Goal: Check status: Check status

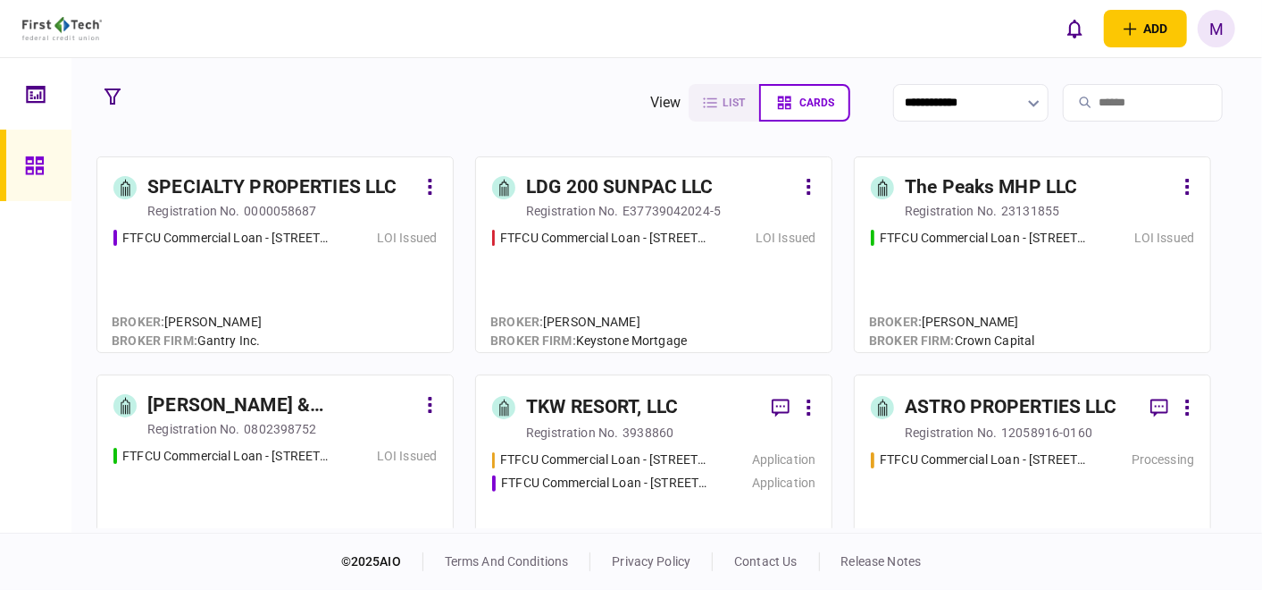
drag, startPoint x: 1150, startPoint y: 360, endPoint x: 1193, endPoint y: 371, distance: 44.2
click at [765, 291] on div "FTFCU Commercial Loan - [STREET_ADDRESS][PERSON_NAME] LOI Issued" at bounding box center [653, 283] width 323 height 108
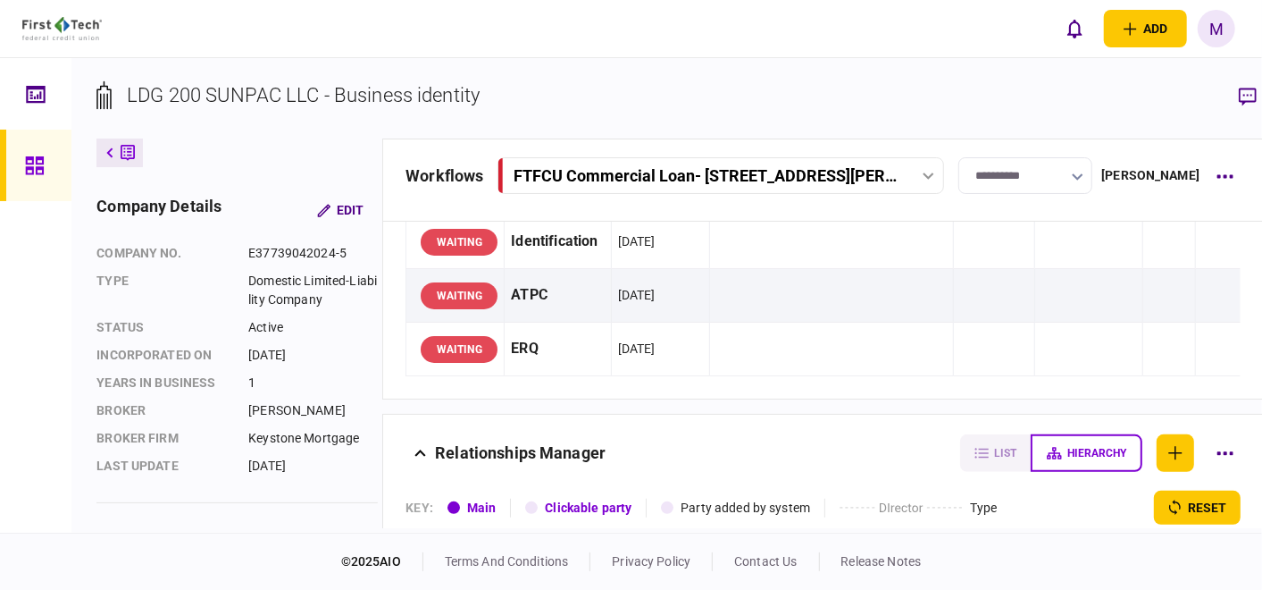
scroll to position [298, 0]
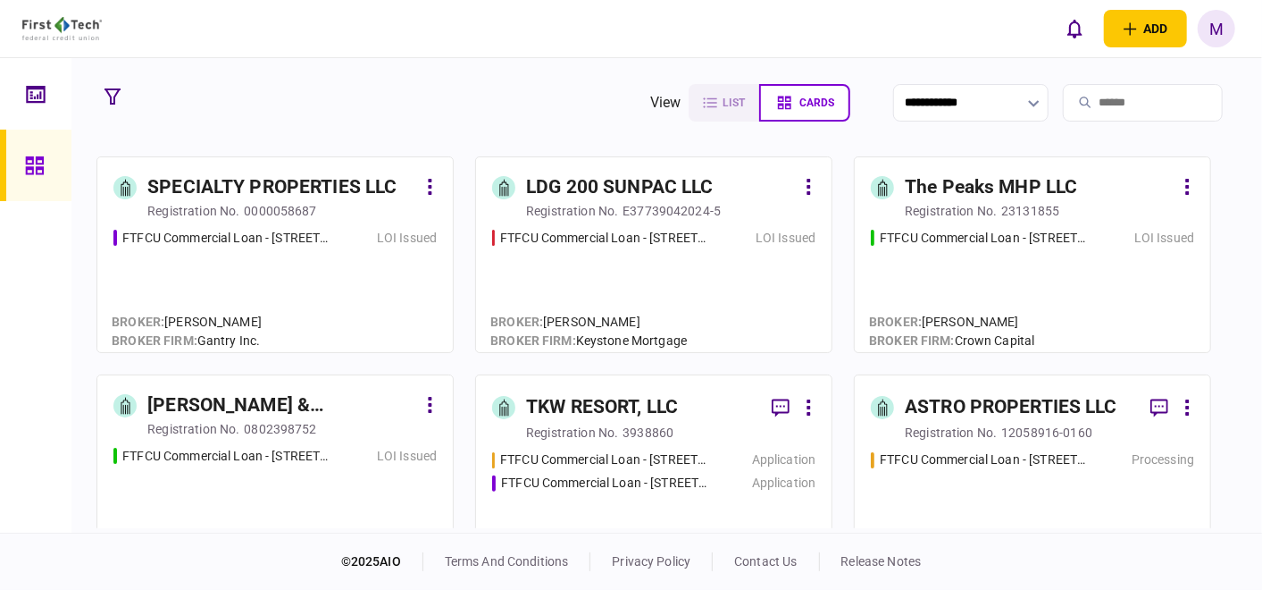
click at [1053, 282] on div "FTFCU Commercial Loan - [STREET_ADDRESS] Flagstaff AZ LOI Issued" at bounding box center [1032, 283] width 323 height 108
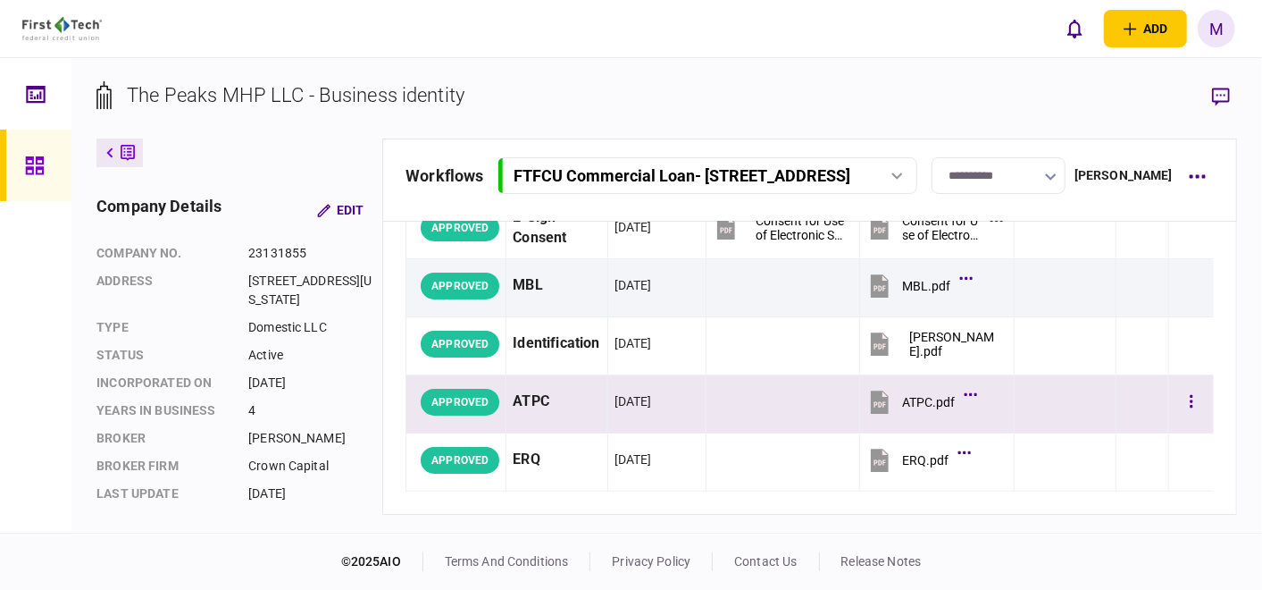
scroll to position [198, 0]
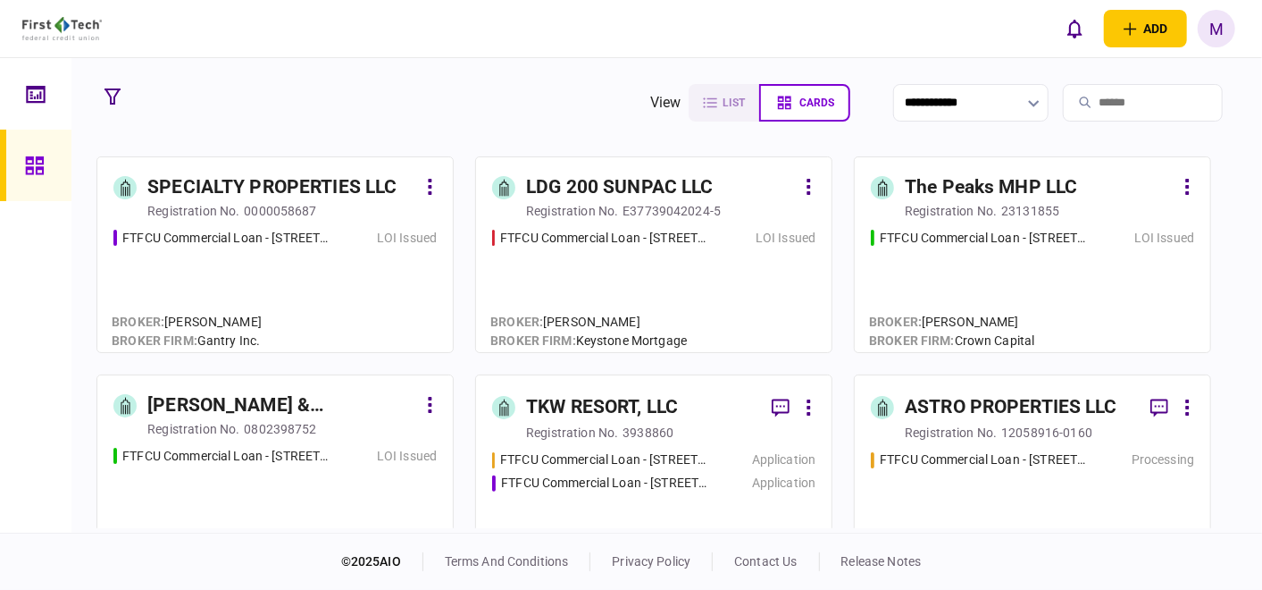
click at [289, 276] on div "FTFCU Commercial Loan - [STREET_ADDRESS] LOI Issued" at bounding box center [274, 283] width 323 height 108
click at [255, 469] on div "FTFCU Commercial Loan - [STREET_ADDRESS] LOI Issued" at bounding box center [274, 501] width 323 height 108
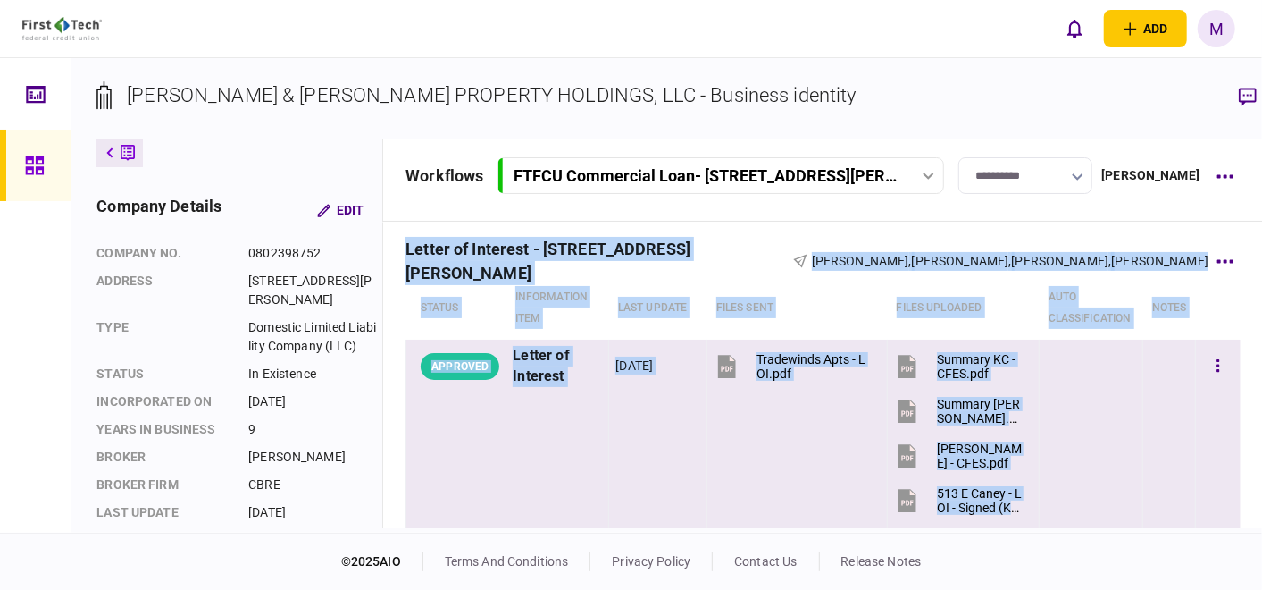
click at [1196, 498] on td at bounding box center [1219, 436] width 46 height 192
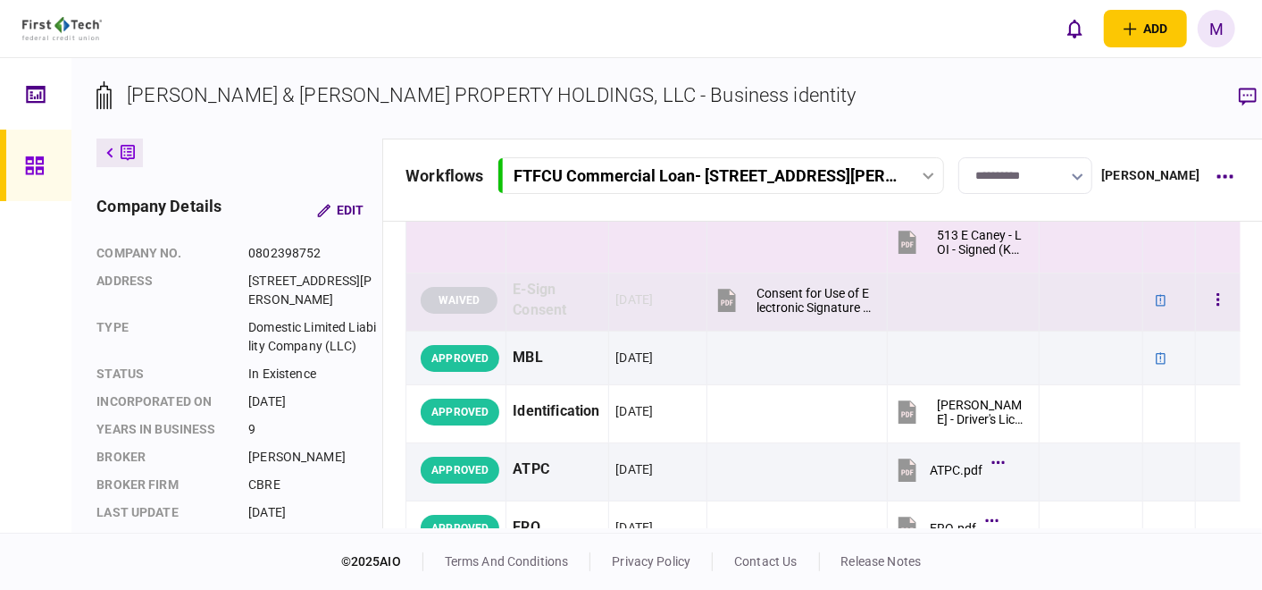
scroll to position [298, 0]
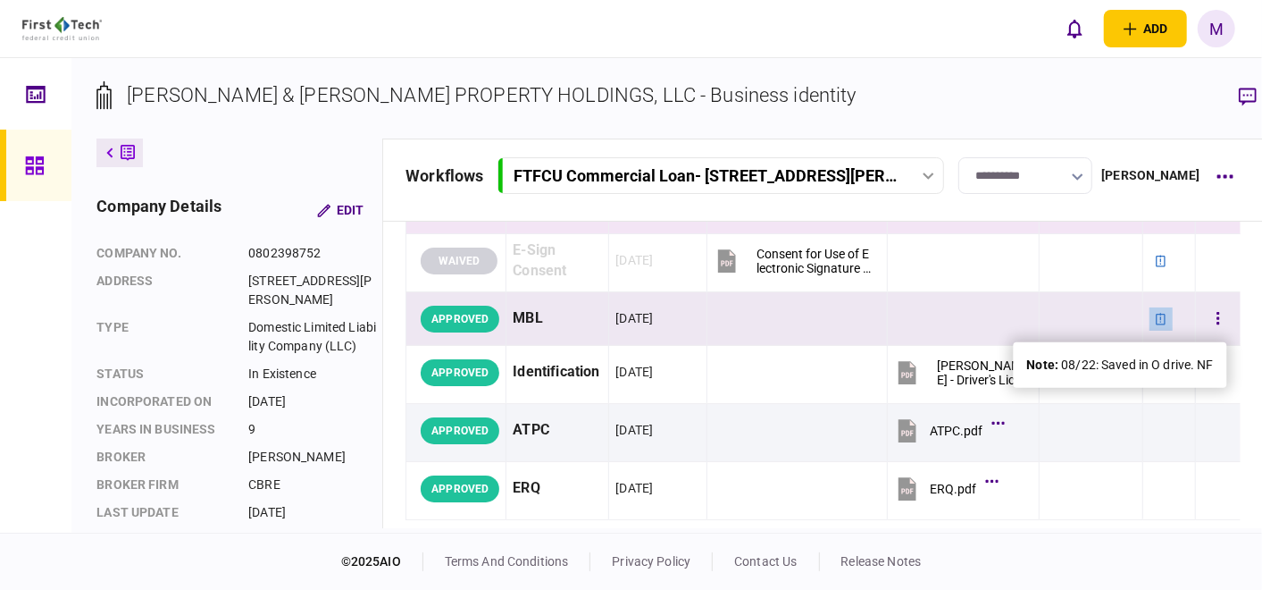
click at [1150, 307] on div at bounding box center [1161, 318] width 23 height 23
click at [1155, 313] on icon at bounding box center [1161, 319] width 13 height 13
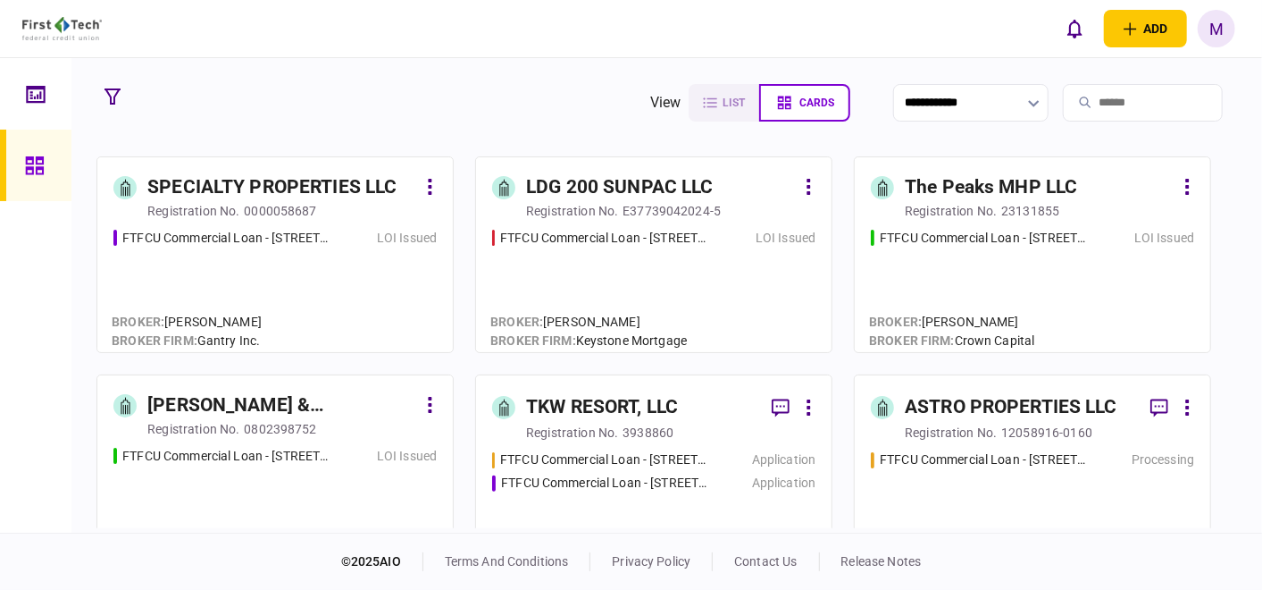
click at [245, 283] on div "FTFCU Commercial Loan - [STREET_ADDRESS] LOI Issued" at bounding box center [274, 283] width 323 height 108
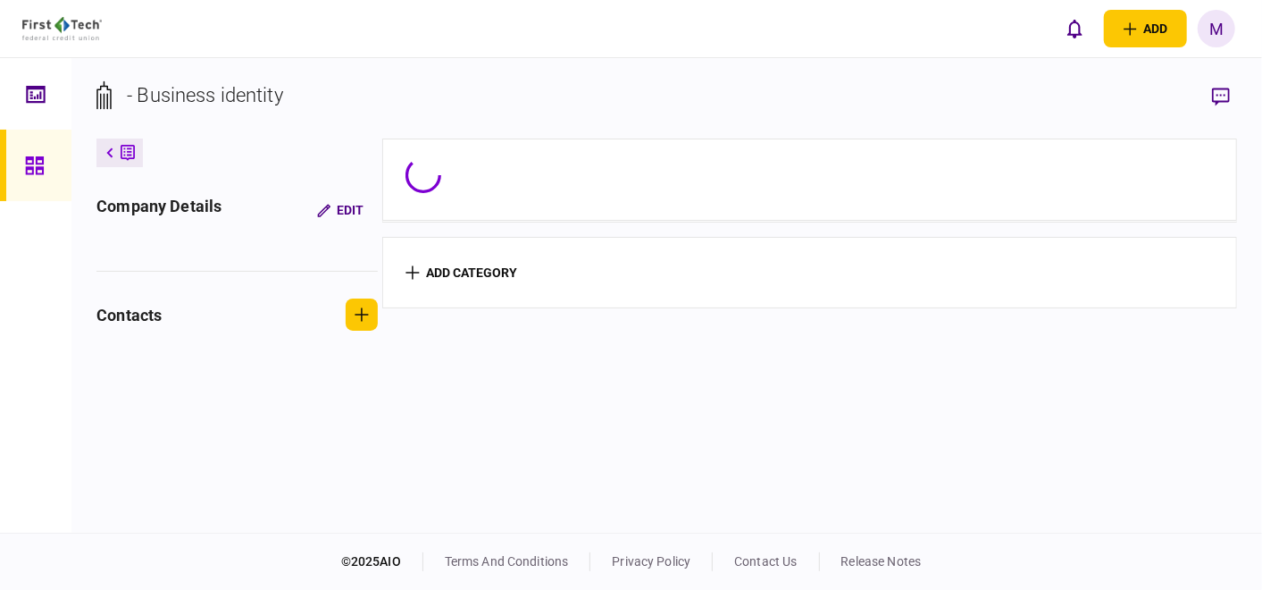
click at [245, 283] on div "company details Edit contacts" at bounding box center [239, 271] width 286 height 155
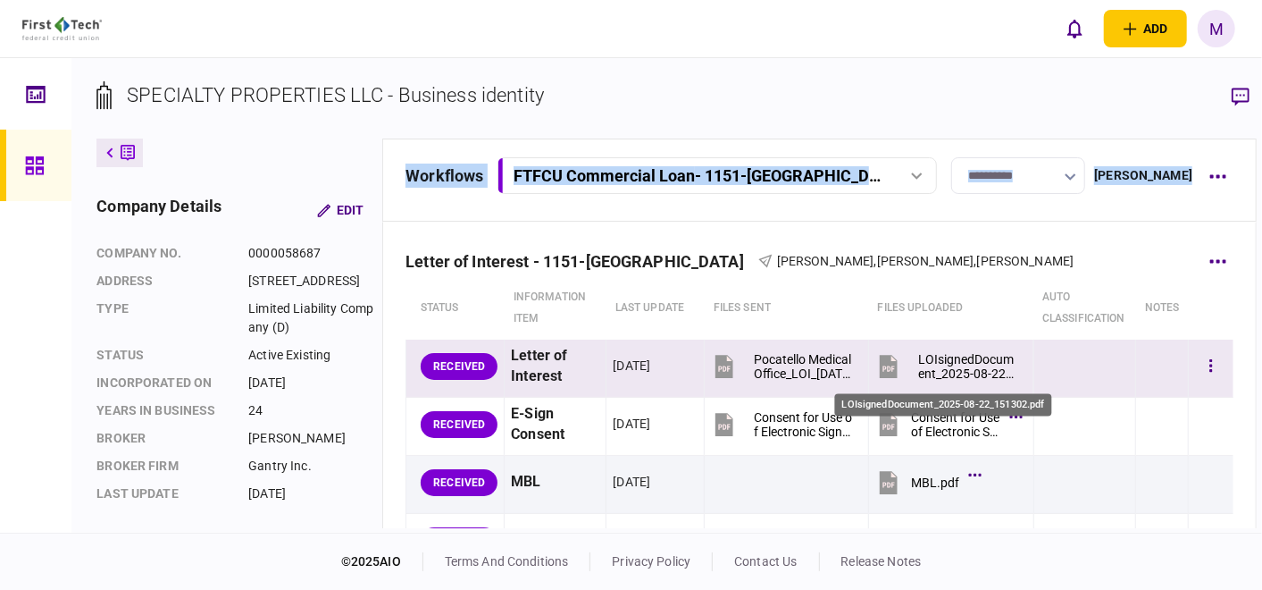
click at [938, 367] on div "LOIsignedDocument_2025-08-22_151302.pdf" at bounding box center [967, 366] width 99 height 29
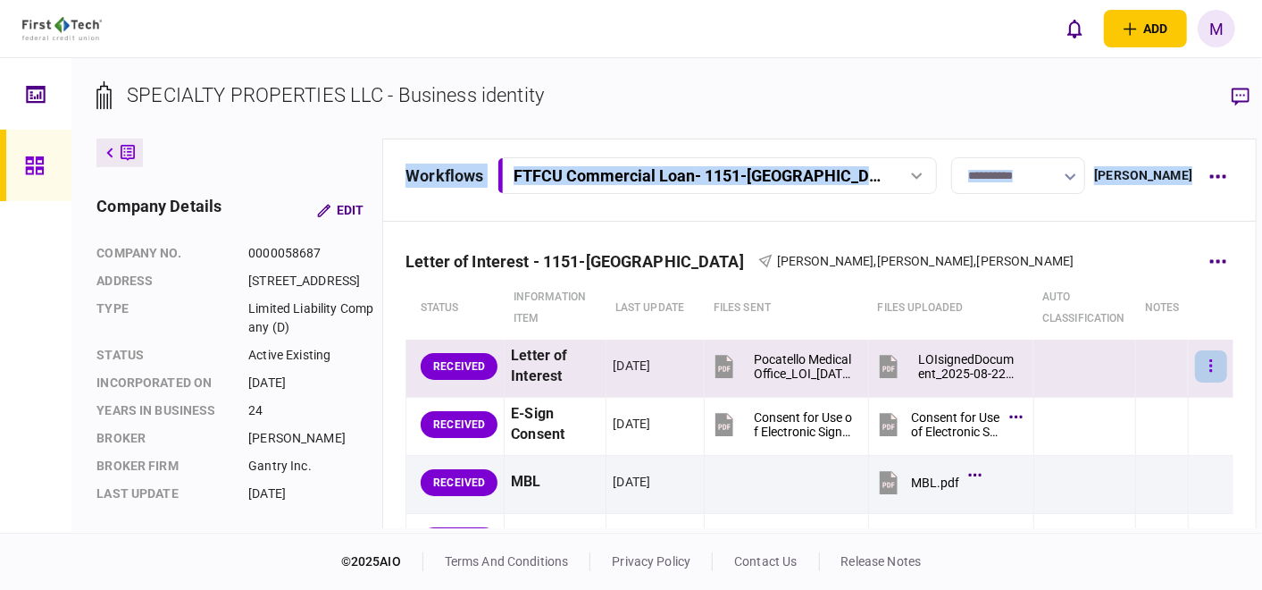
click at [1195, 368] on button "button" at bounding box center [1211, 366] width 32 height 32
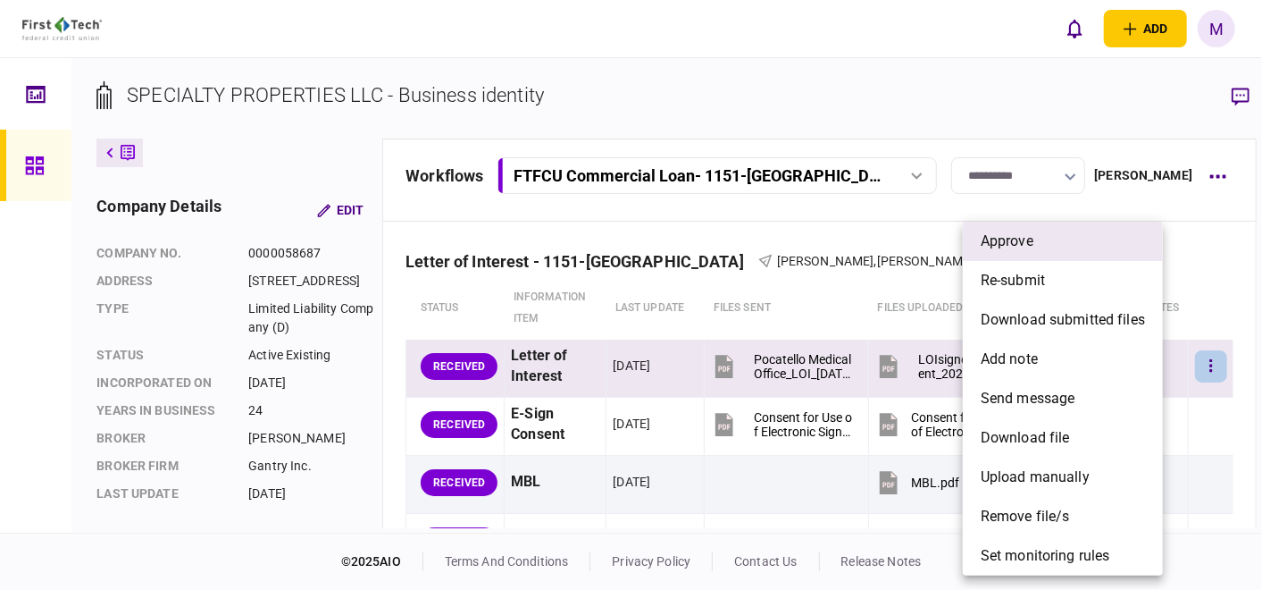
click at [1020, 247] on span "approve" at bounding box center [1007, 241] width 53 height 21
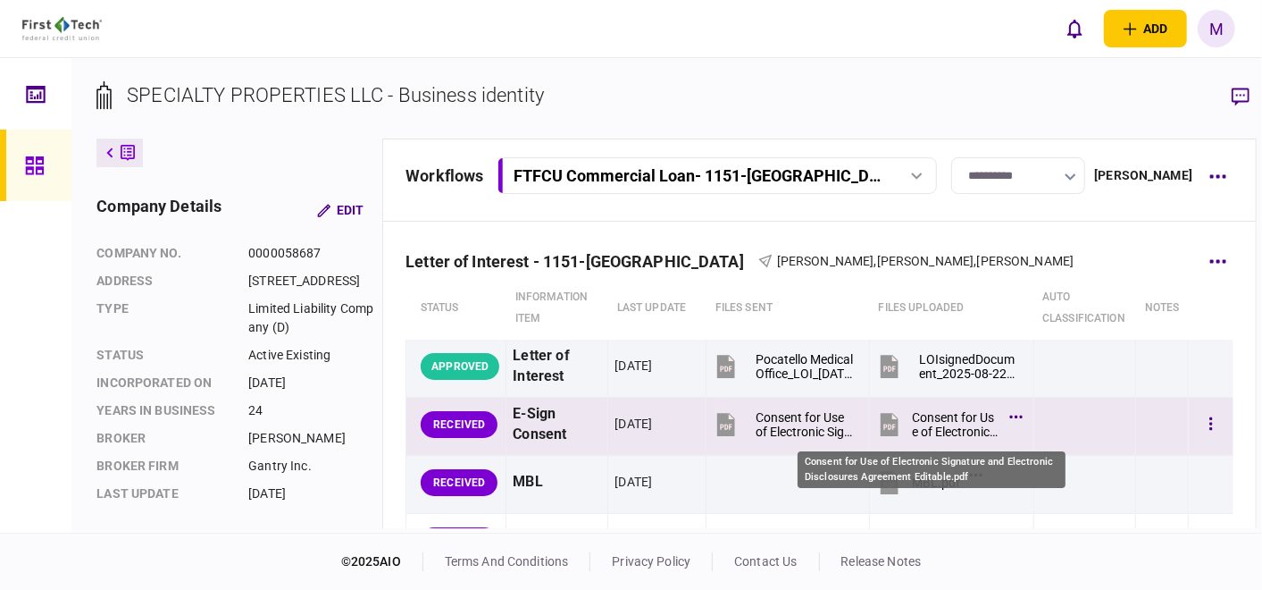
click at [921, 415] on div "Consent for Use of Electronic Signature and Electronic Disclosures Agreement Ed…" at bounding box center [956, 424] width 88 height 29
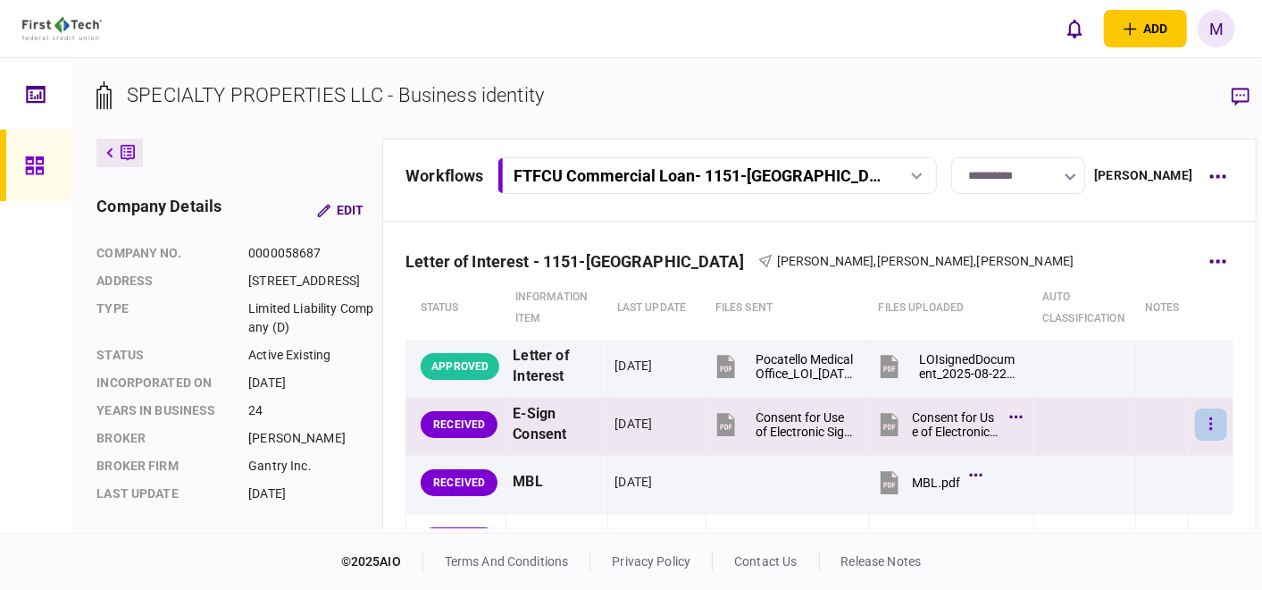
click at [1195, 411] on button "button" at bounding box center [1211, 424] width 32 height 32
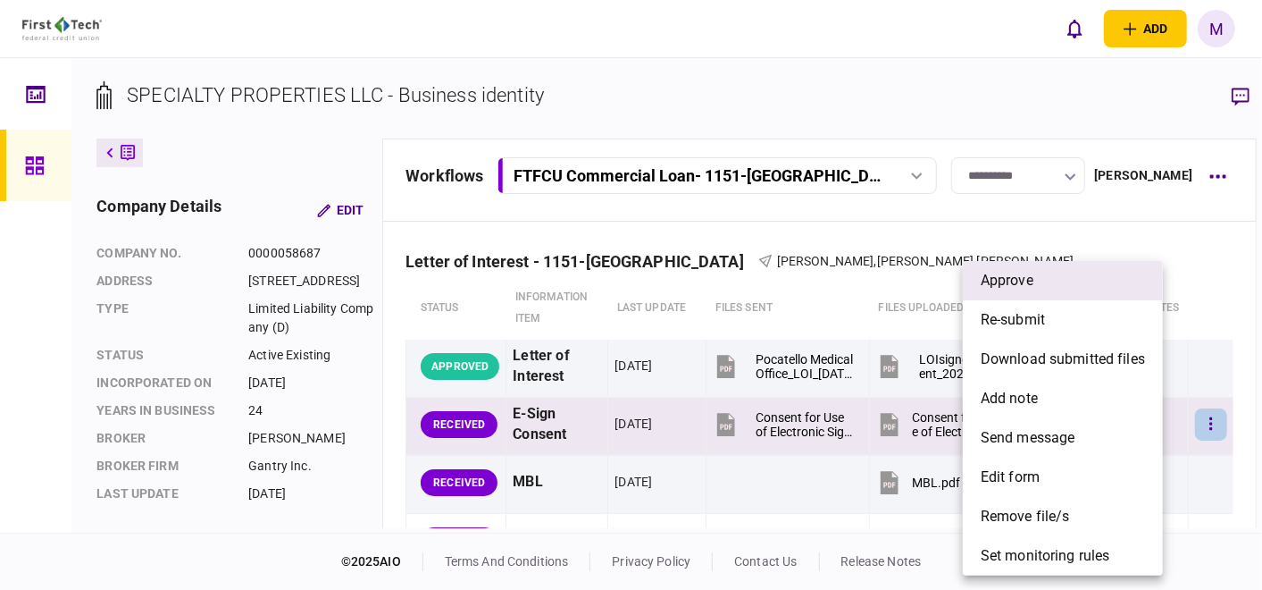
click at [1031, 274] on span "approve" at bounding box center [1007, 280] width 53 height 21
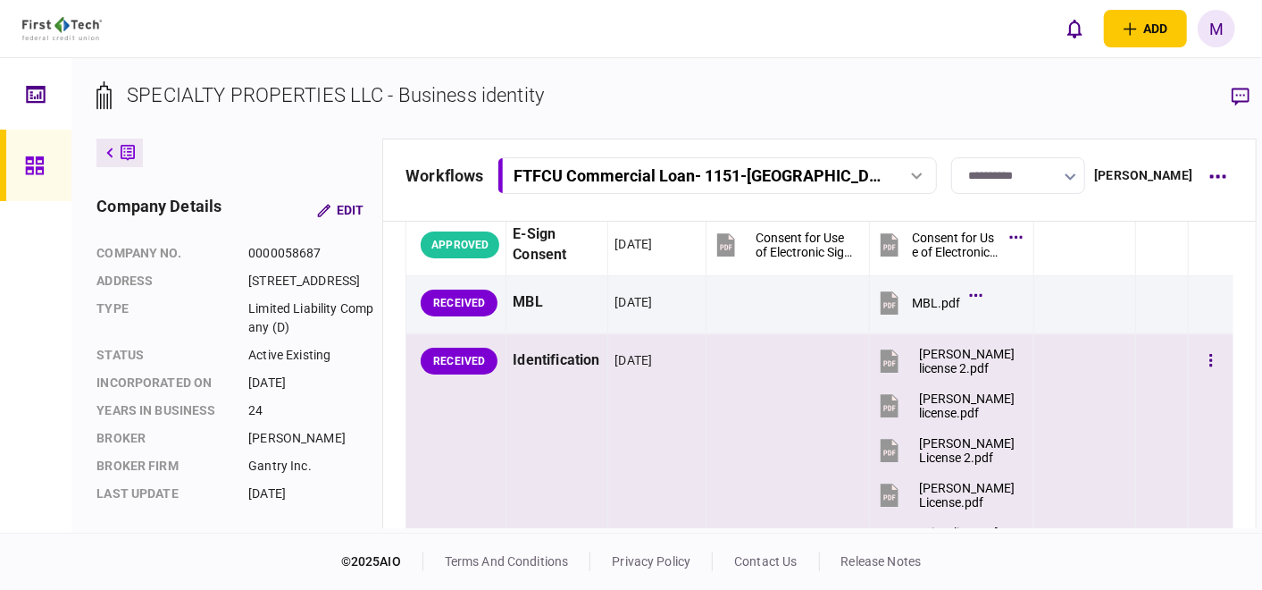
scroll to position [198, 0]
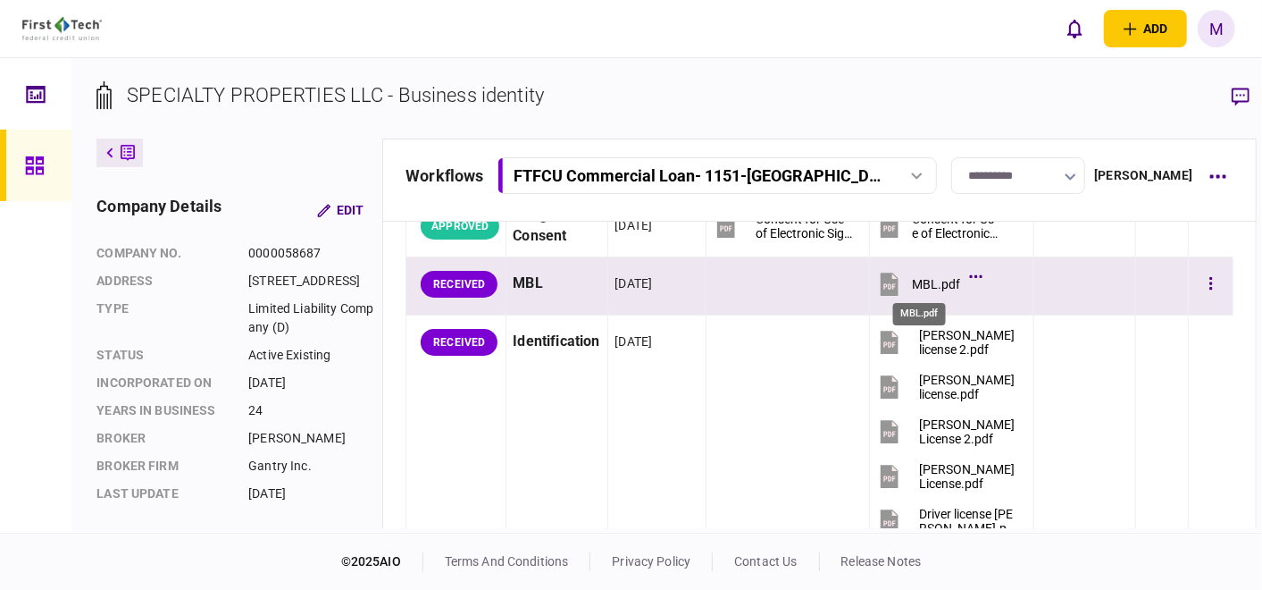
click at [931, 277] on div "MBL.pdf" at bounding box center [936, 284] width 48 height 14
click at [1195, 274] on button "button" at bounding box center [1211, 284] width 32 height 32
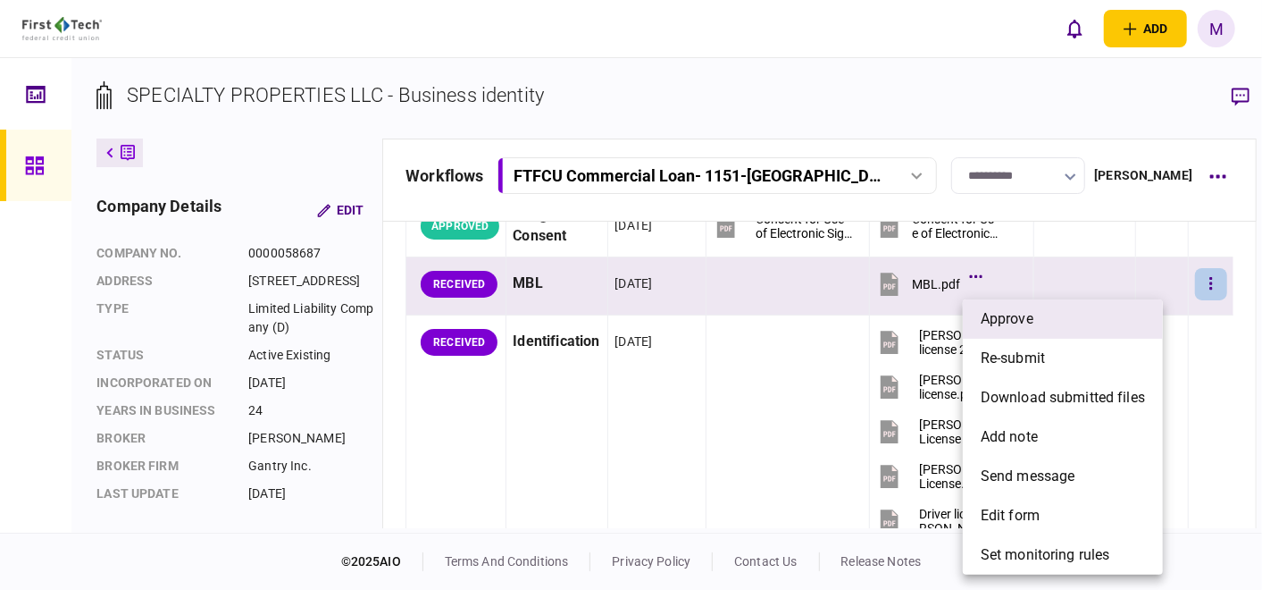
click at [1026, 324] on span "approve" at bounding box center [1007, 318] width 53 height 21
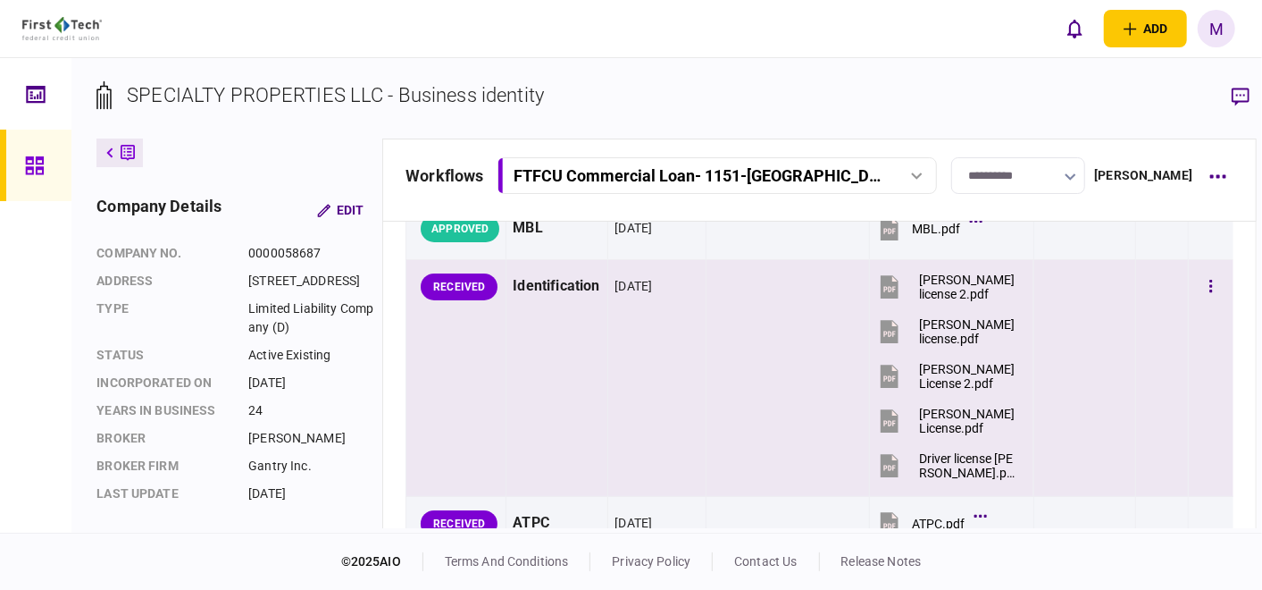
scroll to position [298, 0]
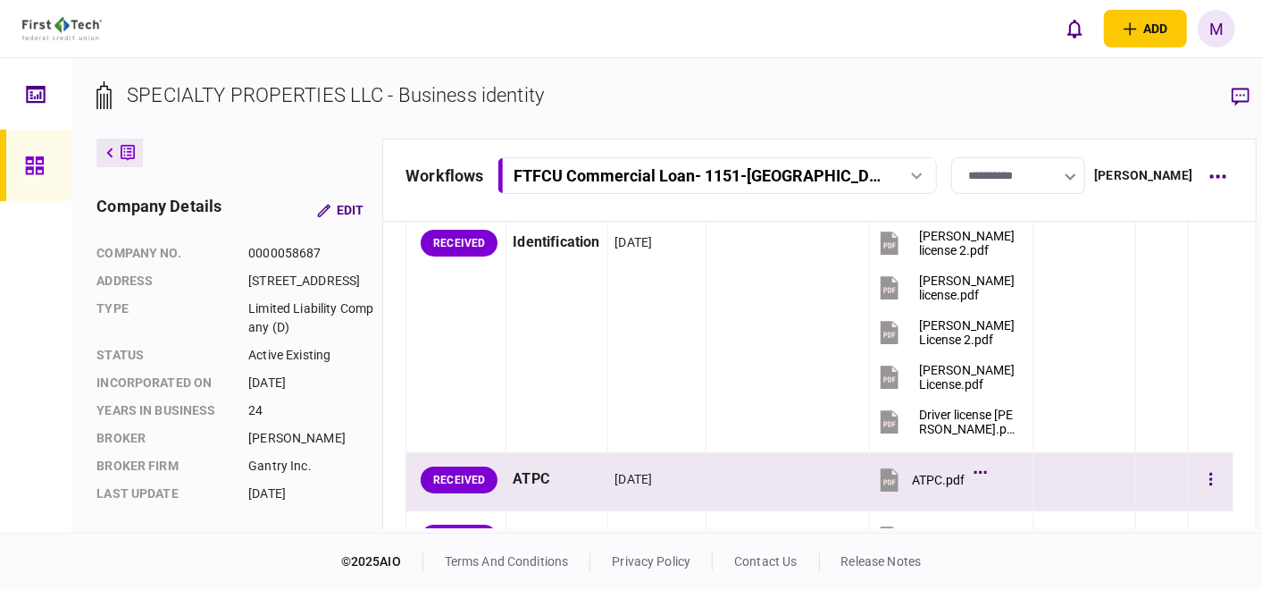
click at [884, 479] on icon at bounding box center [890, 481] width 12 height 5
click at [1195, 474] on button "button" at bounding box center [1211, 480] width 32 height 32
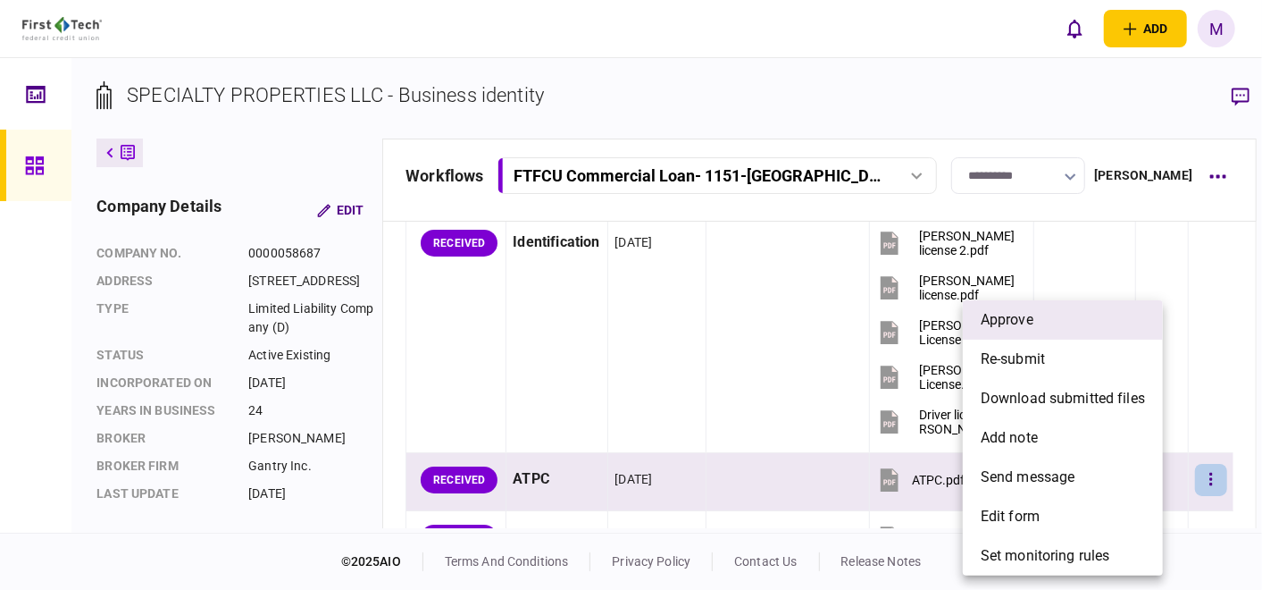
click at [1085, 327] on li "approve" at bounding box center [1063, 319] width 200 height 39
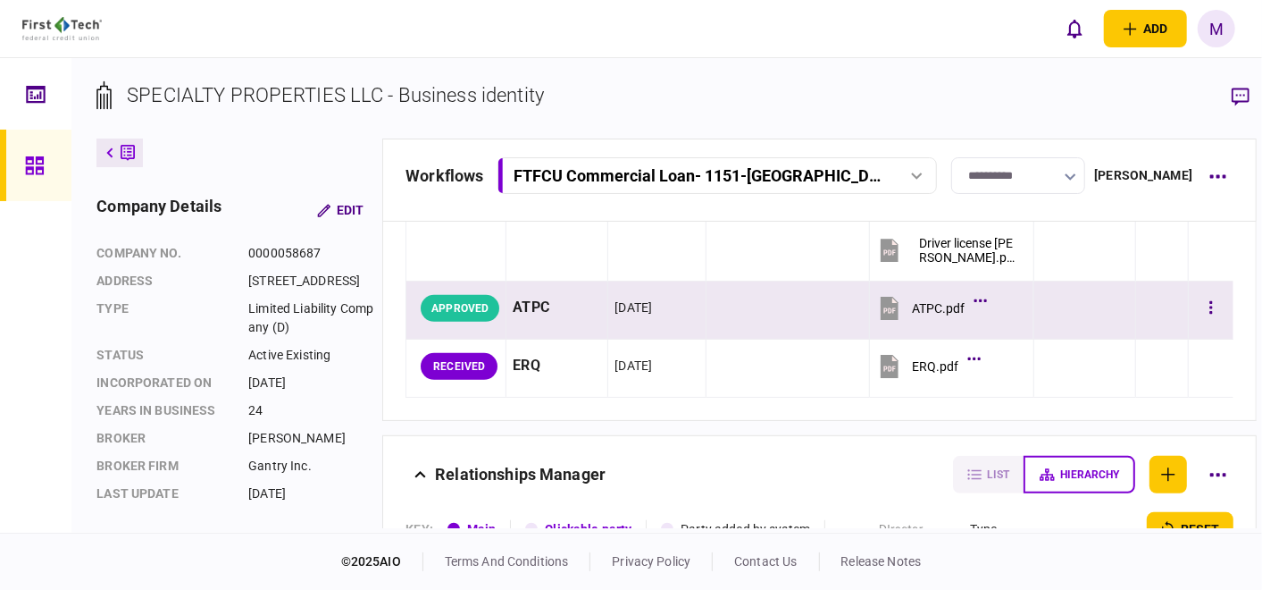
scroll to position [496, 0]
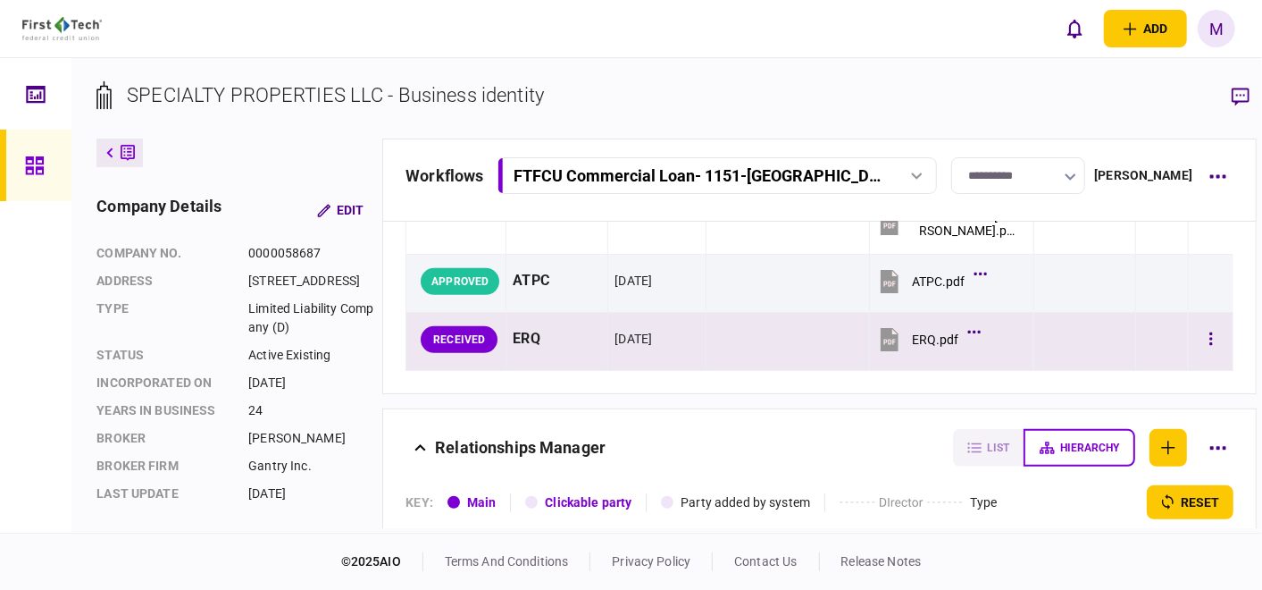
click at [895, 333] on button "ERQ.pdf" at bounding box center [926, 339] width 100 height 40
click at [1195, 331] on button "button" at bounding box center [1211, 339] width 32 height 32
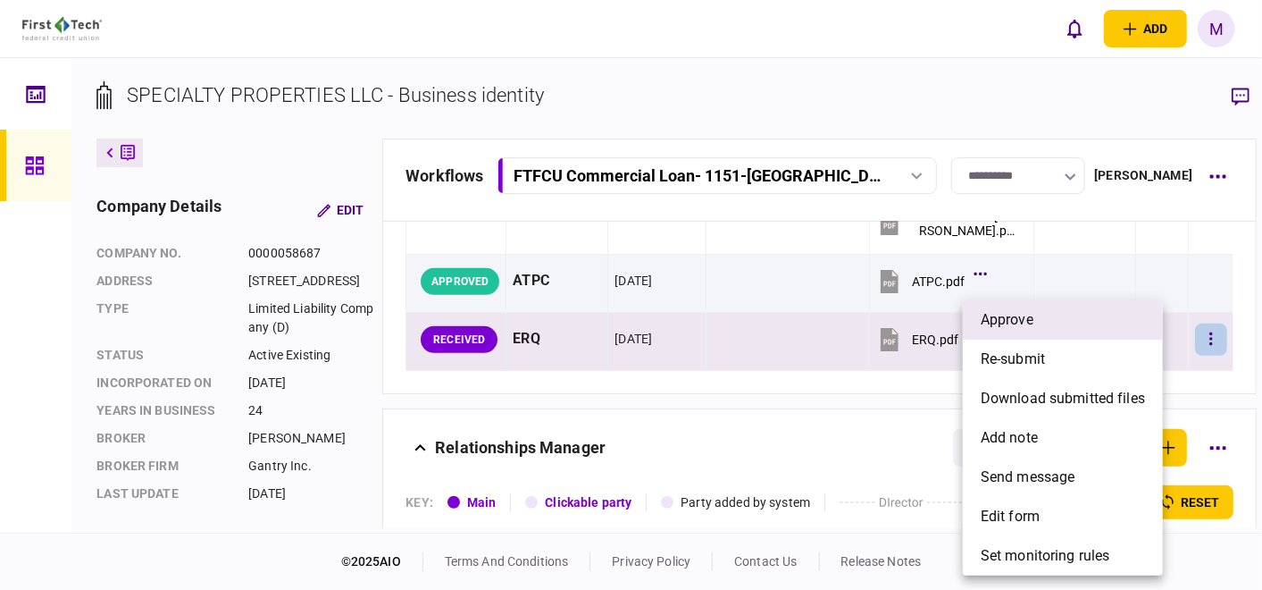
click at [1016, 322] on span "approve" at bounding box center [1007, 319] width 53 height 21
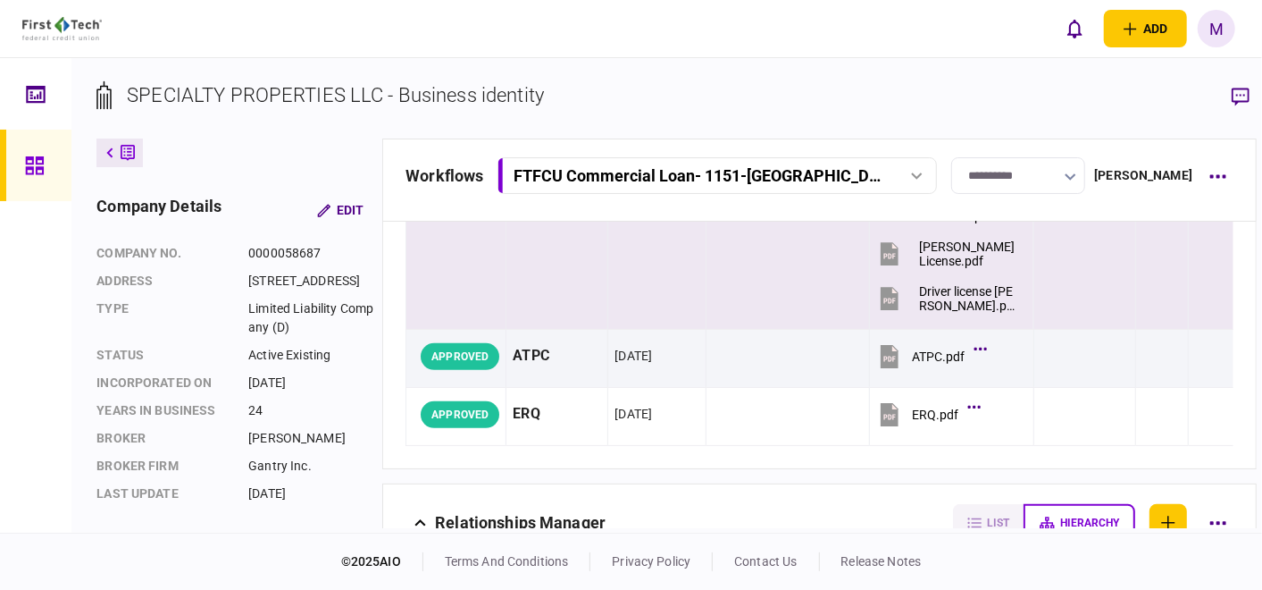
scroll to position [99, 0]
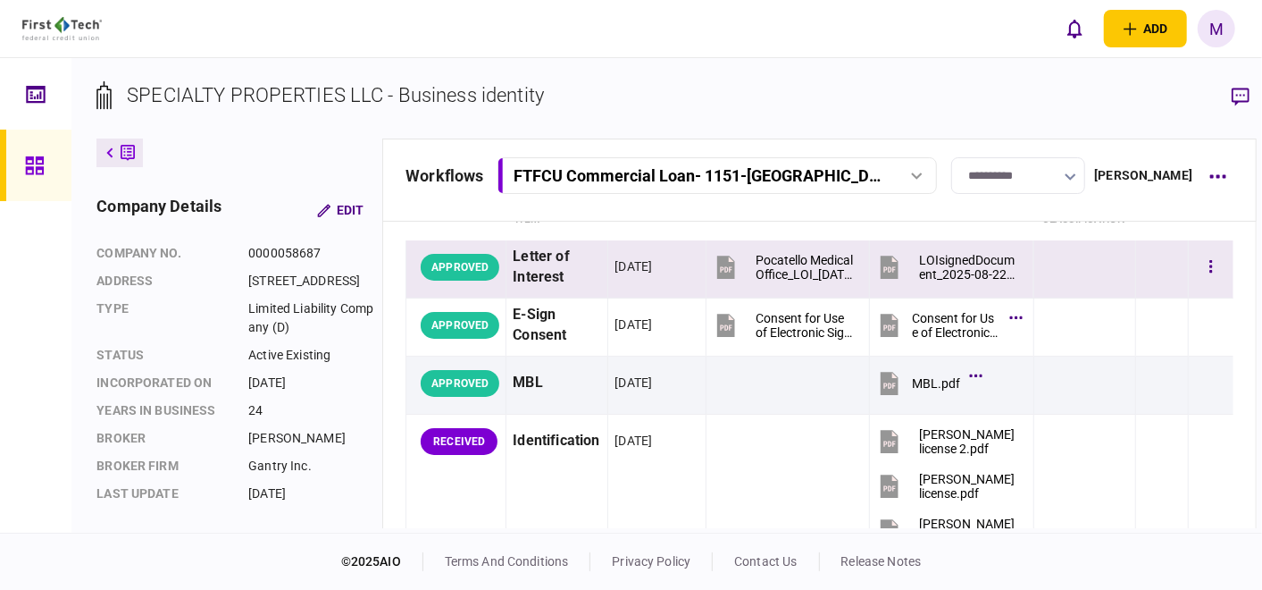
click at [886, 257] on icon at bounding box center [889, 267] width 27 height 27
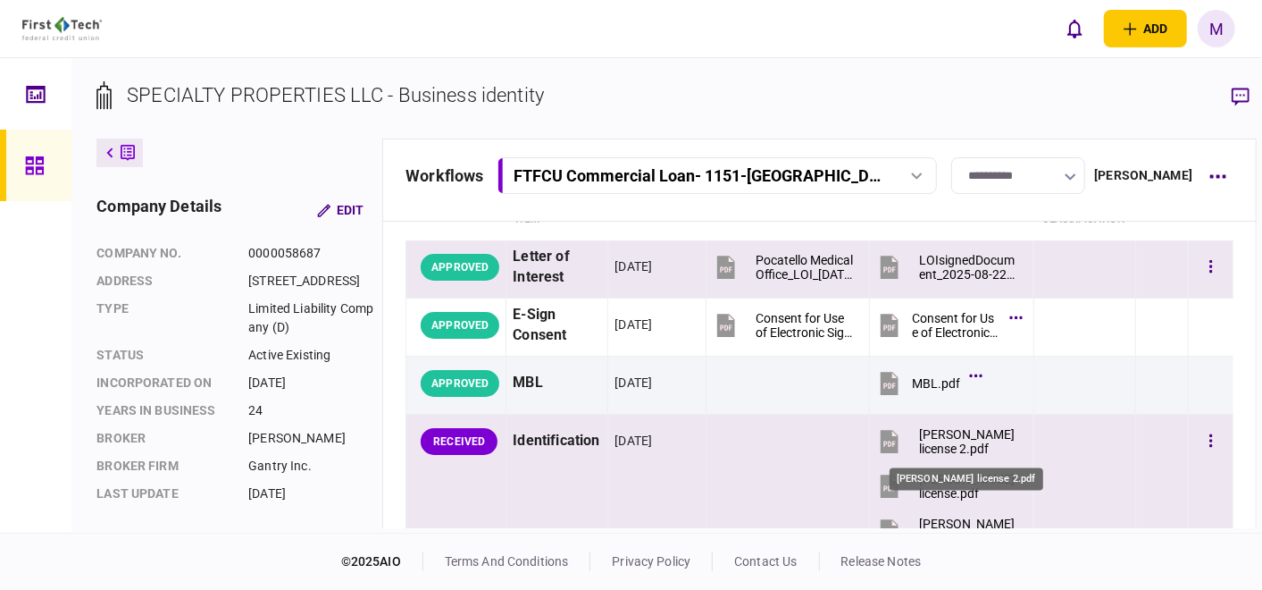
click at [928, 439] on div "[PERSON_NAME] license 2.pdf" at bounding box center [968, 441] width 99 height 29
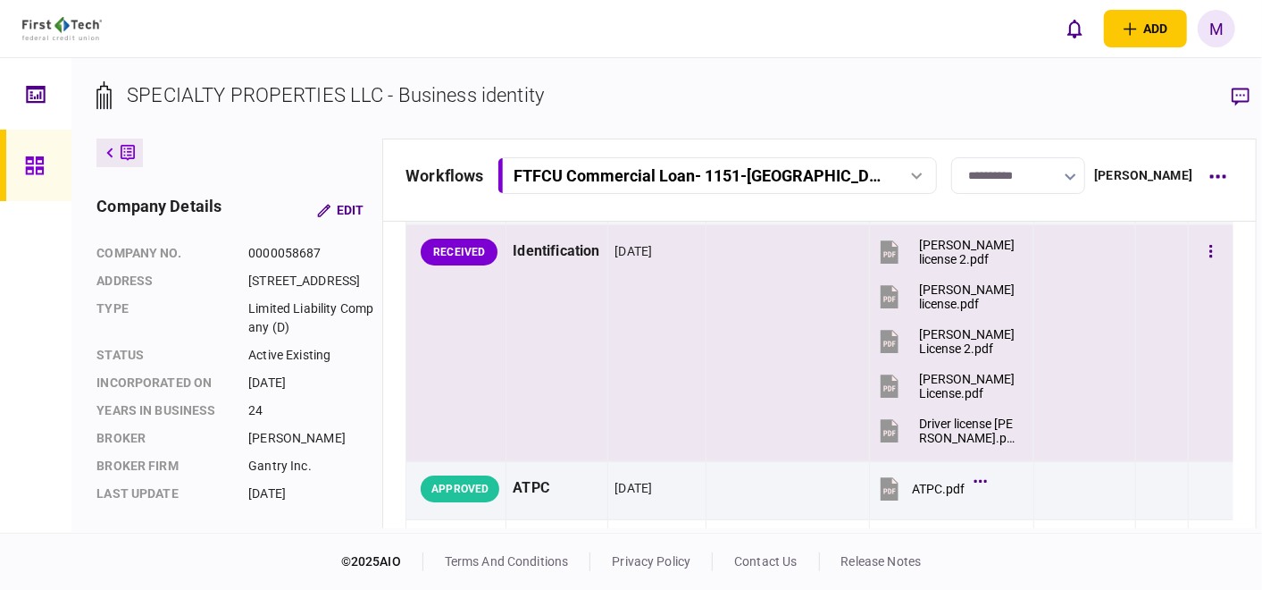
scroll to position [298, 0]
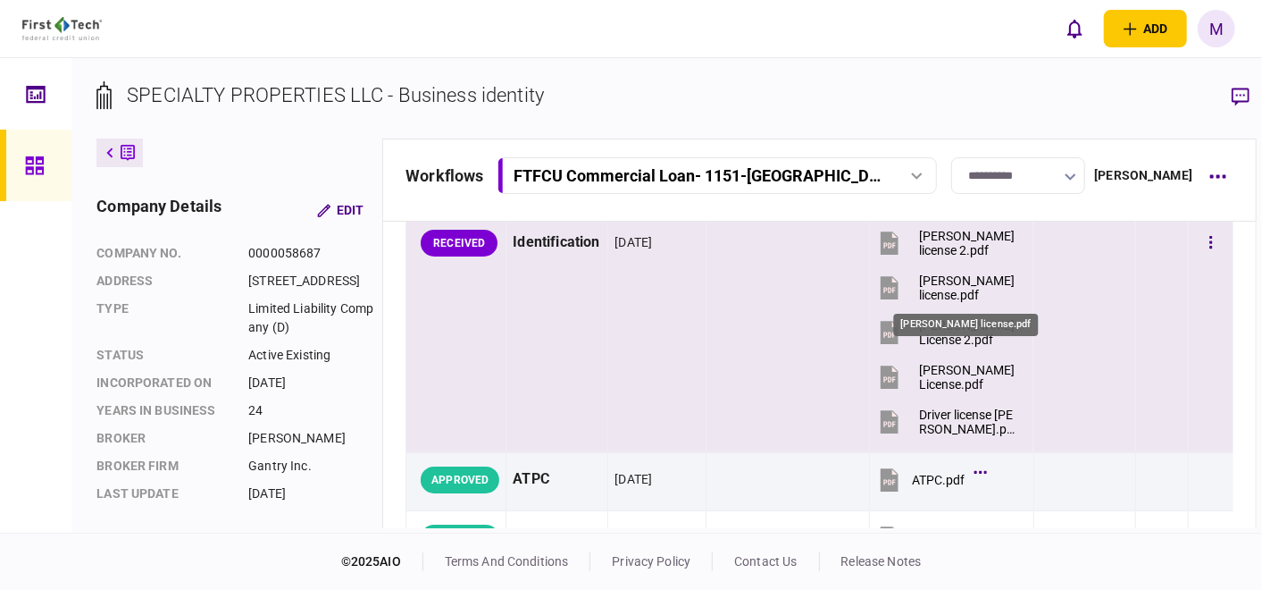
click at [935, 281] on div "[PERSON_NAME] license.pdf" at bounding box center [968, 287] width 99 height 29
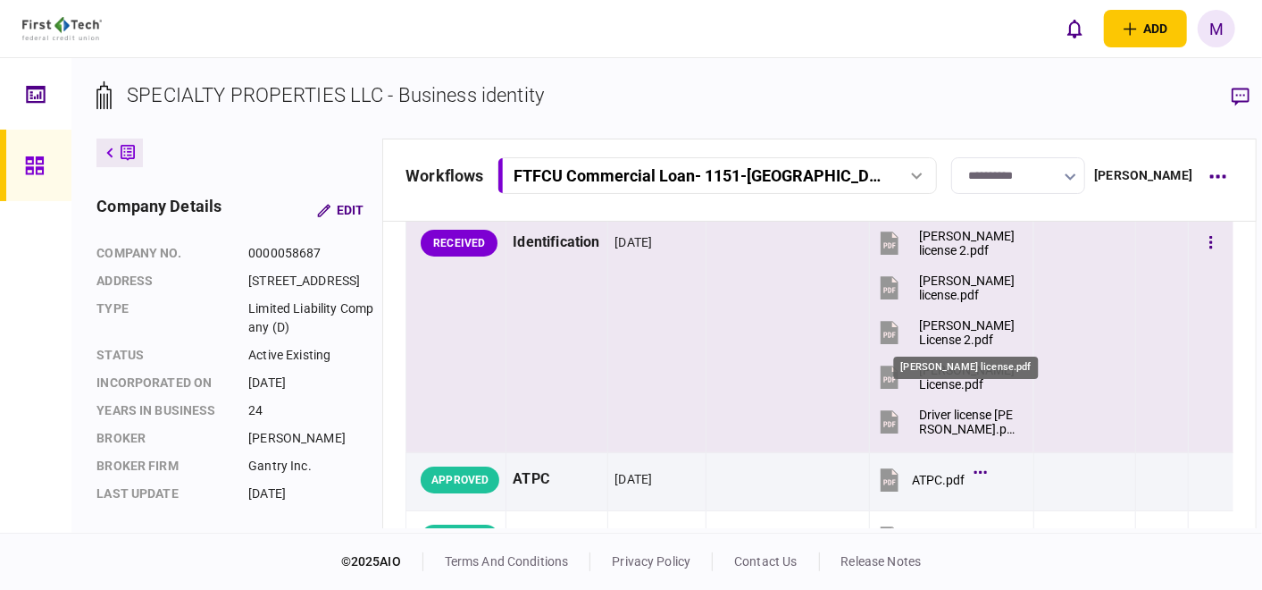
scroll to position [198, 0]
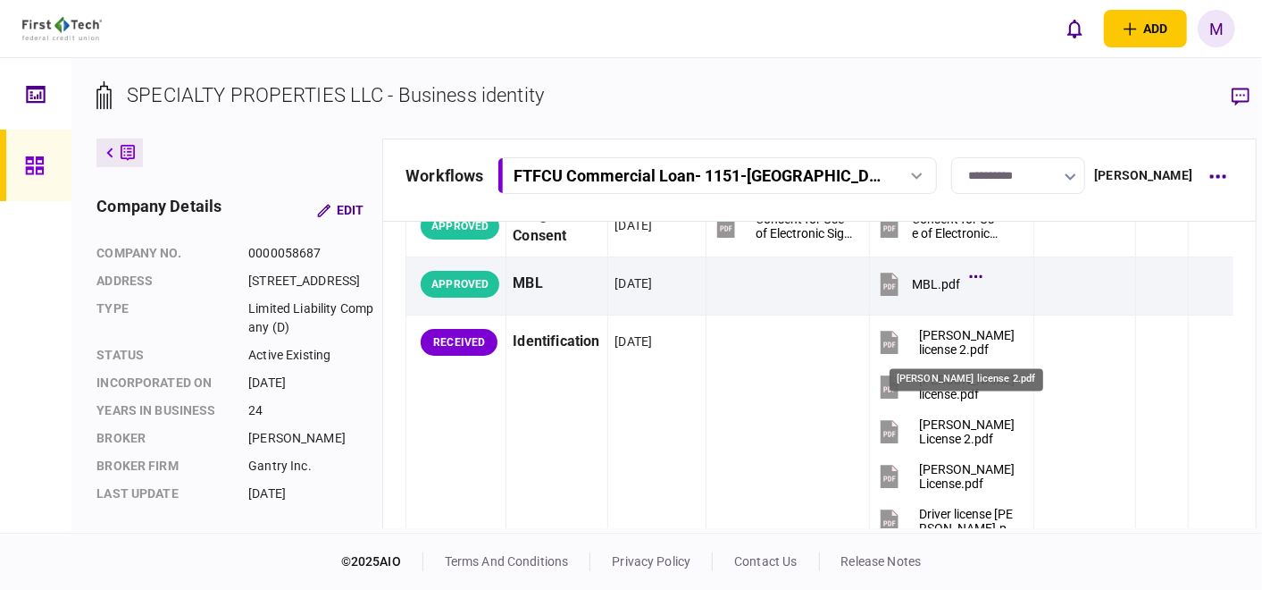
click at [957, 380] on div "[PERSON_NAME] license 2.pdf" at bounding box center [967, 380] width 154 height 22
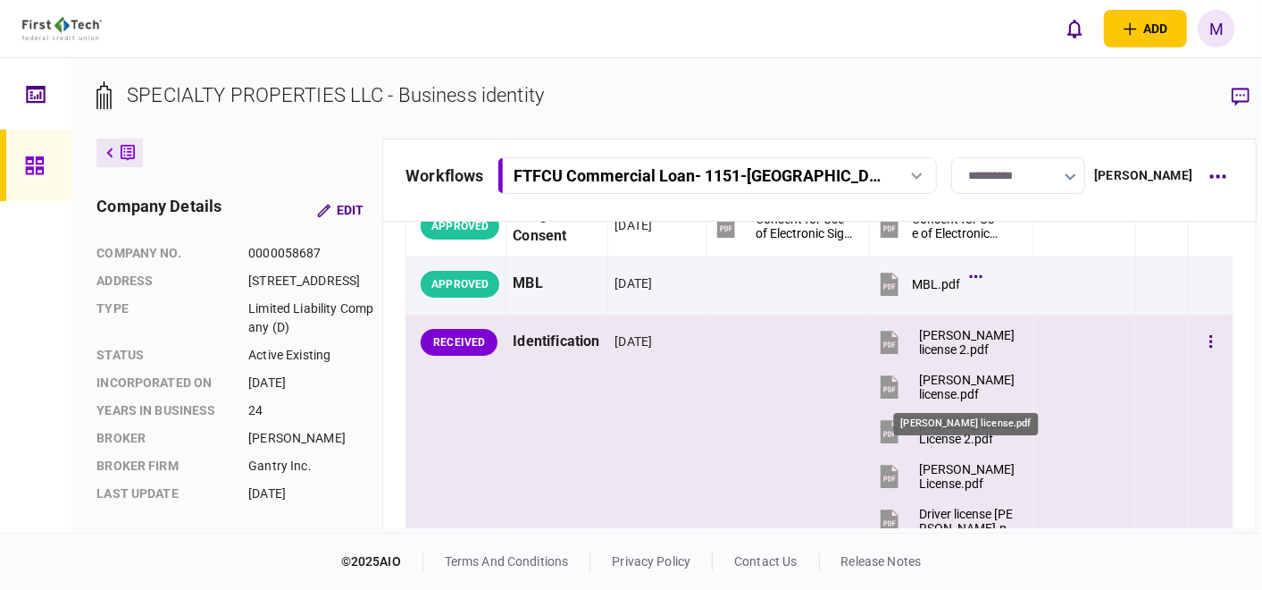
click at [927, 390] on div "[PERSON_NAME] license.pdf" at bounding box center [968, 387] width 99 height 29
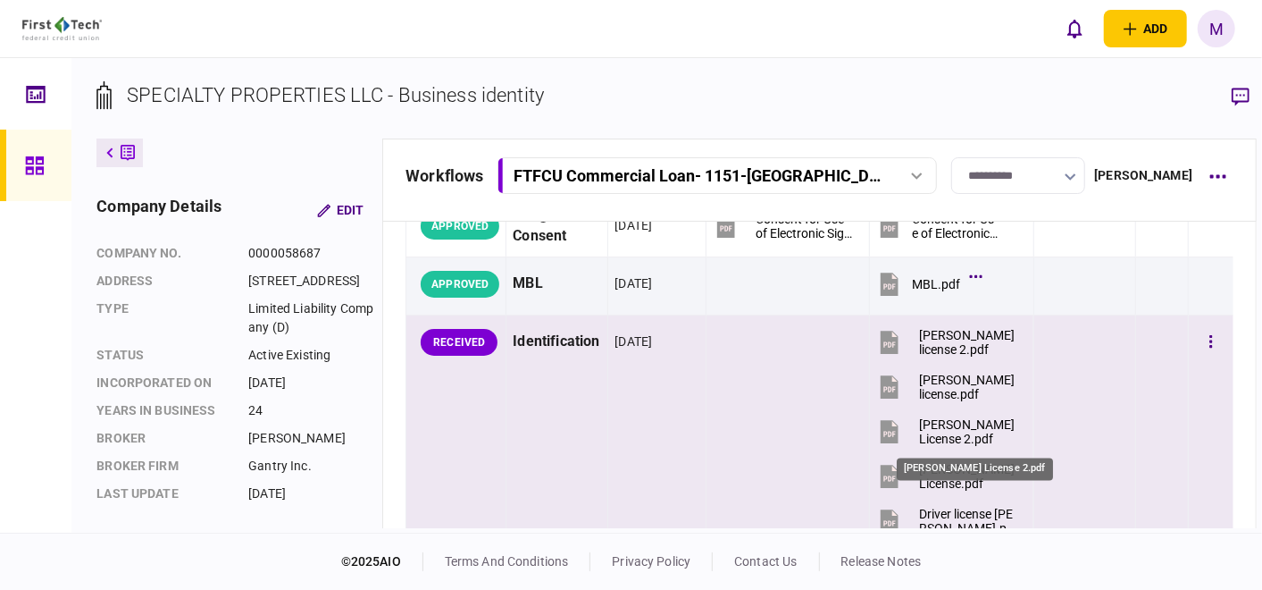
click at [968, 439] on div "[PERSON_NAME] License 2.pdf" at bounding box center [968, 431] width 99 height 29
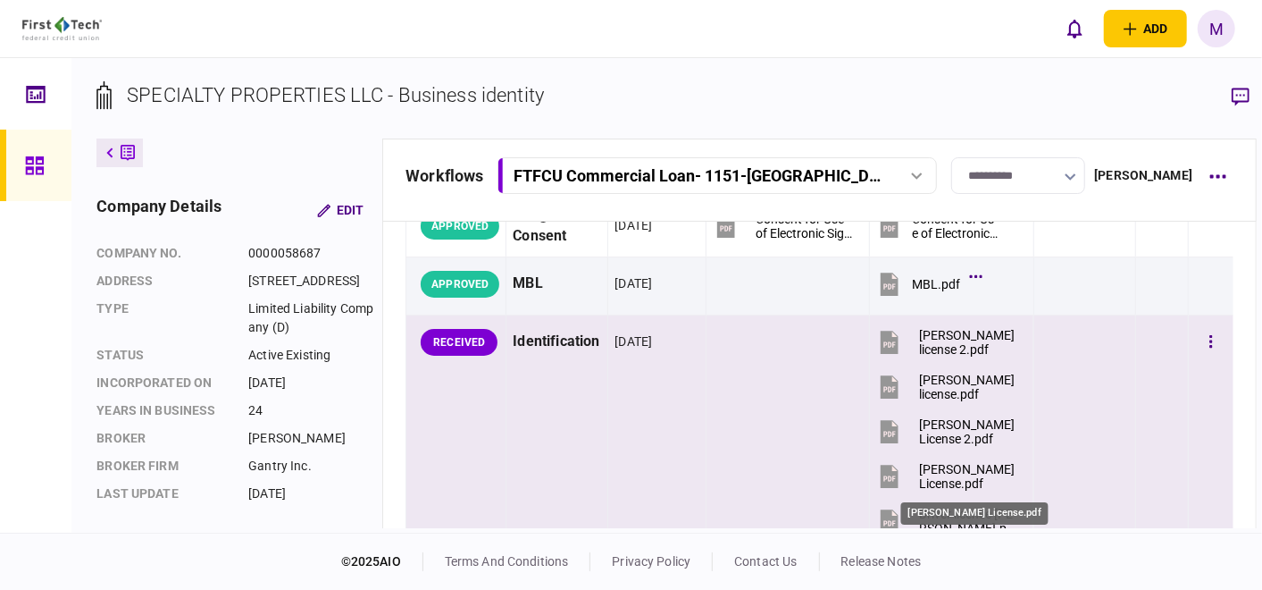
click at [952, 466] on div "[PERSON_NAME] License.pdf" at bounding box center [968, 476] width 99 height 29
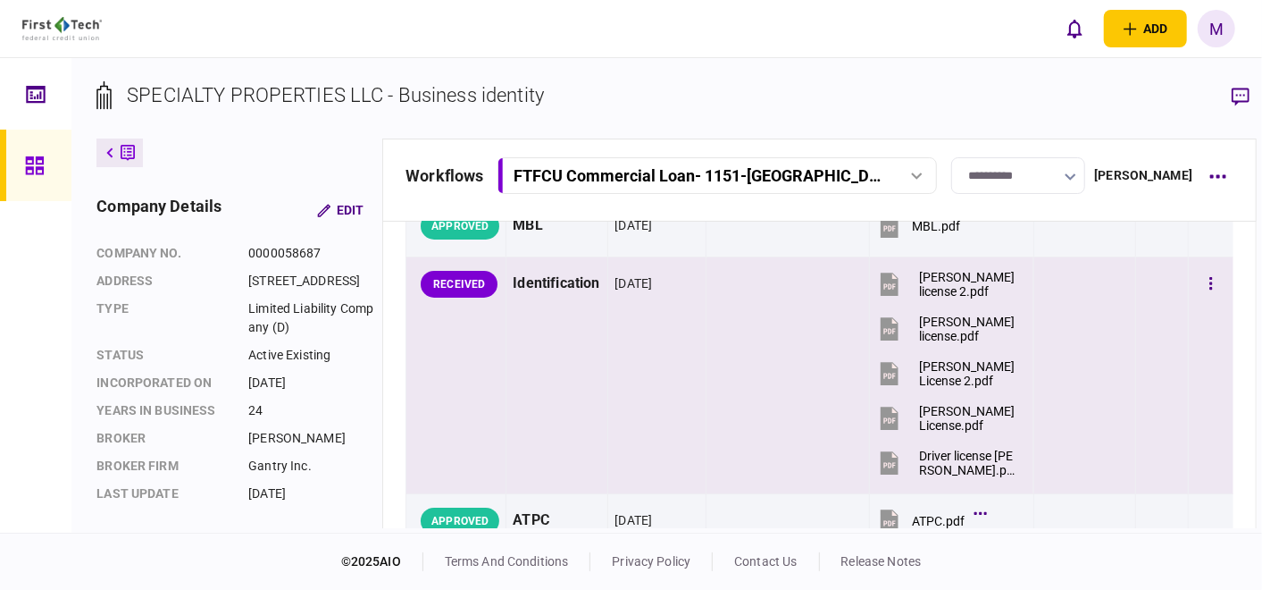
scroll to position [298, 0]
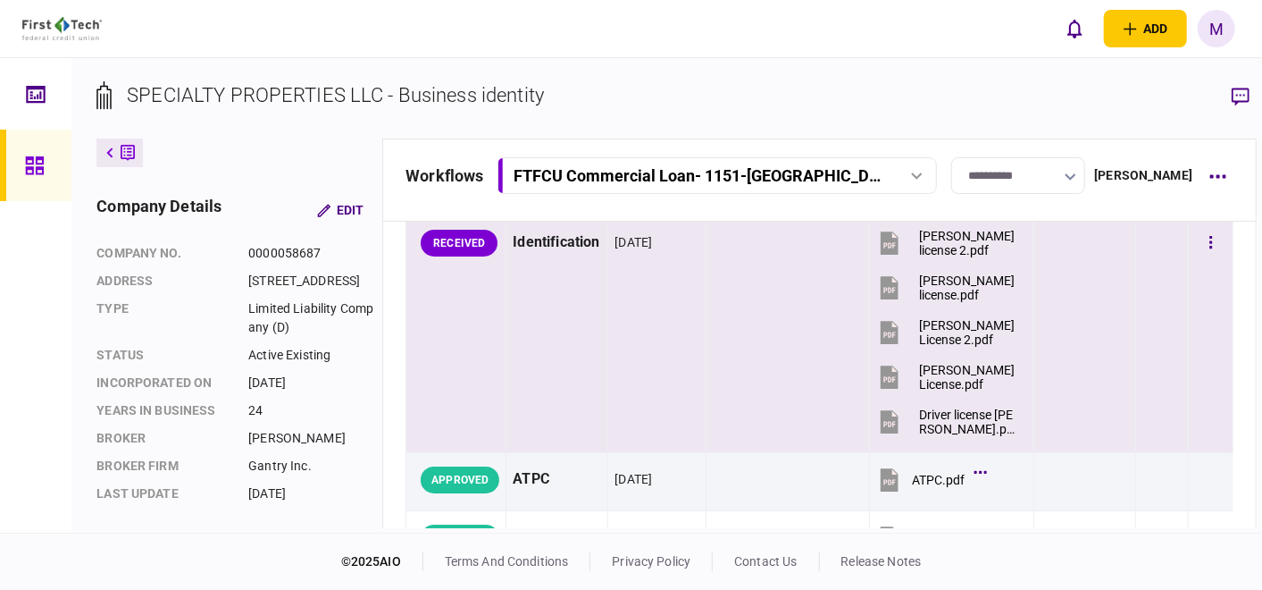
click at [939, 401] on button "Driver license [PERSON_NAME].pdf" at bounding box center [947, 421] width 142 height 40
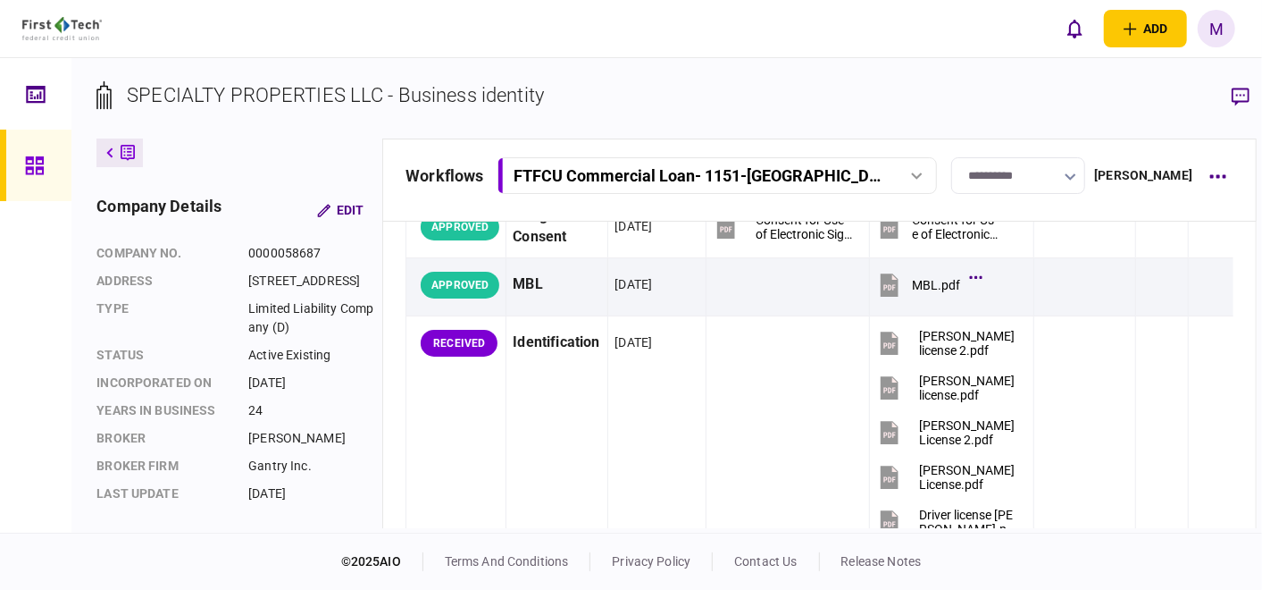
scroll to position [198, 0]
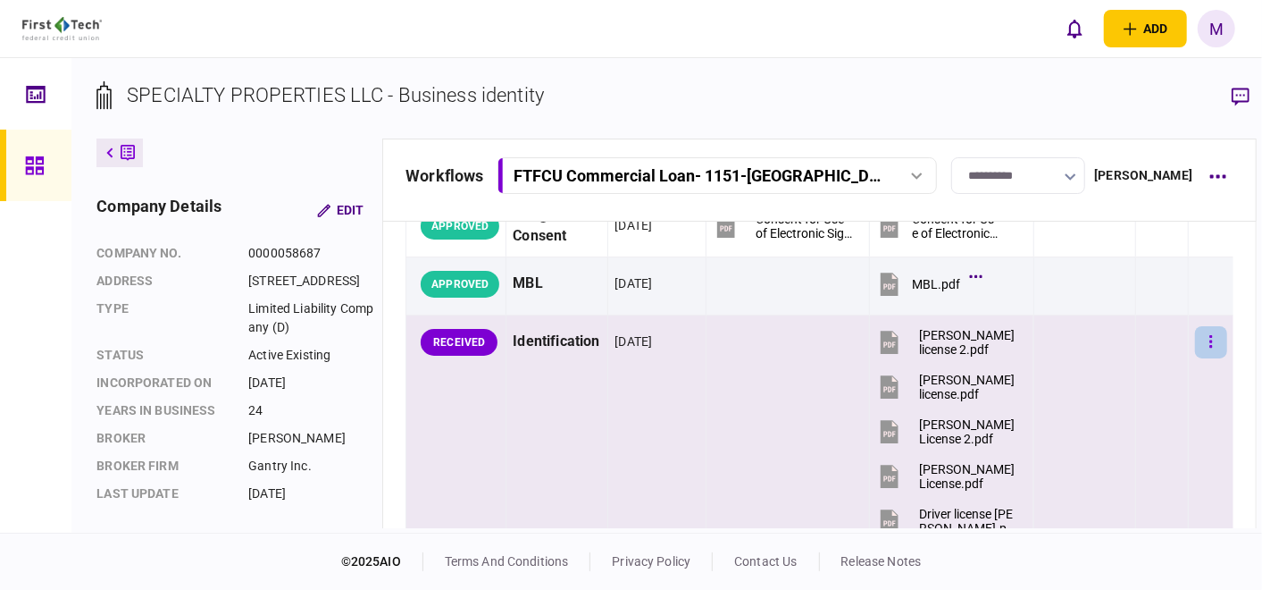
click at [1195, 342] on button "button" at bounding box center [1211, 342] width 32 height 32
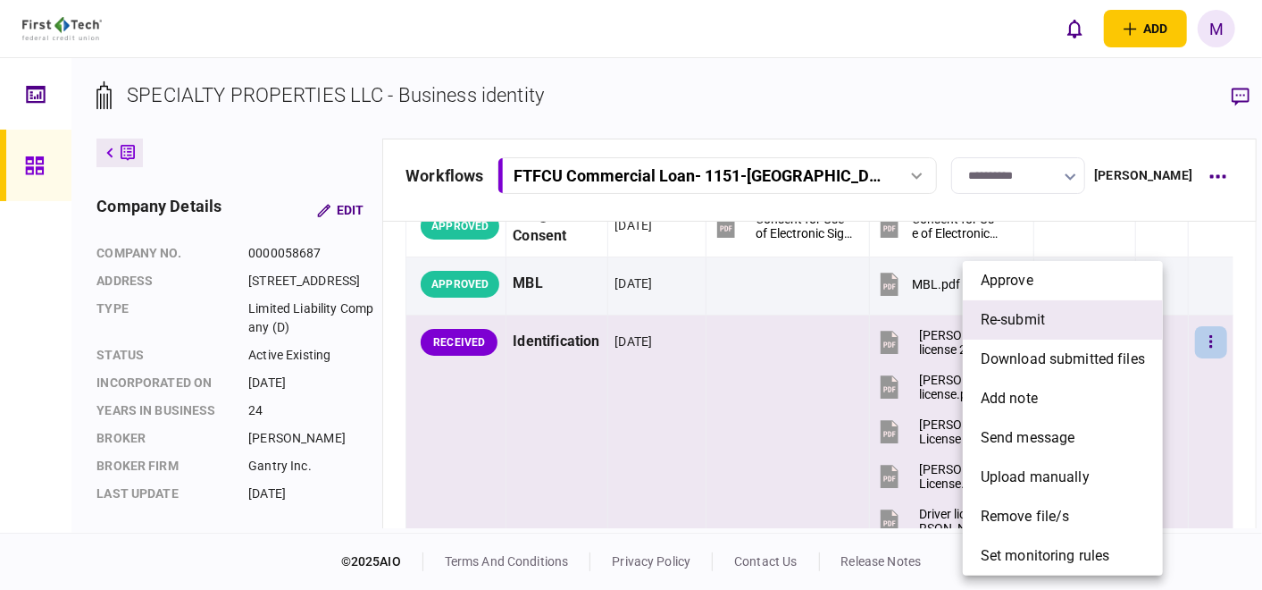
click at [1056, 314] on li "re-submit" at bounding box center [1063, 319] width 200 height 39
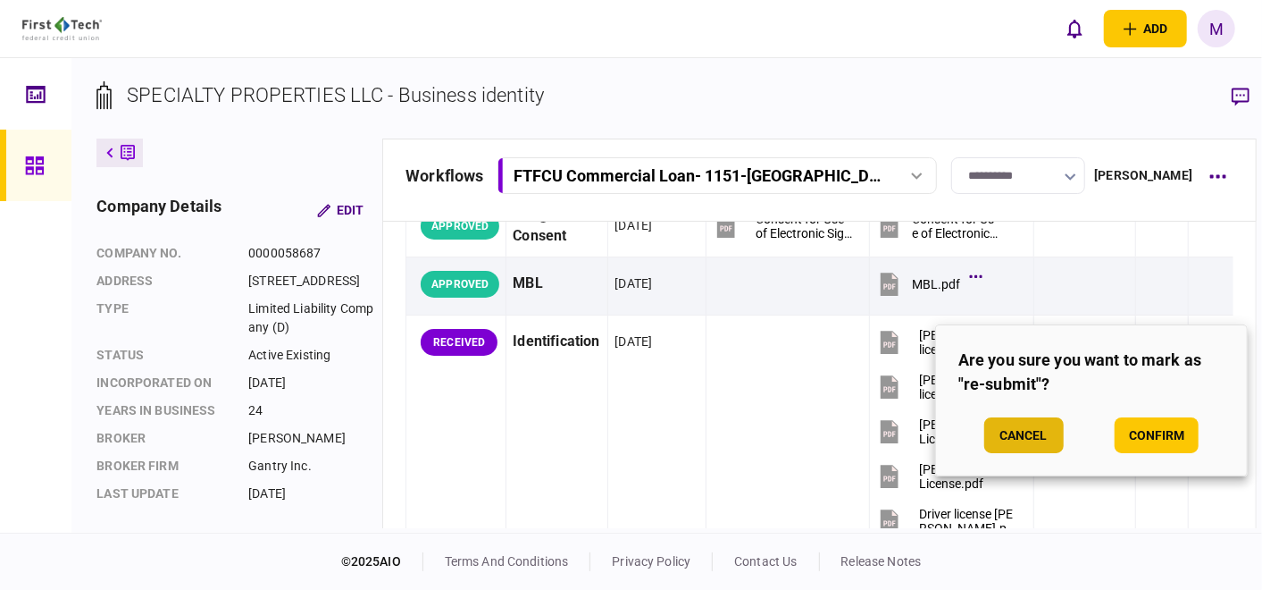
click at [1035, 439] on button "Cancel" at bounding box center [1025, 435] width 80 height 36
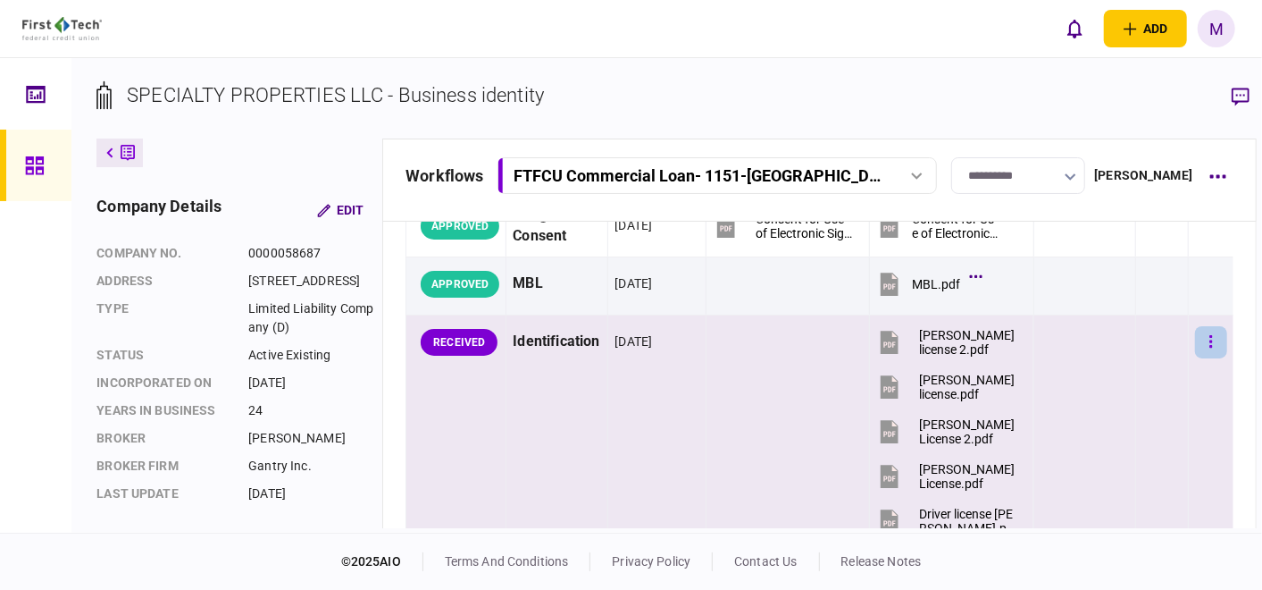
click at [1195, 331] on button "button" at bounding box center [1211, 342] width 32 height 32
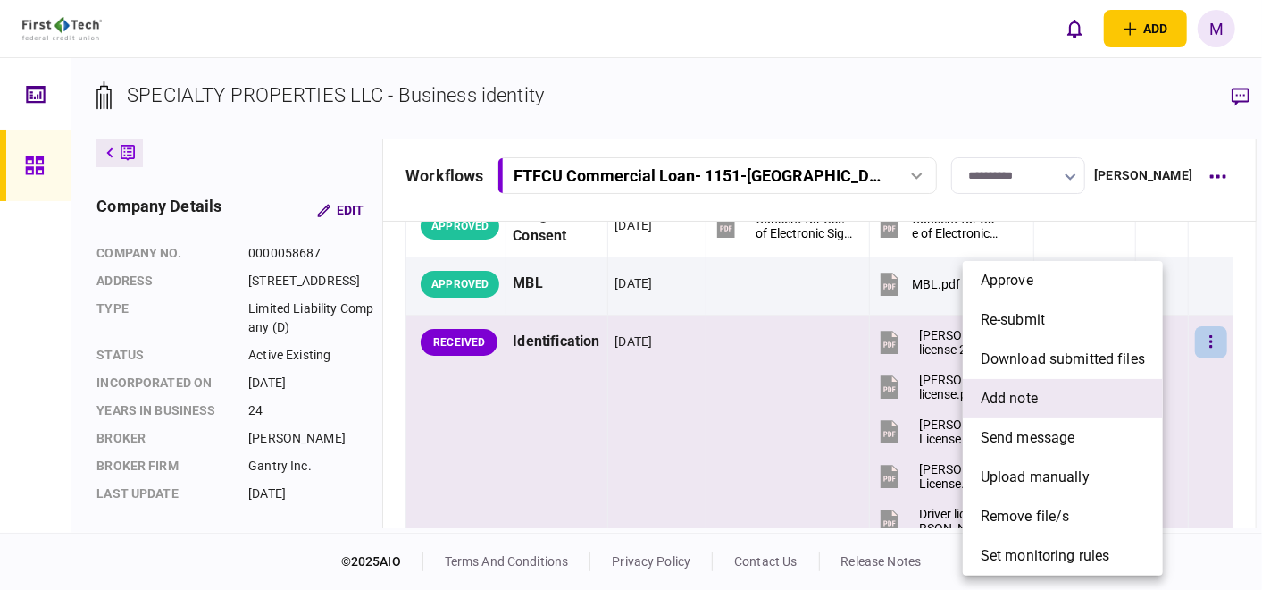
click at [1061, 397] on li "add note" at bounding box center [1063, 398] width 200 height 39
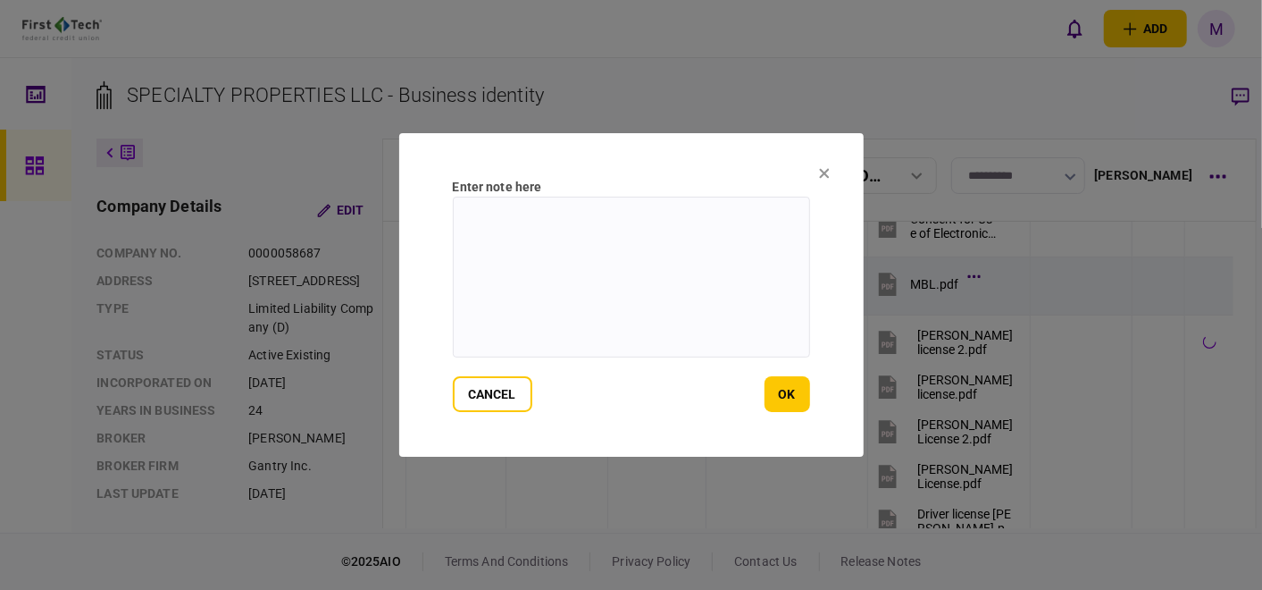
click at [574, 225] on textarea at bounding box center [631, 277] width 357 height 161
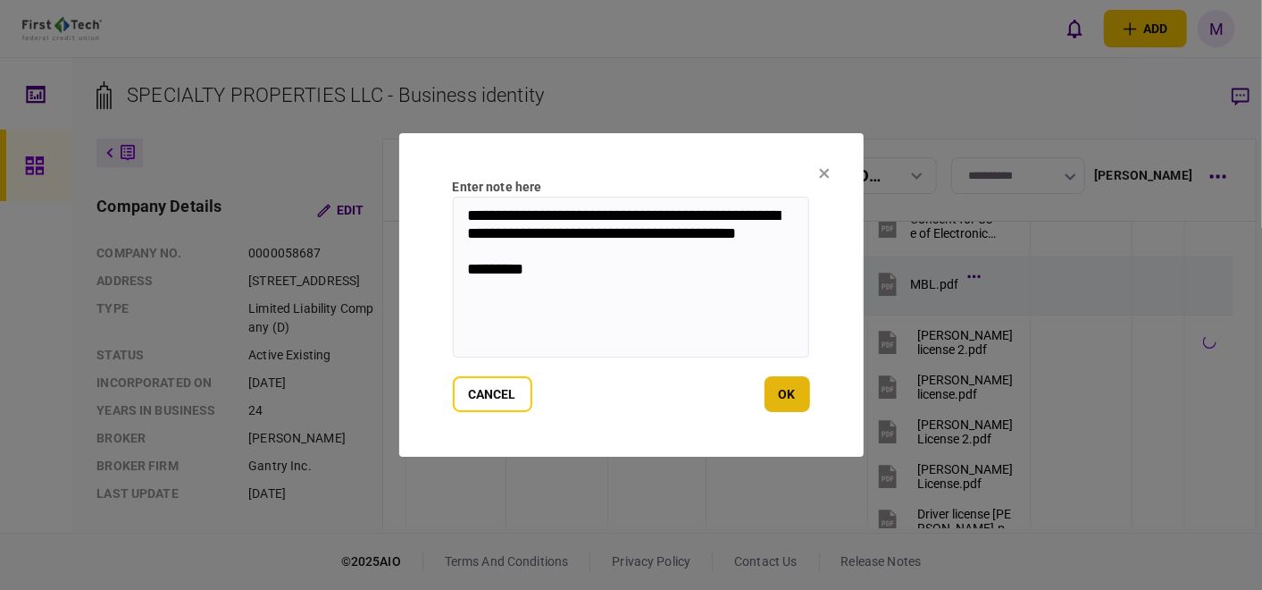
type textarea "**********"
click at [778, 389] on button "ok" at bounding box center [788, 394] width 46 height 36
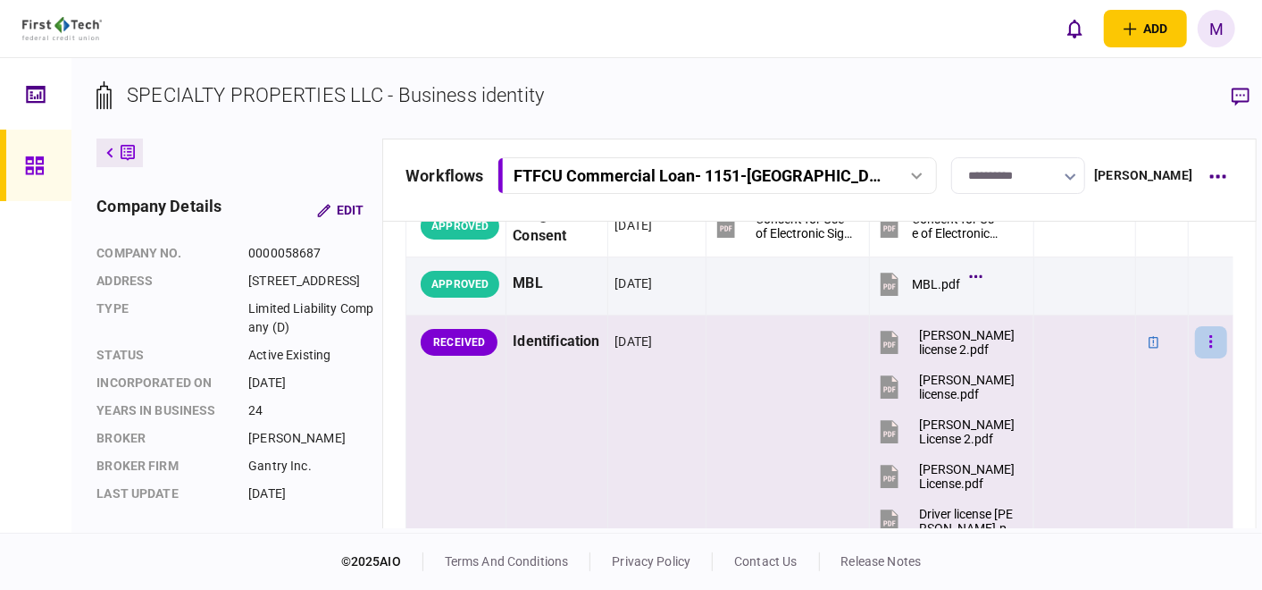
click at [1210, 333] on icon "button" at bounding box center [1212, 341] width 4 height 17
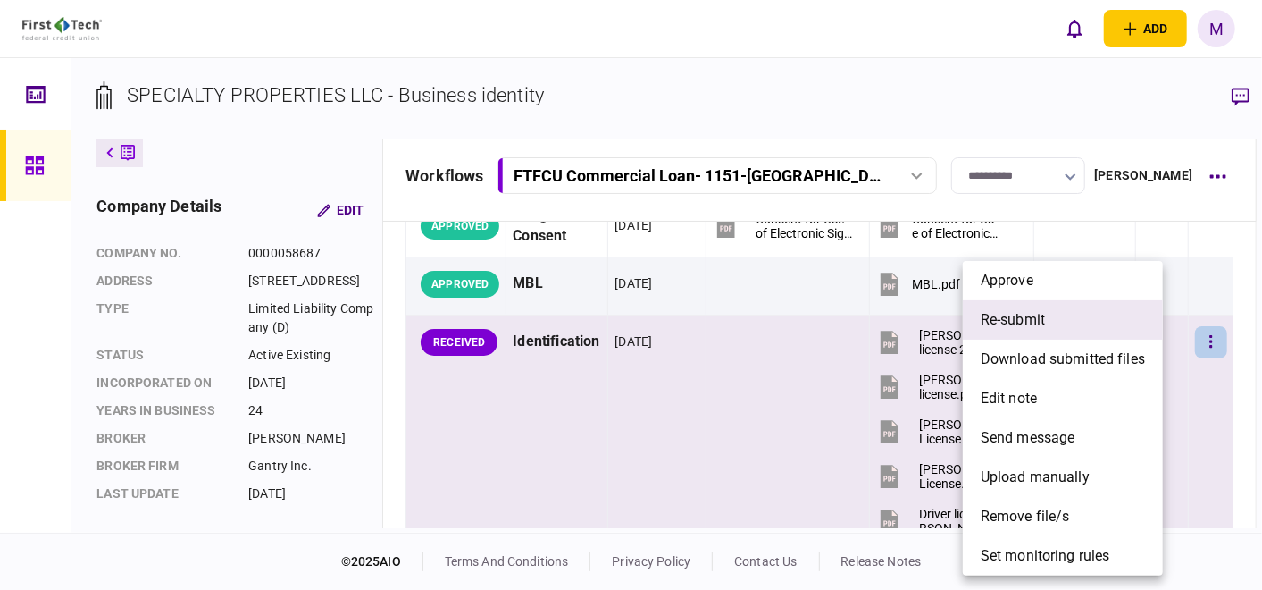
click at [1097, 322] on li "re-submit" at bounding box center [1063, 319] width 200 height 39
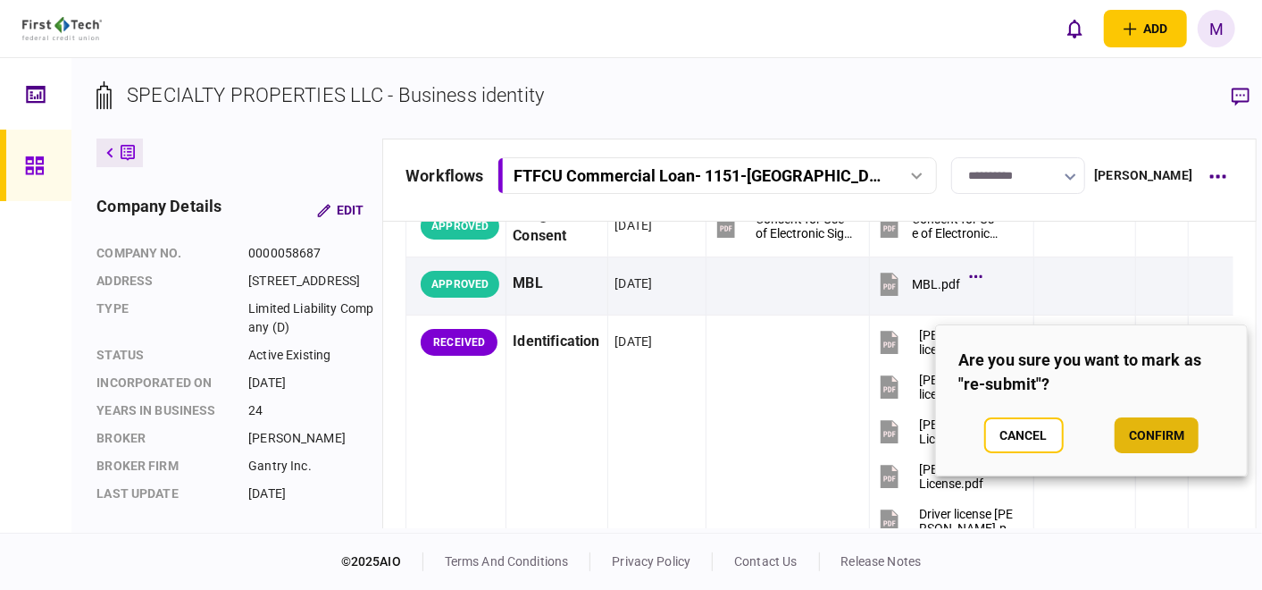
click at [1188, 436] on button "confirm" at bounding box center [1157, 435] width 84 height 36
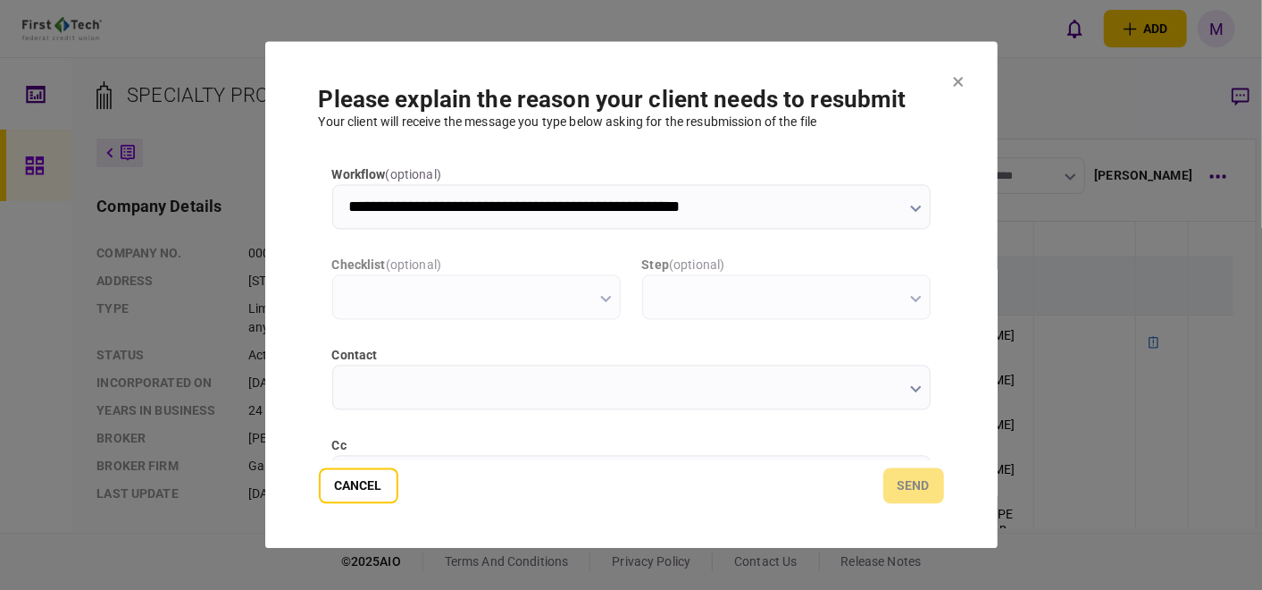
scroll to position [0, 0]
type input "**********"
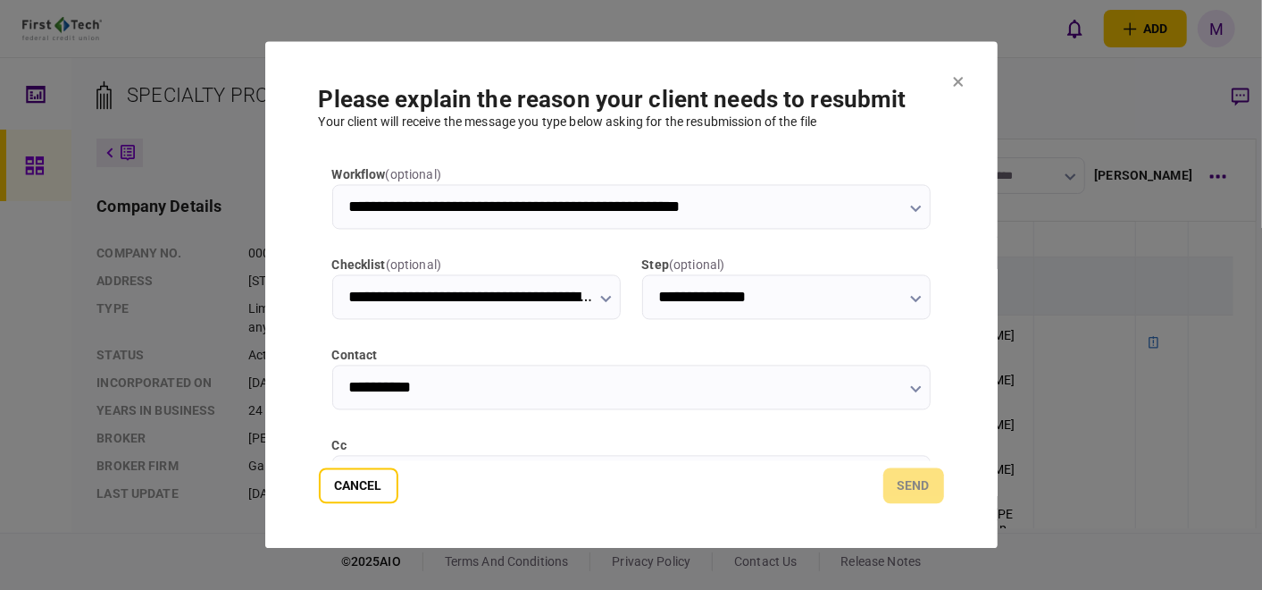
click at [606, 291] on button "button" at bounding box center [606, 298] width 12 height 14
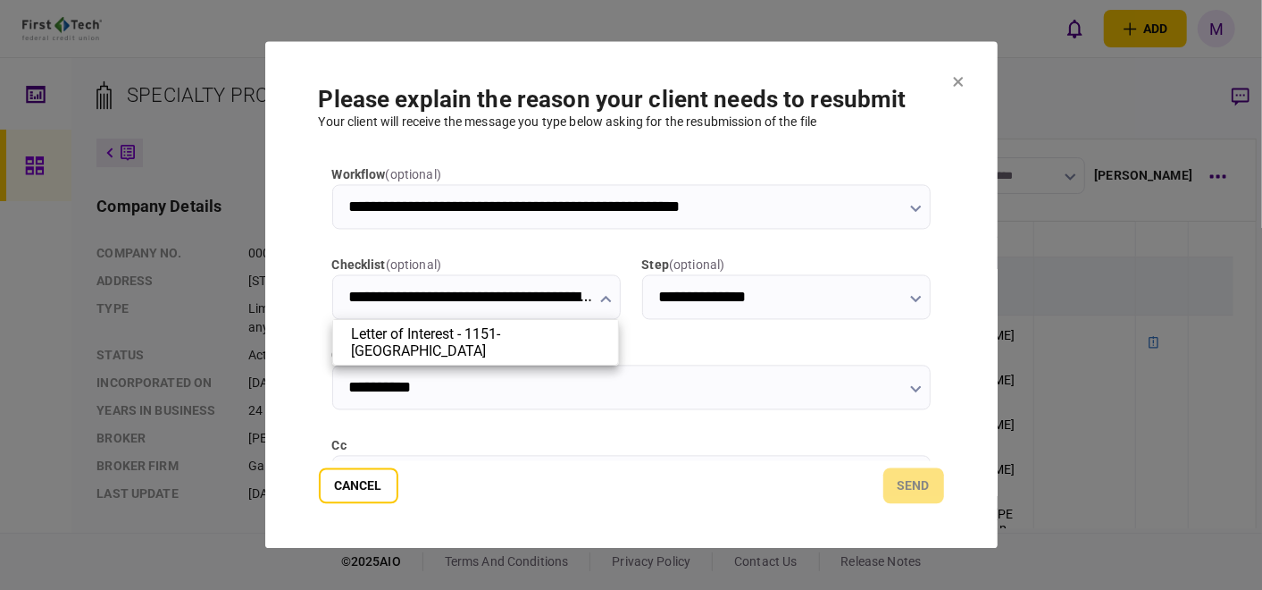
click at [543, 431] on div at bounding box center [631, 295] width 1262 height 590
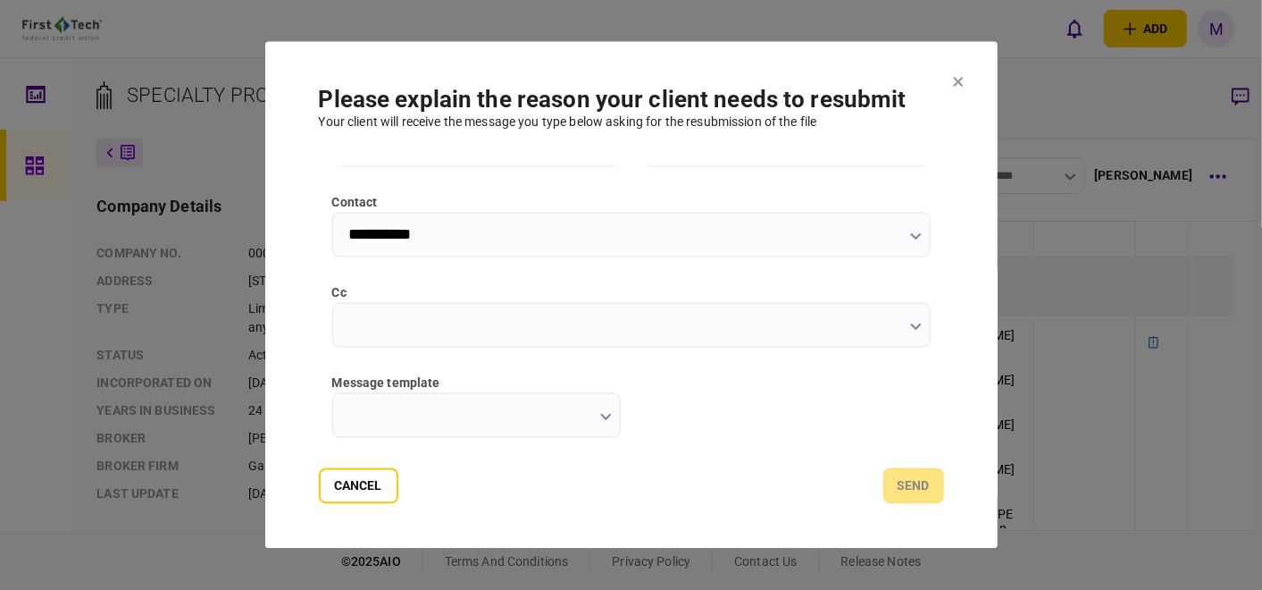
scroll to position [198, 0]
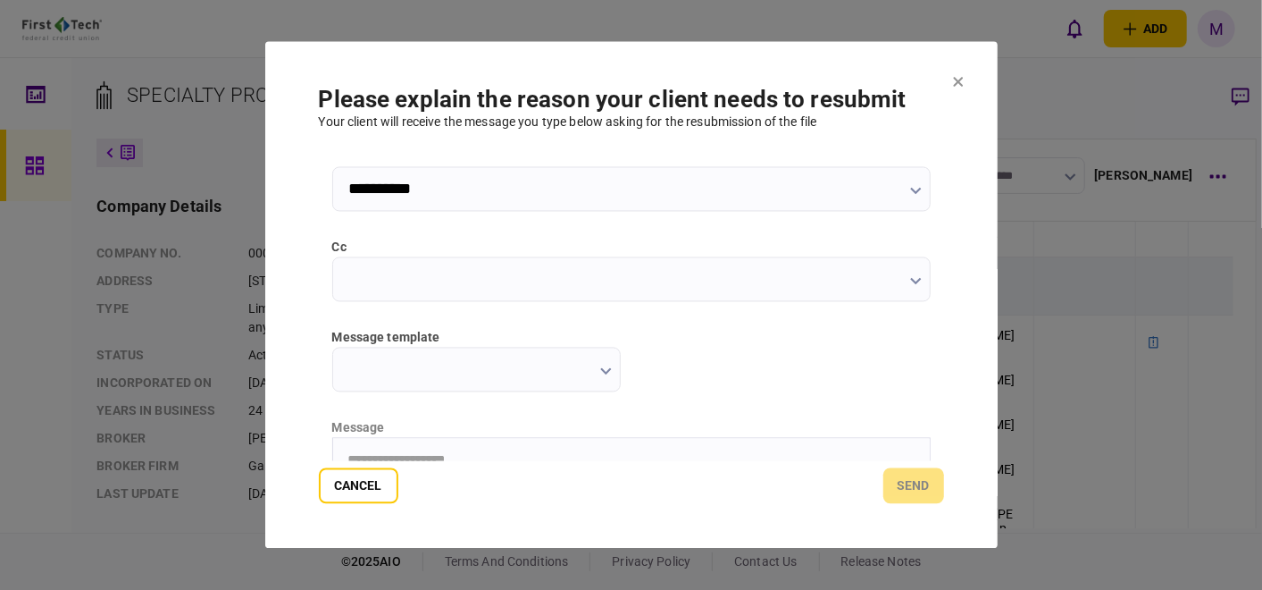
click at [915, 196] on button "button" at bounding box center [916, 190] width 12 height 14
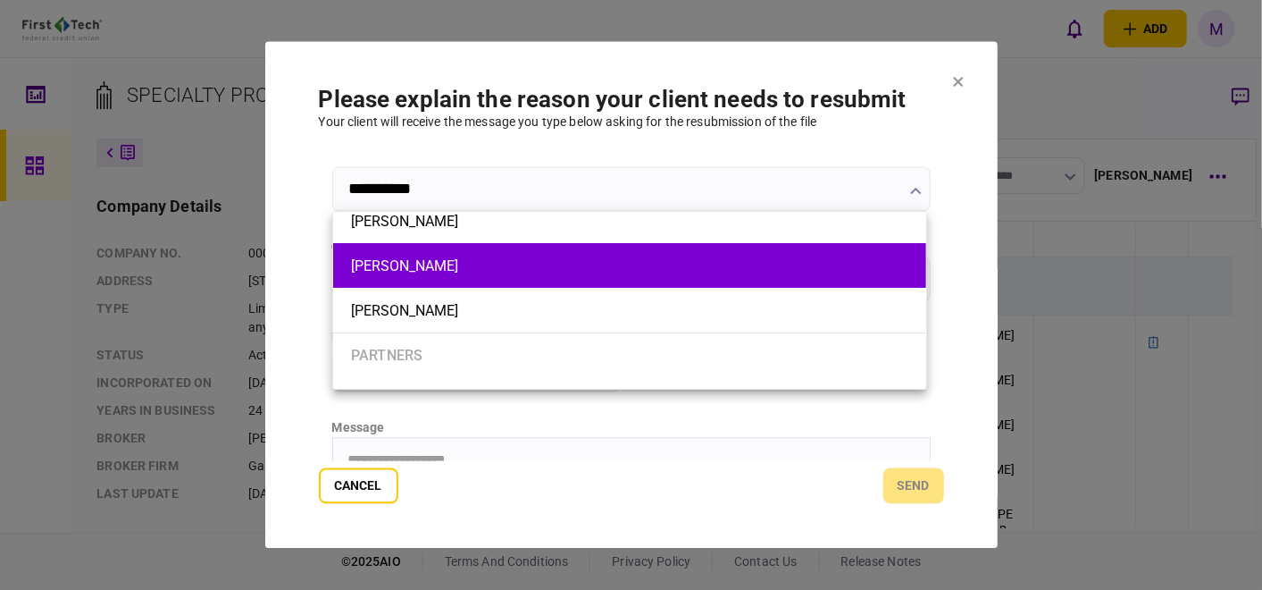
scroll to position [0, 0]
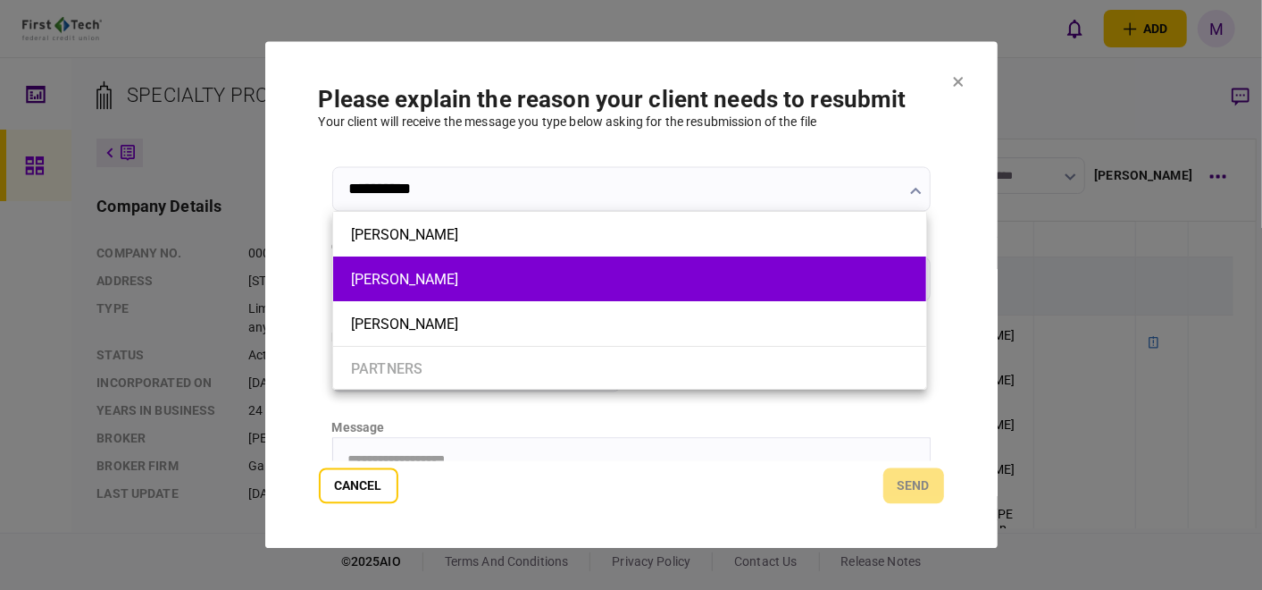
click at [465, 272] on button "[PERSON_NAME]" at bounding box center [630, 279] width 558 height 17
type input "**********"
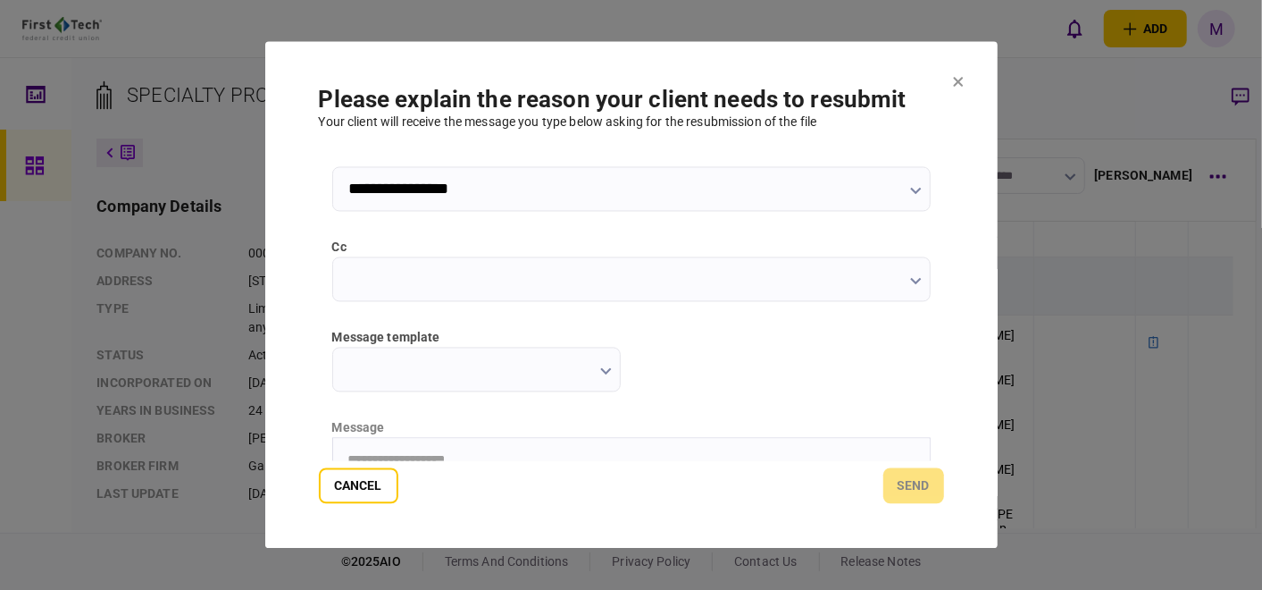
click at [922, 281] on input "cc" at bounding box center [631, 279] width 599 height 45
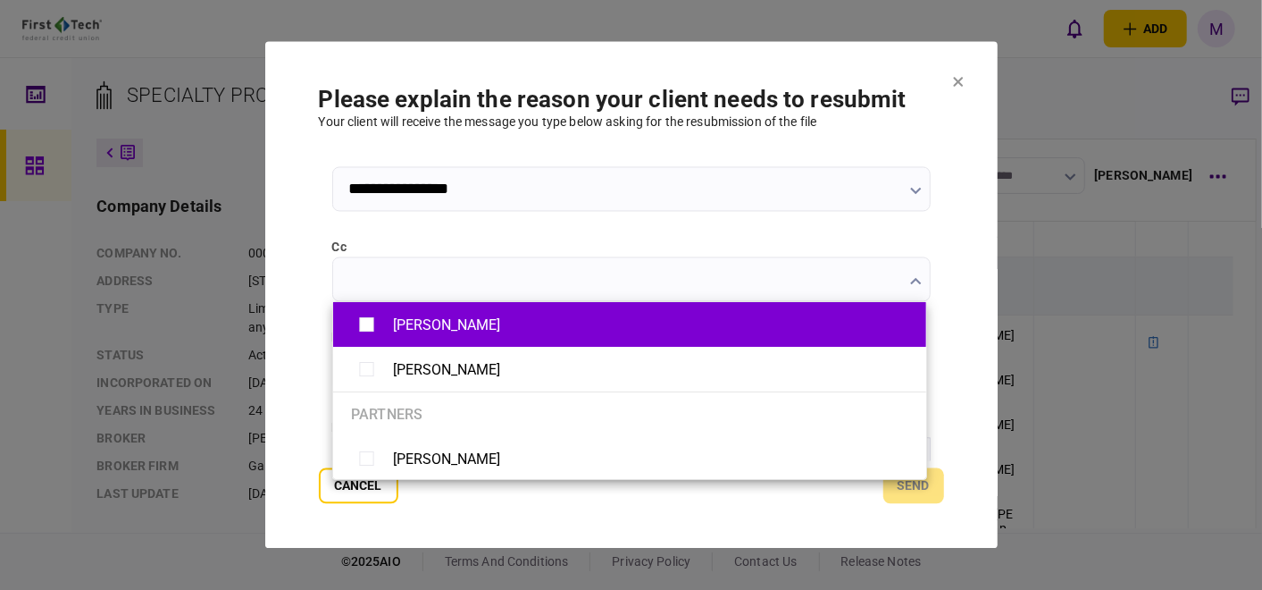
click at [551, 326] on div "[PERSON_NAME]" at bounding box center [630, 324] width 558 height 31
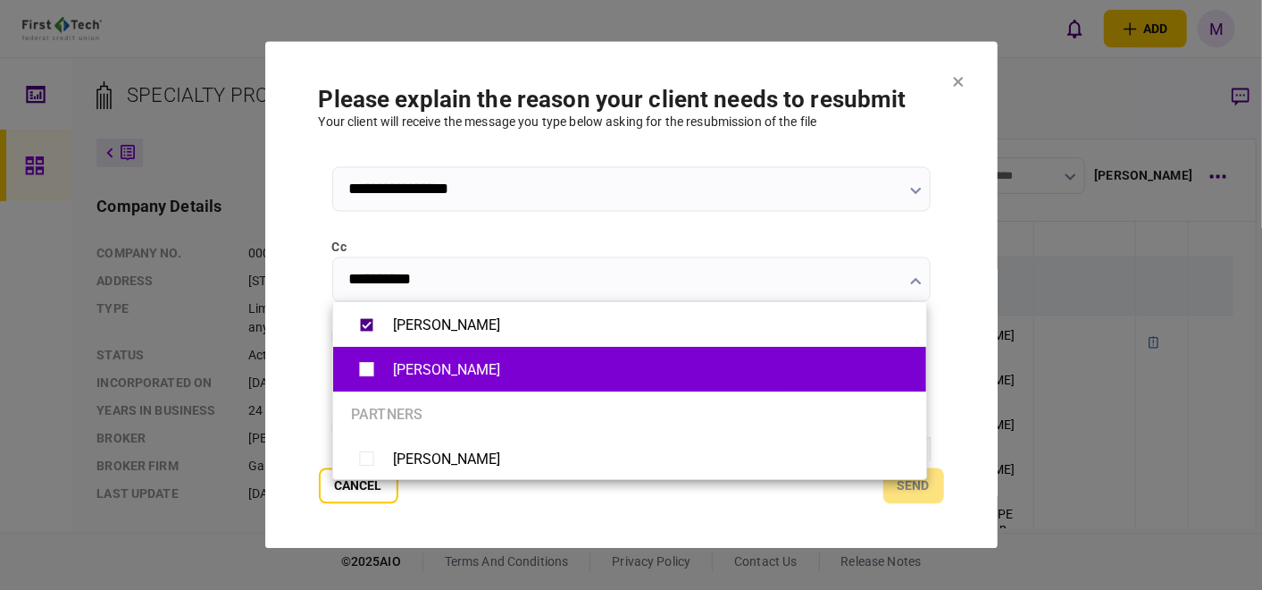
click at [525, 357] on div "[PERSON_NAME]" at bounding box center [630, 369] width 558 height 31
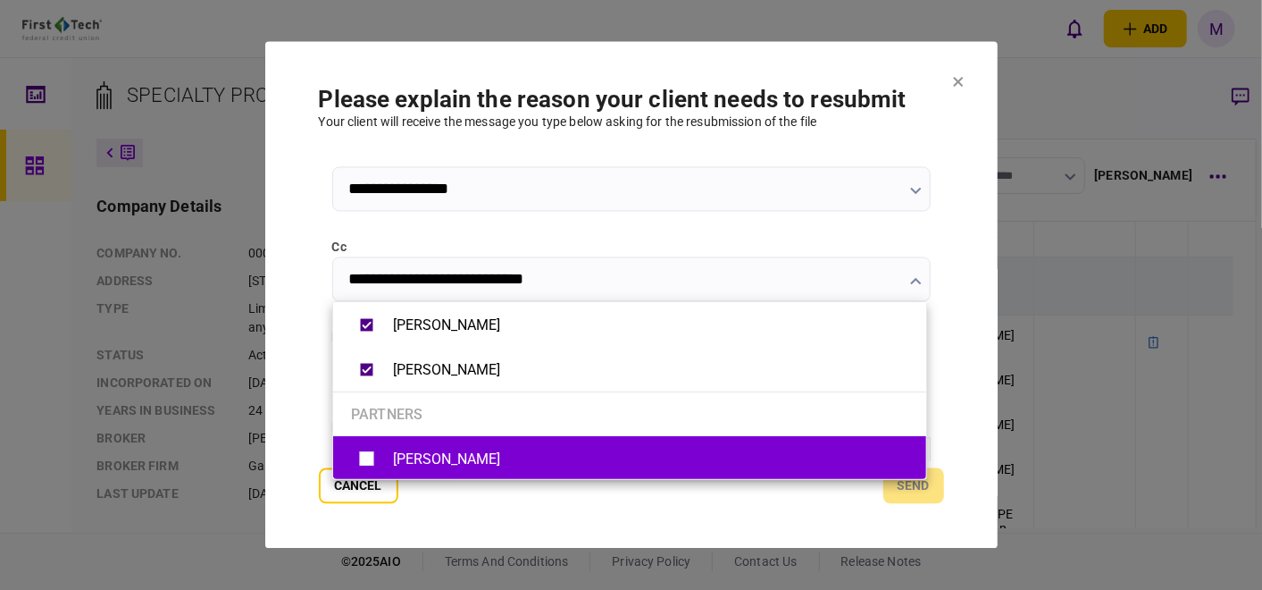
click at [457, 456] on div "[PERSON_NAME]" at bounding box center [446, 458] width 107 height 17
type input "**********"
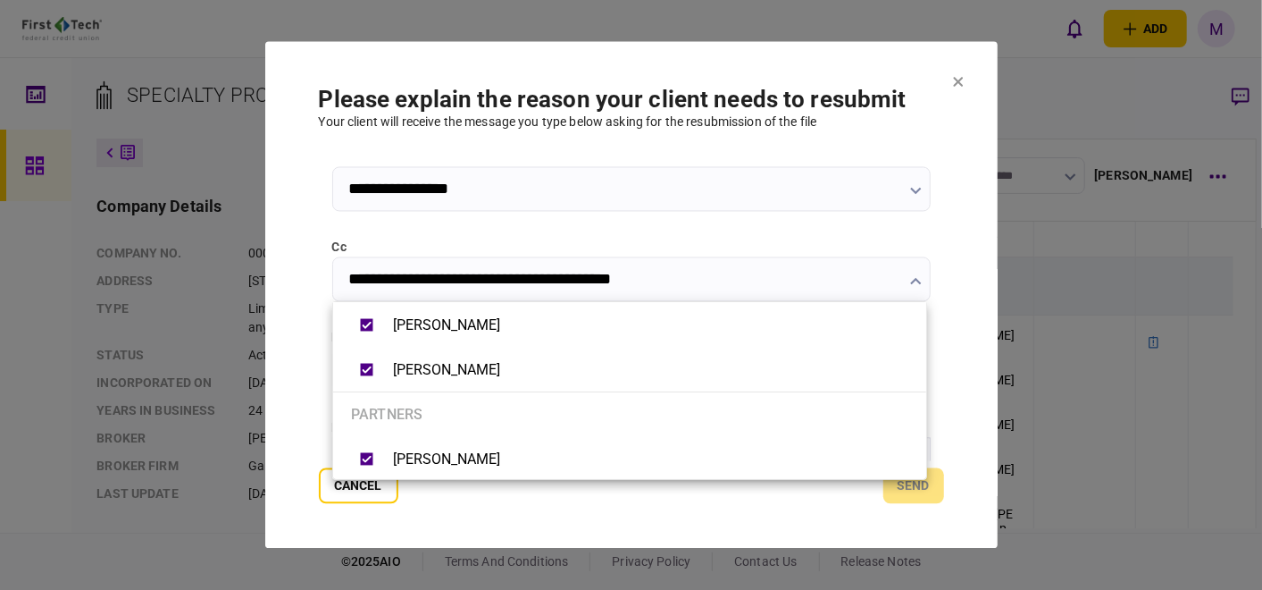
click at [949, 442] on div at bounding box center [631, 295] width 1262 height 590
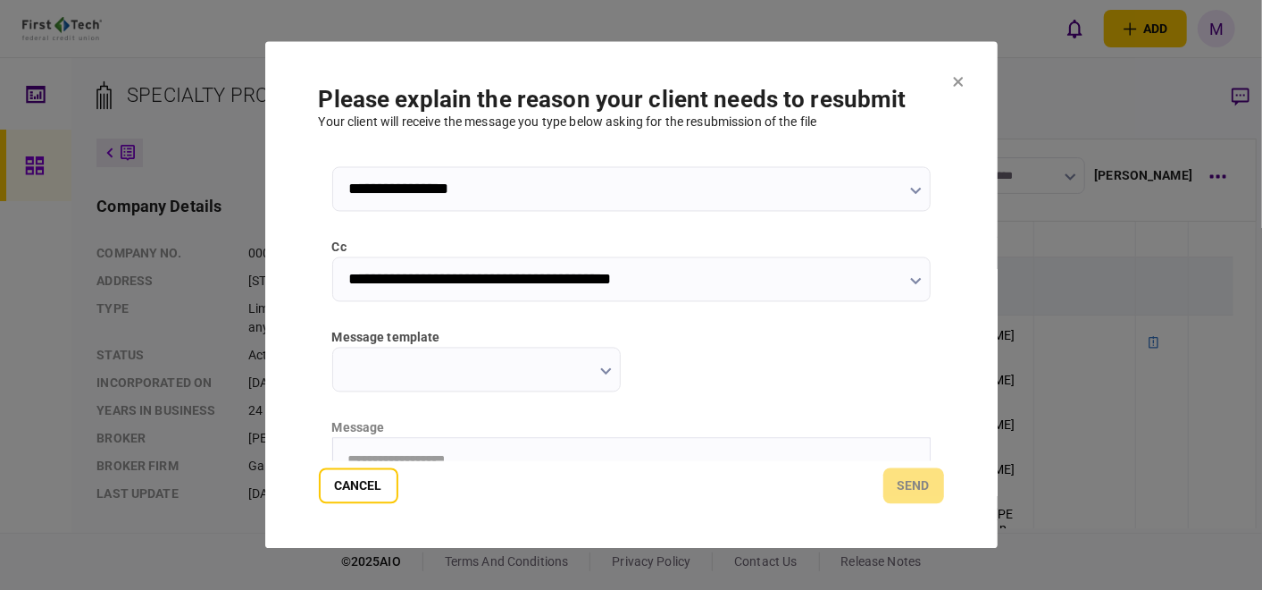
click at [414, 373] on input "message template" at bounding box center [476, 370] width 289 height 45
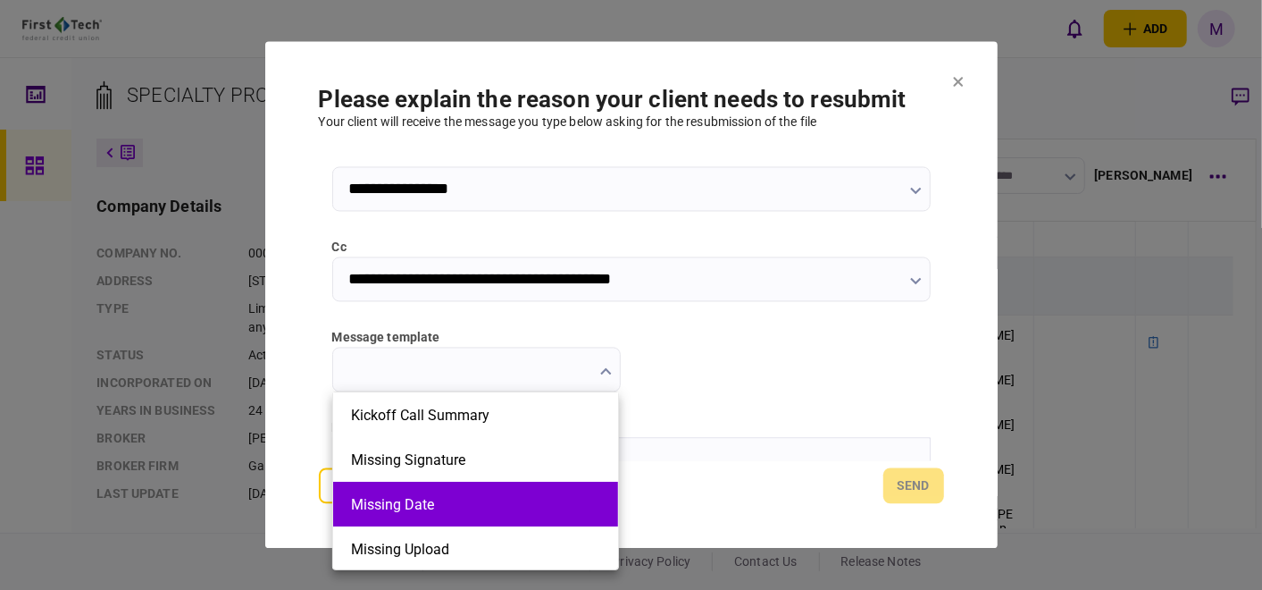
scroll to position [99, 0]
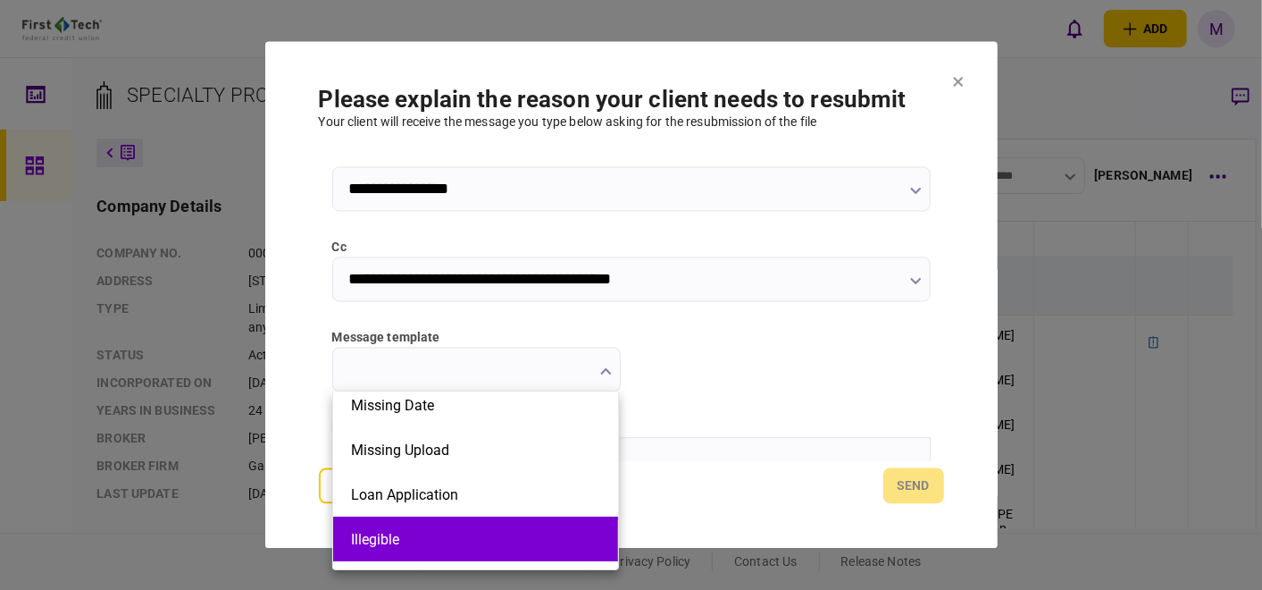
click at [486, 524] on li "Illegible" at bounding box center [475, 538] width 285 height 45
type input "*********"
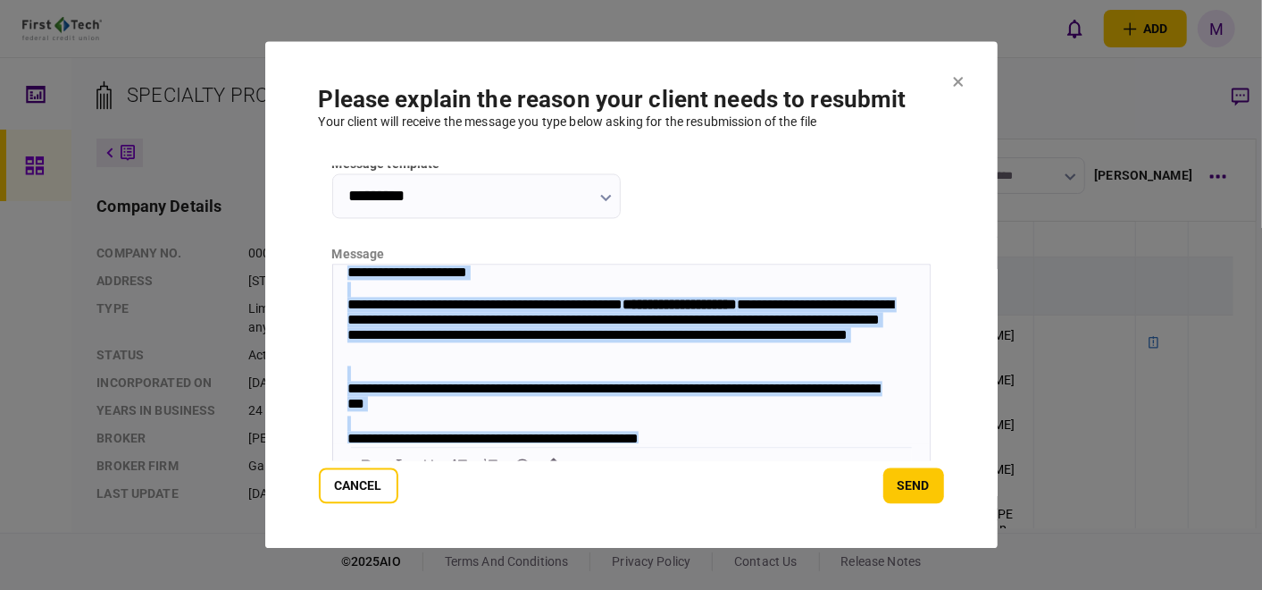
scroll to position [61, 0]
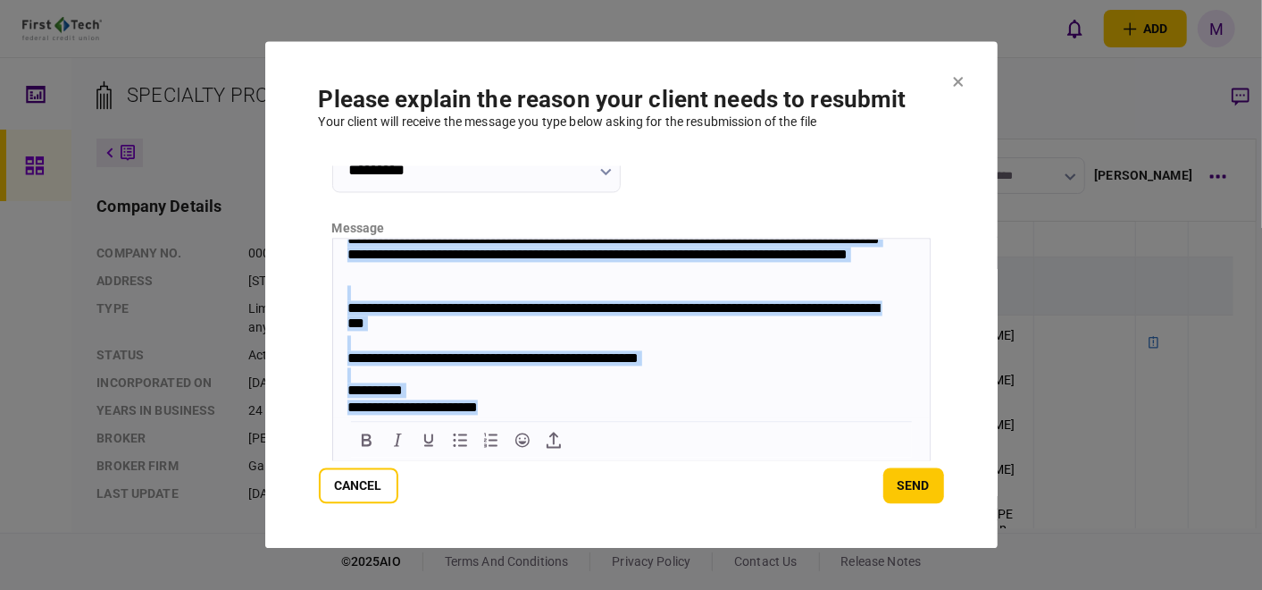
drag, startPoint x: 340, startPoint y: 252, endPoint x: 809, endPoint y: 433, distance: 502.1
click at [809, 417] on html "**********" at bounding box center [630, 300] width 597 height 233
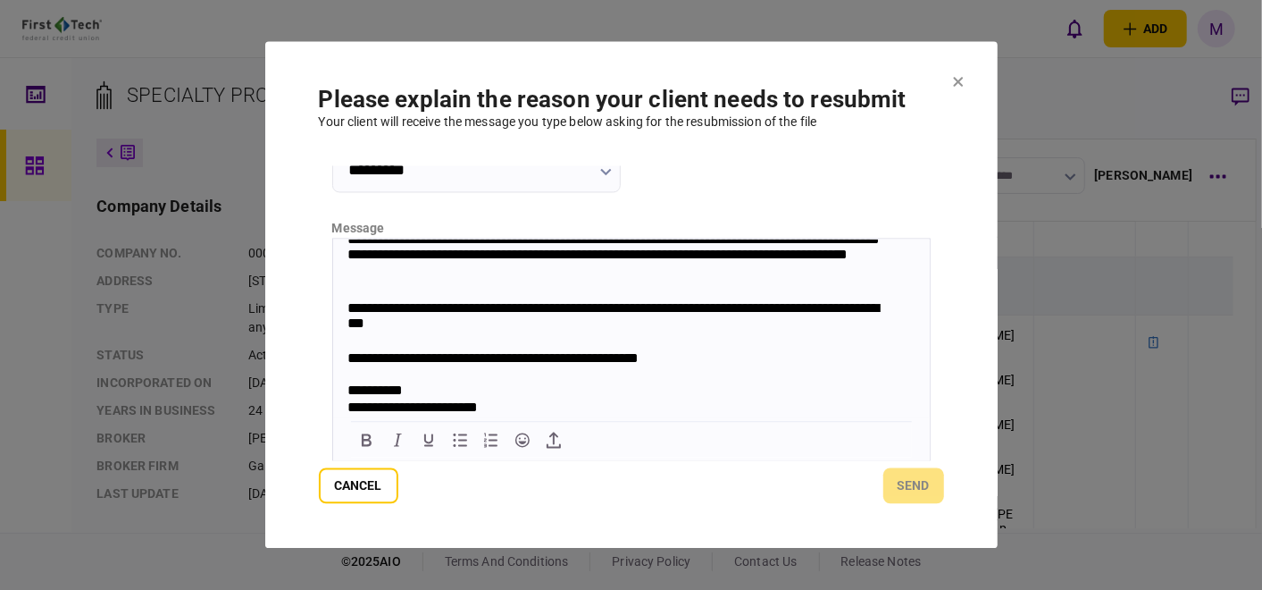
scroll to position [0, 0]
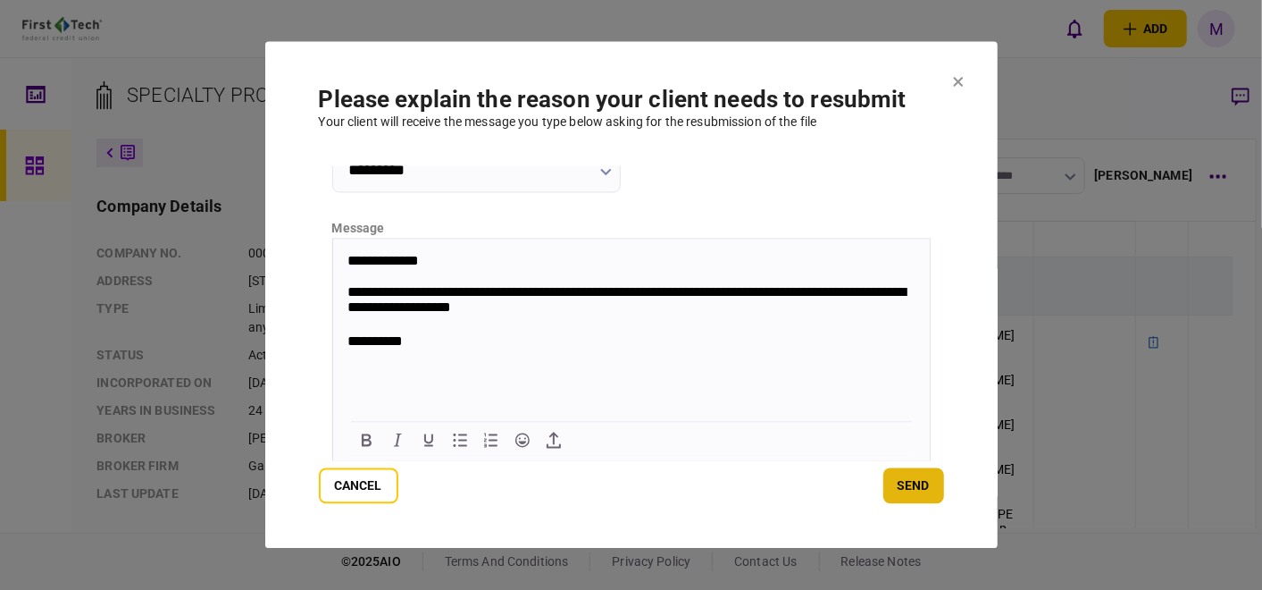
click at [903, 483] on button "send" at bounding box center [914, 486] width 61 height 36
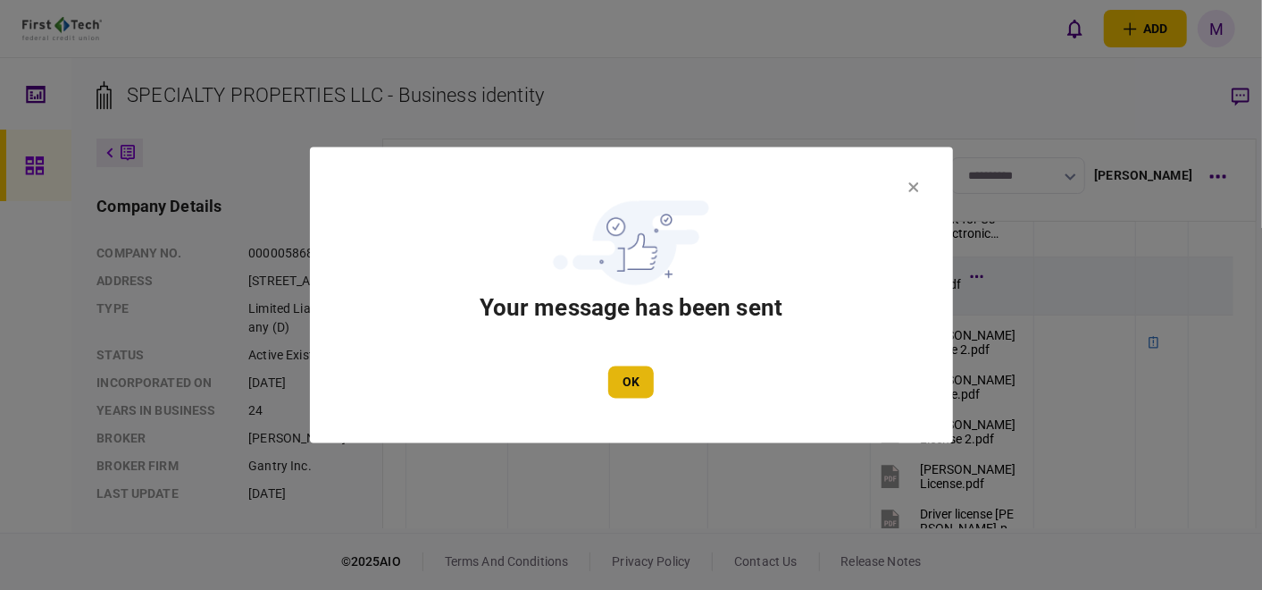
click at [637, 384] on button "OK" at bounding box center [631, 382] width 46 height 32
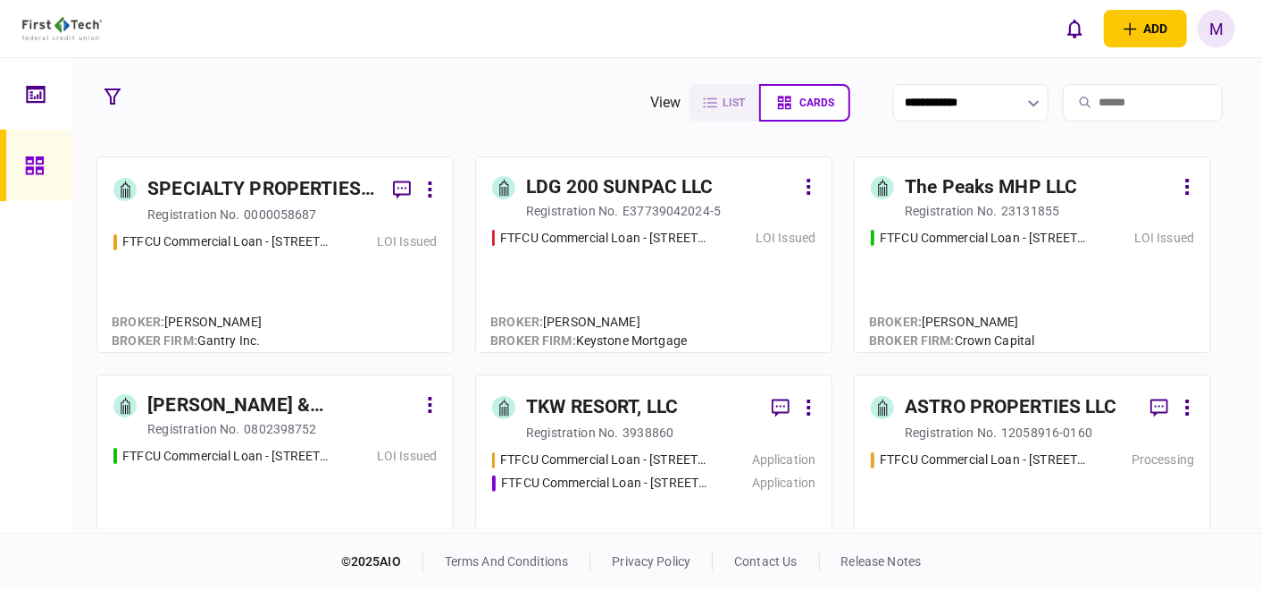
click at [683, 277] on div "FTFCU Commercial Loan - [STREET_ADDRESS][PERSON_NAME] LOI Issued" at bounding box center [653, 283] width 323 height 108
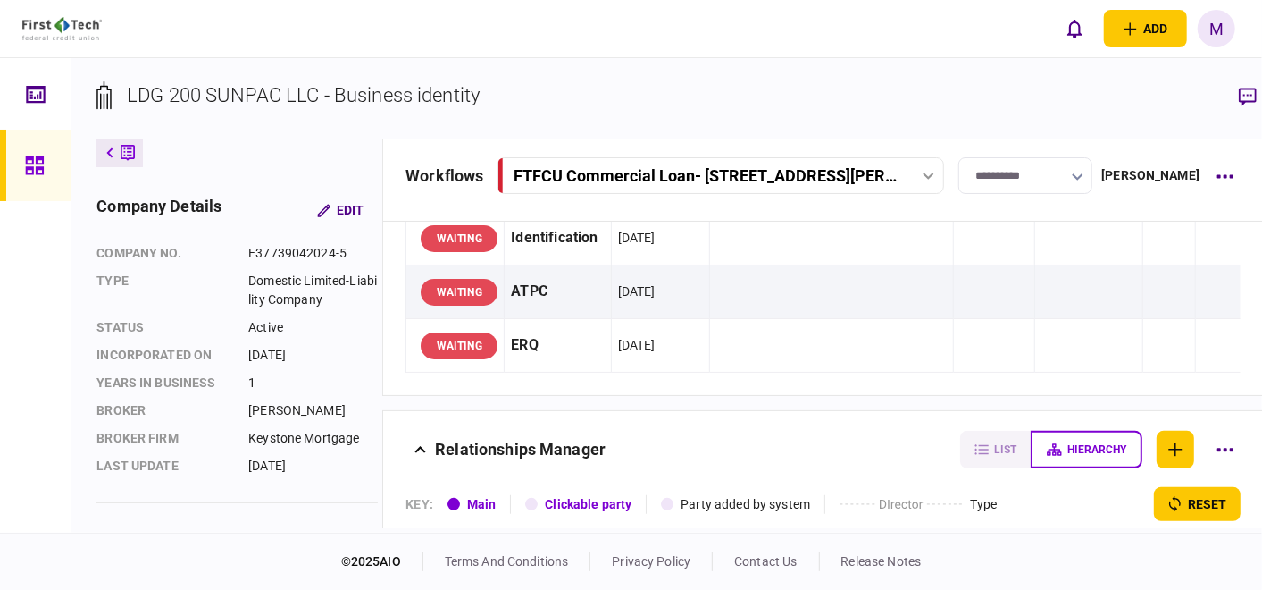
scroll to position [595, 0]
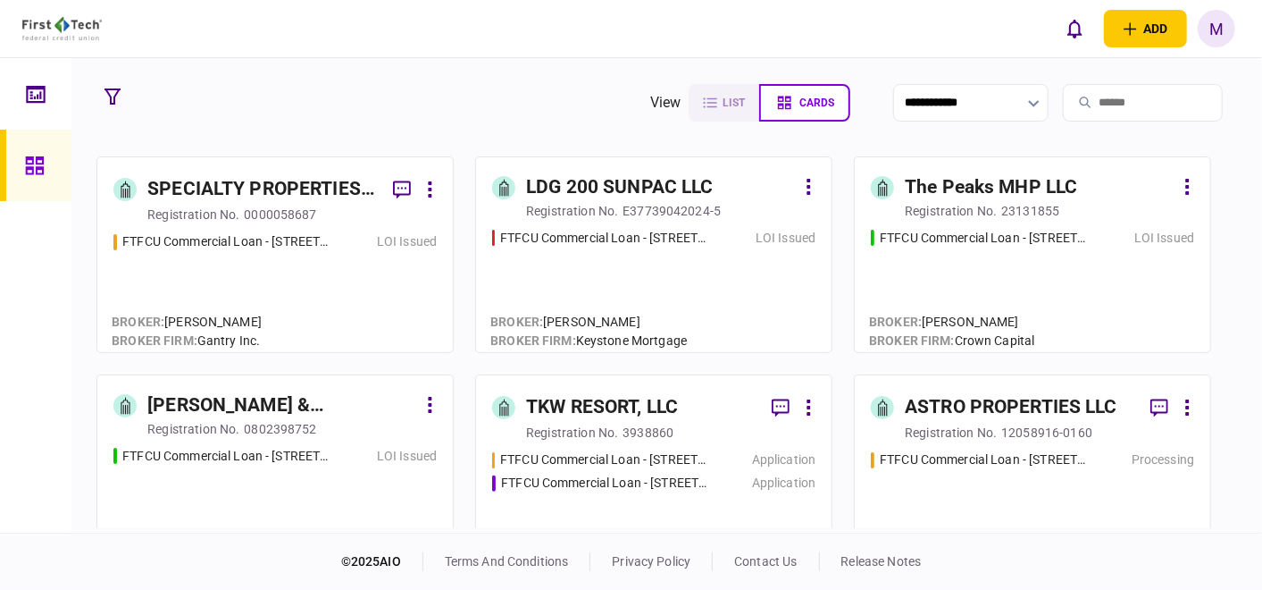
click at [974, 278] on div "FTFCU Commercial Loan - [STREET_ADDRESS] Flagstaff AZ LOI Issued" at bounding box center [1032, 283] width 323 height 108
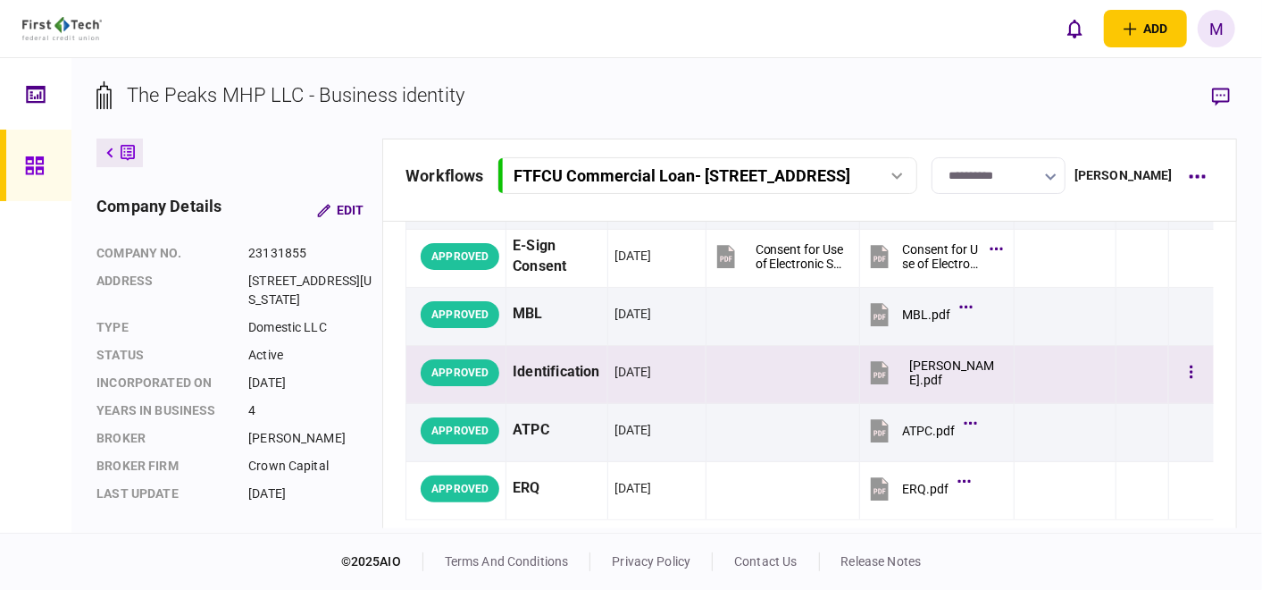
scroll to position [198, 0]
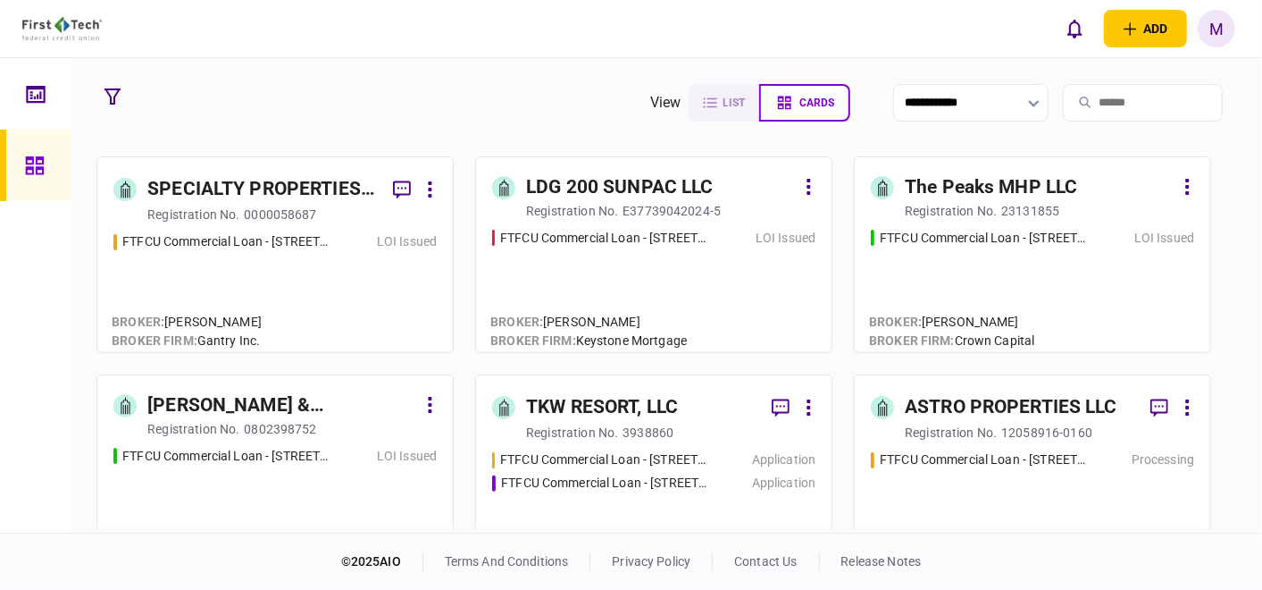
click at [311, 287] on div "FTFCU Commercial Loan - [STREET_ADDRESS] LOI Issued" at bounding box center [274, 284] width 323 height 104
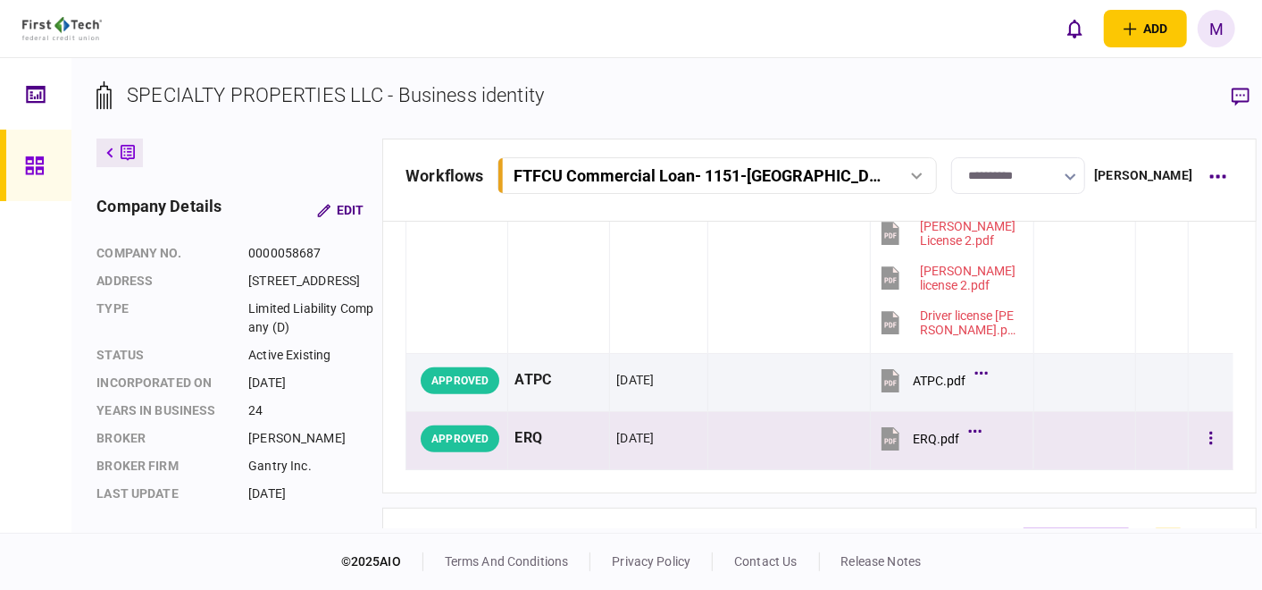
scroll to position [298, 0]
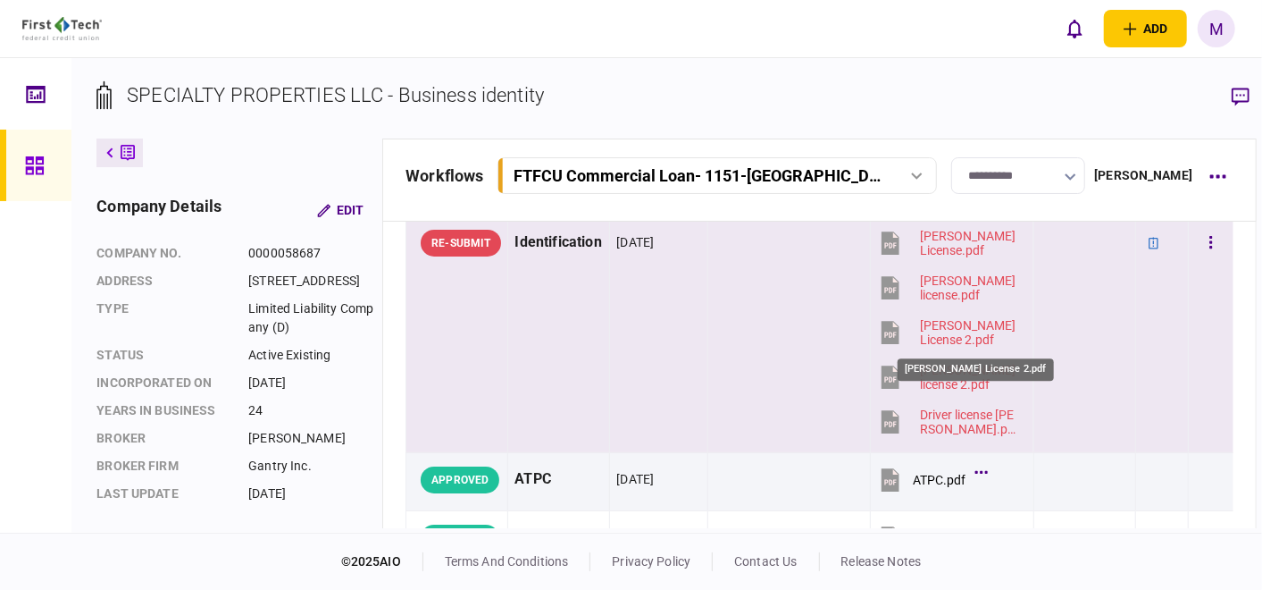
click at [926, 333] on div "[PERSON_NAME] License 2.pdf" at bounding box center [969, 332] width 98 height 29
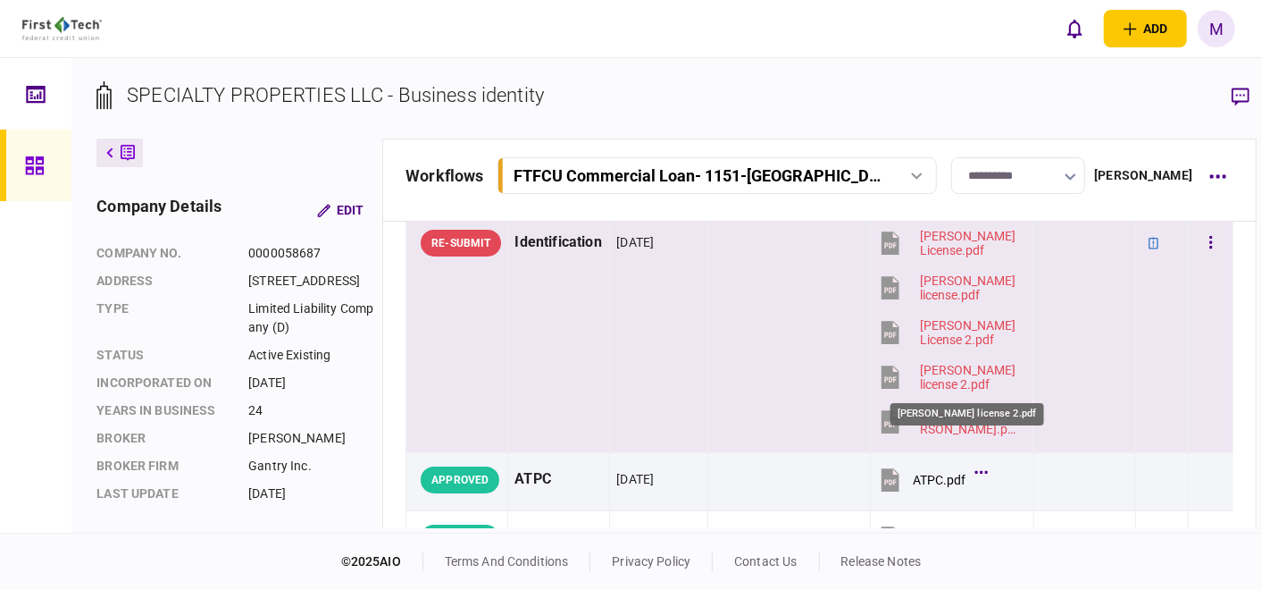
click at [924, 382] on div "[PERSON_NAME] license 2.pdf" at bounding box center [969, 377] width 98 height 29
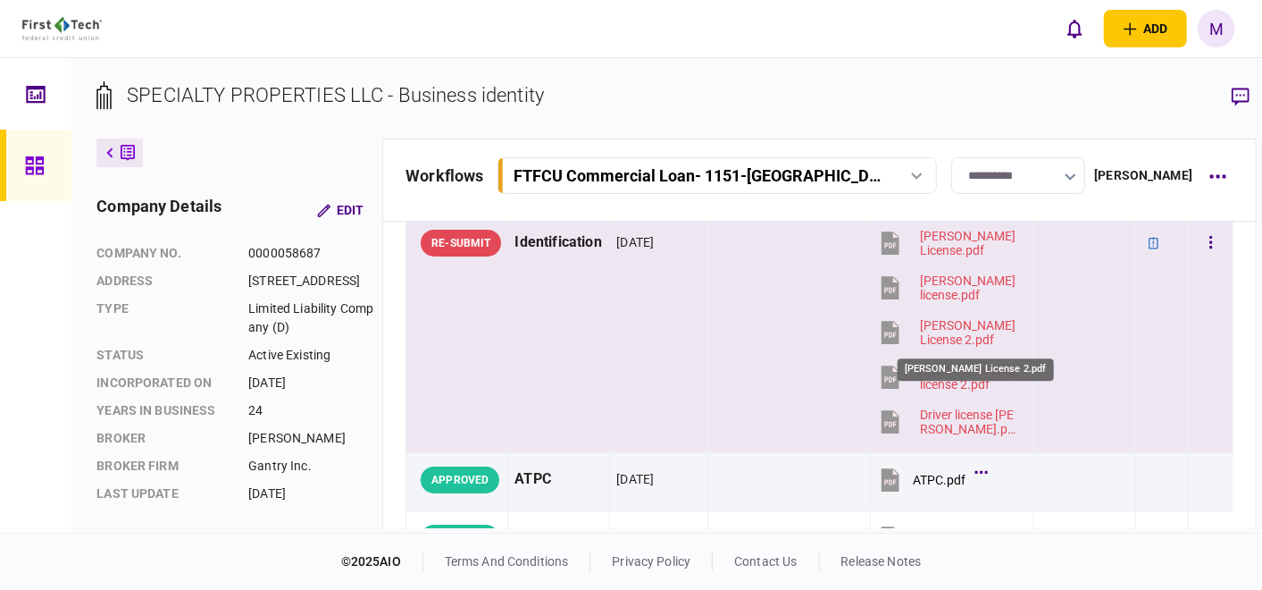
click at [920, 318] on div "[PERSON_NAME] License 2.pdf" at bounding box center [969, 332] width 98 height 29
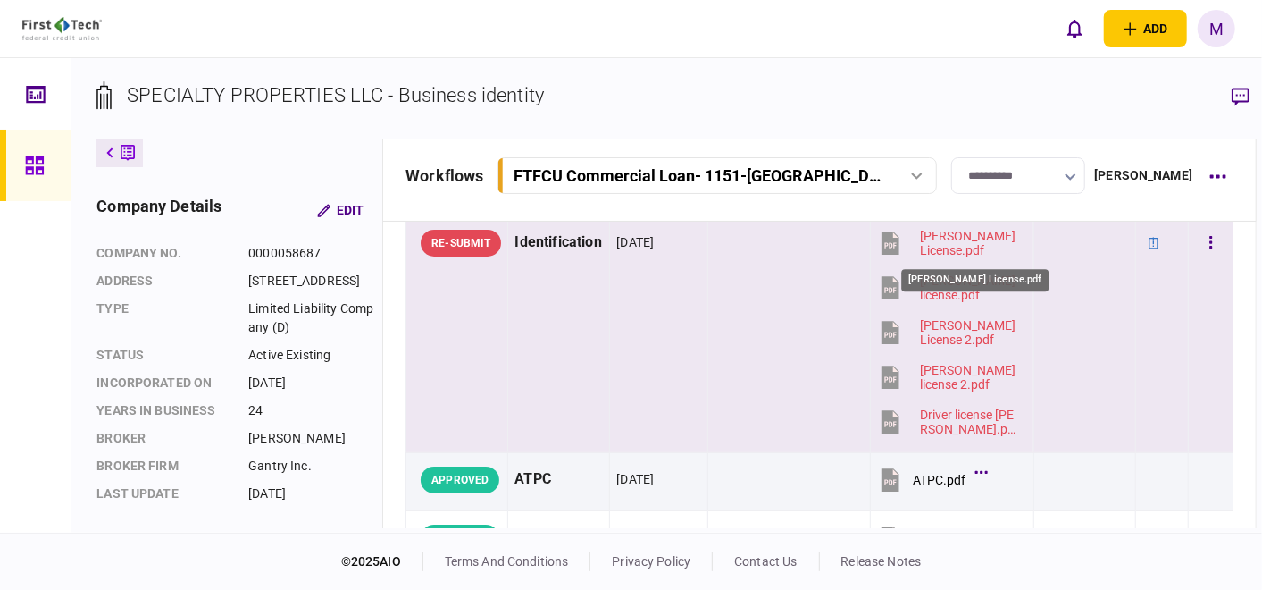
click at [926, 239] on div "[PERSON_NAME] License.pdf" at bounding box center [969, 243] width 98 height 29
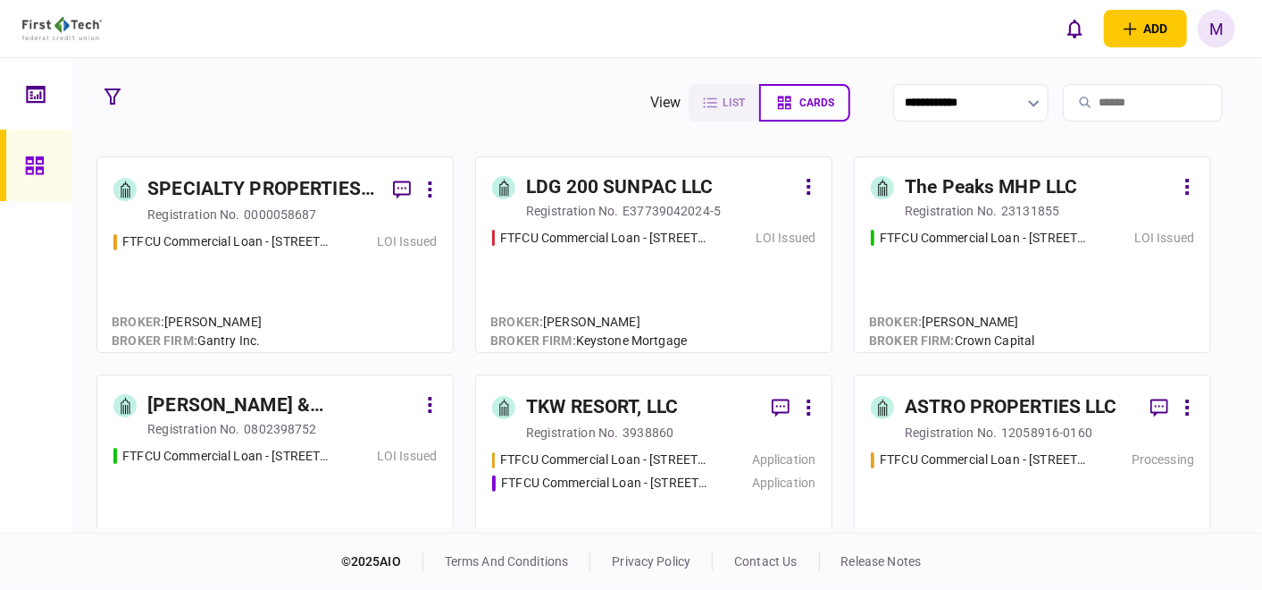
click at [327, 288] on div "FTFCU Commercial Loan - [STREET_ADDRESS] LOI Issued" at bounding box center [274, 284] width 323 height 104
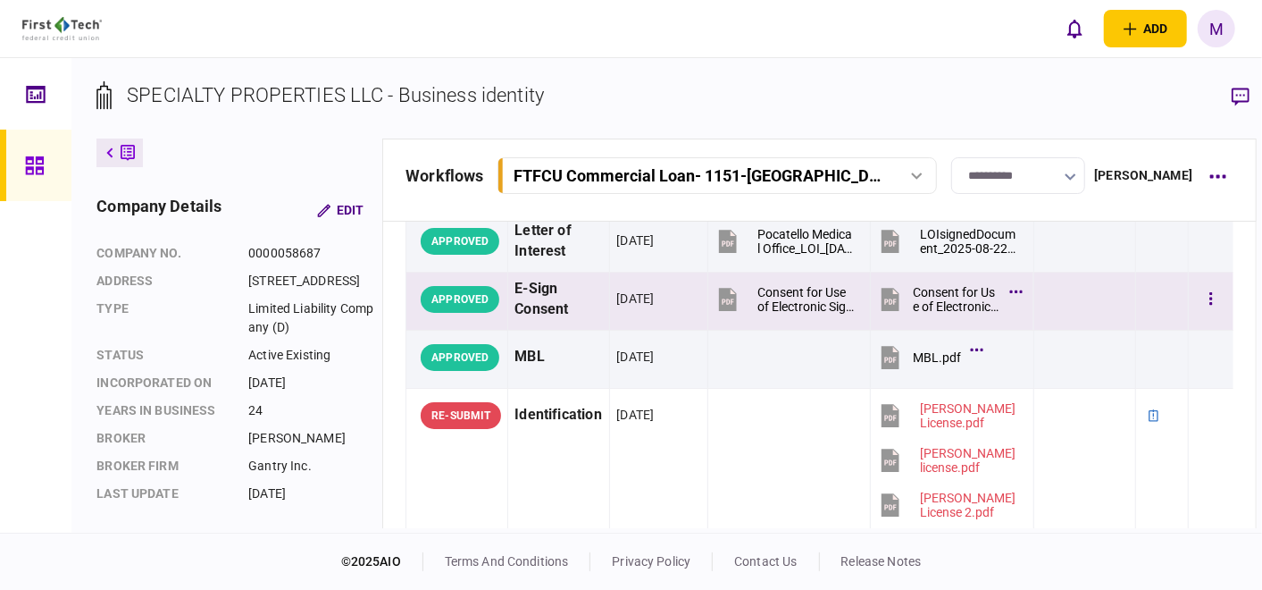
scroll to position [198, 0]
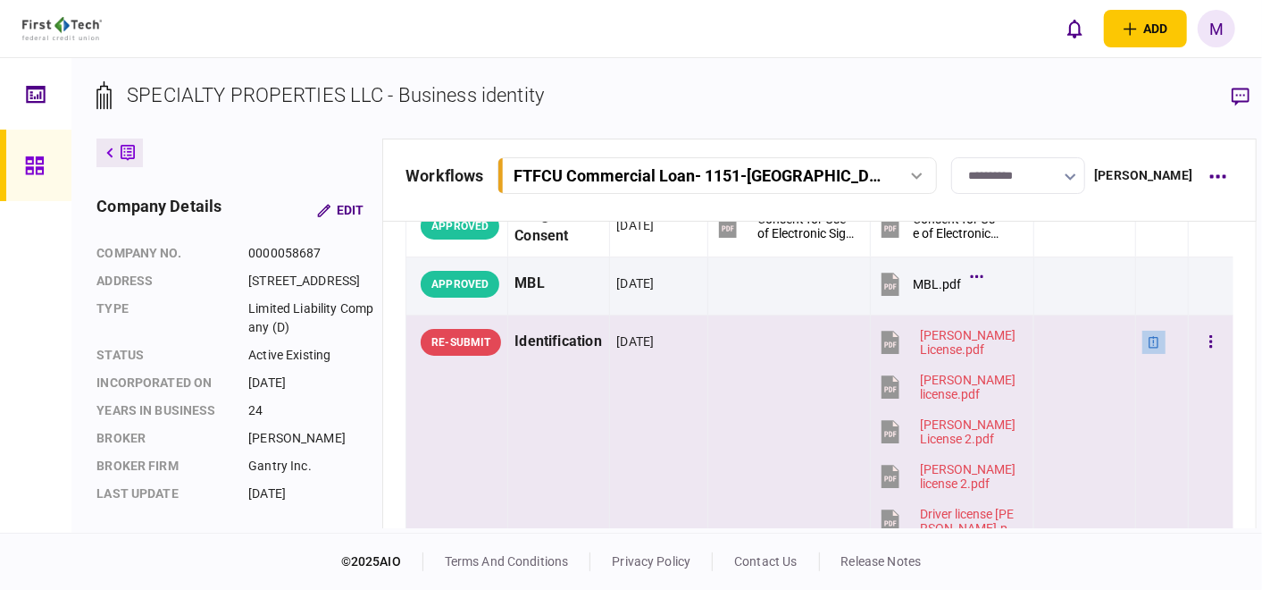
click at [1148, 340] on icon at bounding box center [1154, 342] width 13 height 13
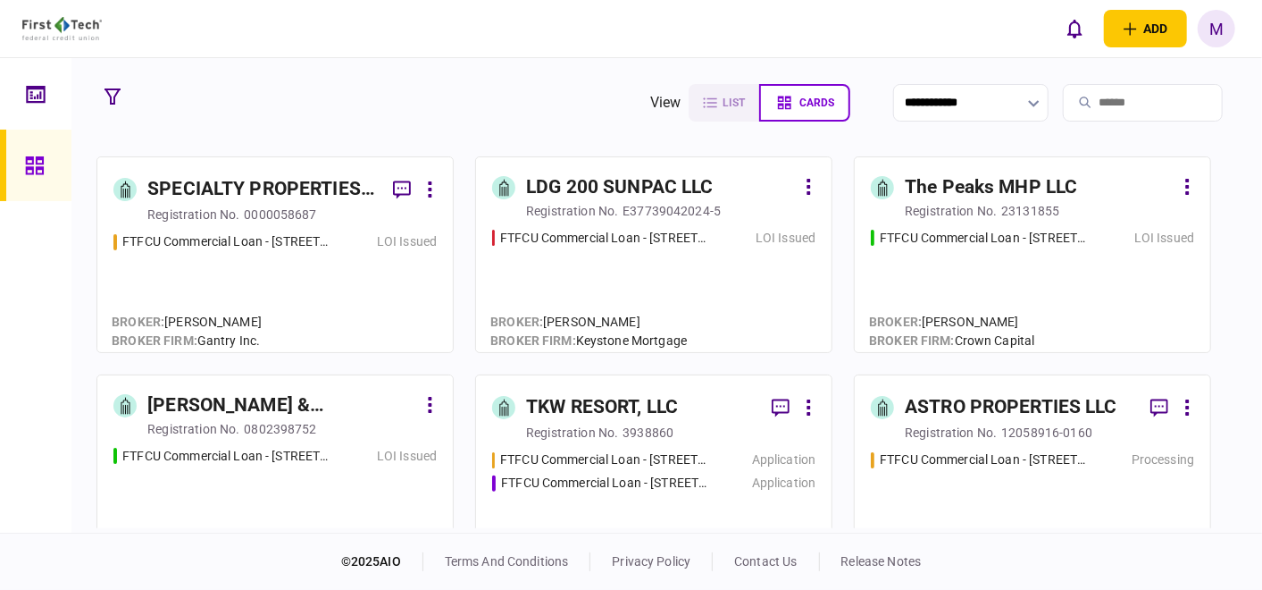
click at [666, 275] on div "FTFCU Commercial Loan - [STREET_ADDRESS][PERSON_NAME] LOI Issued" at bounding box center [653, 283] width 323 height 108
click at [1035, 264] on div "FTFCU Commercial Loan - [STREET_ADDRESS] Flagstaff AZ LOI Issued" at bounding box center [1032, 283] width 323 height 108
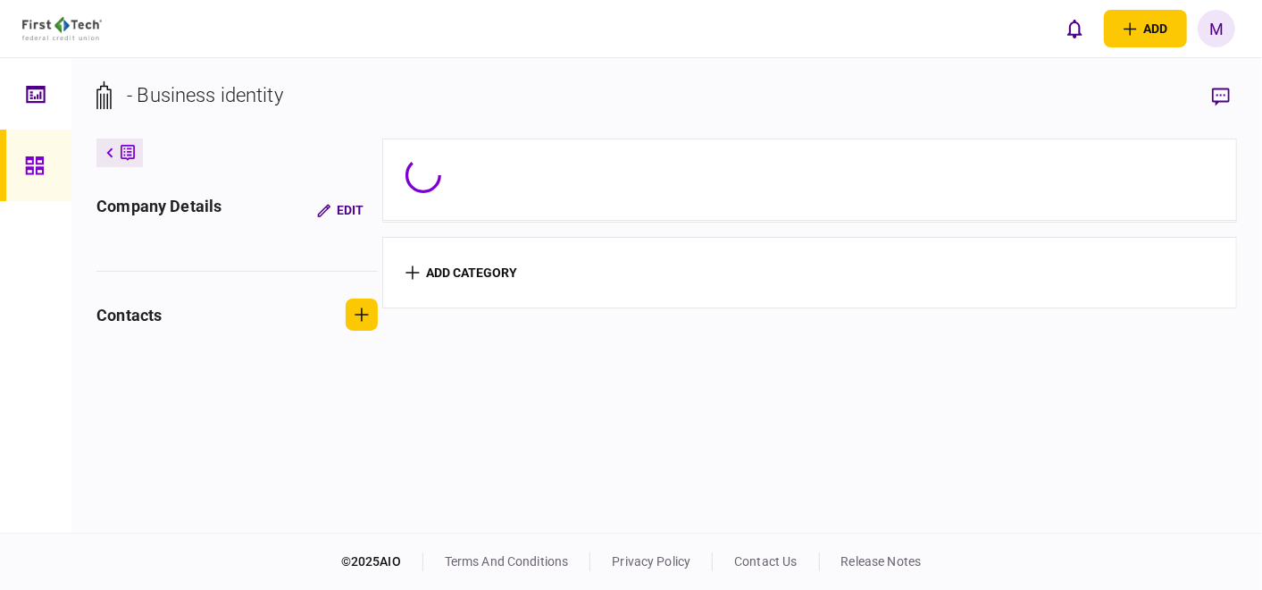
click at [1035, 264] on section "add category" at bounding box center [809, 272] width 855 height 71
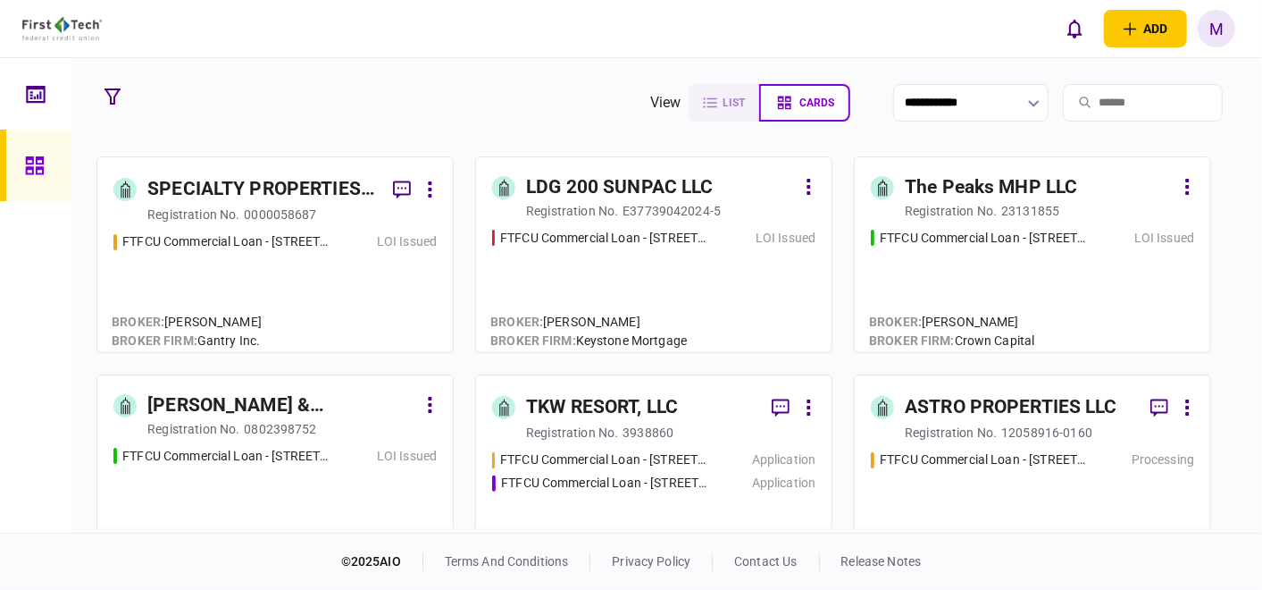
click at [340, 487] on div "FTFCU Commercial Loan - [STREET_ADDRESS] LOI Issued" at bounding box center [274, 501] width 323 height 108
click at [1029, 482] on div "FTFCU Commercial Loan - [STREET_ADDRESS] Price UT Processing" at bounding box center [1032, 502] width 323 height 104
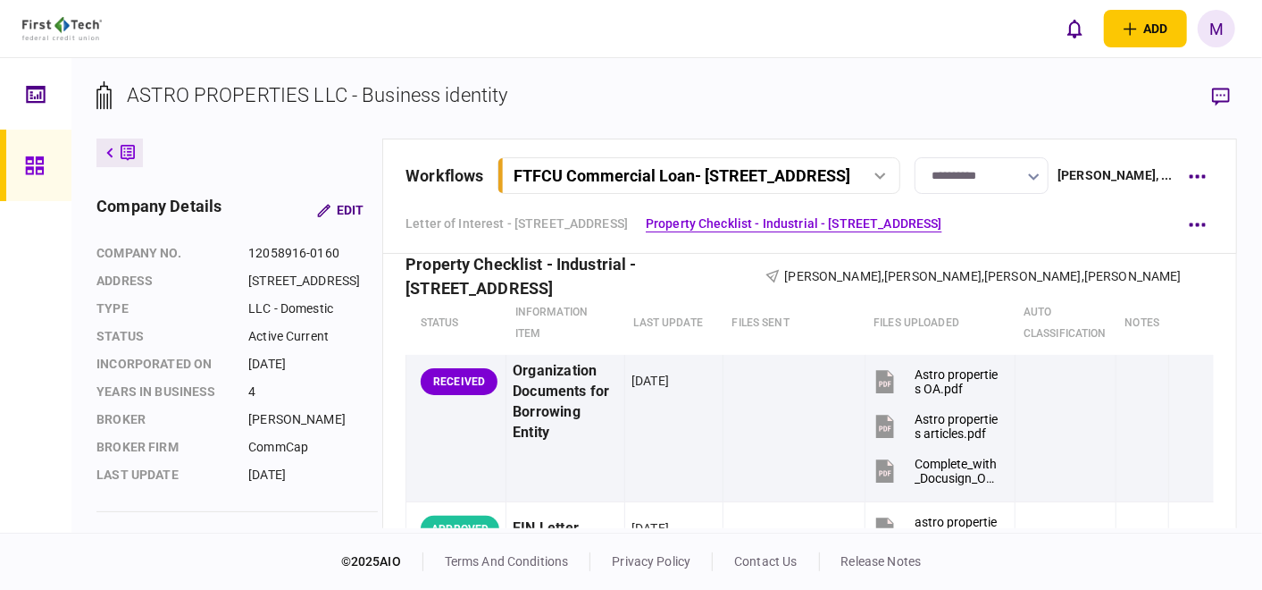
scroll to position [298, 0]
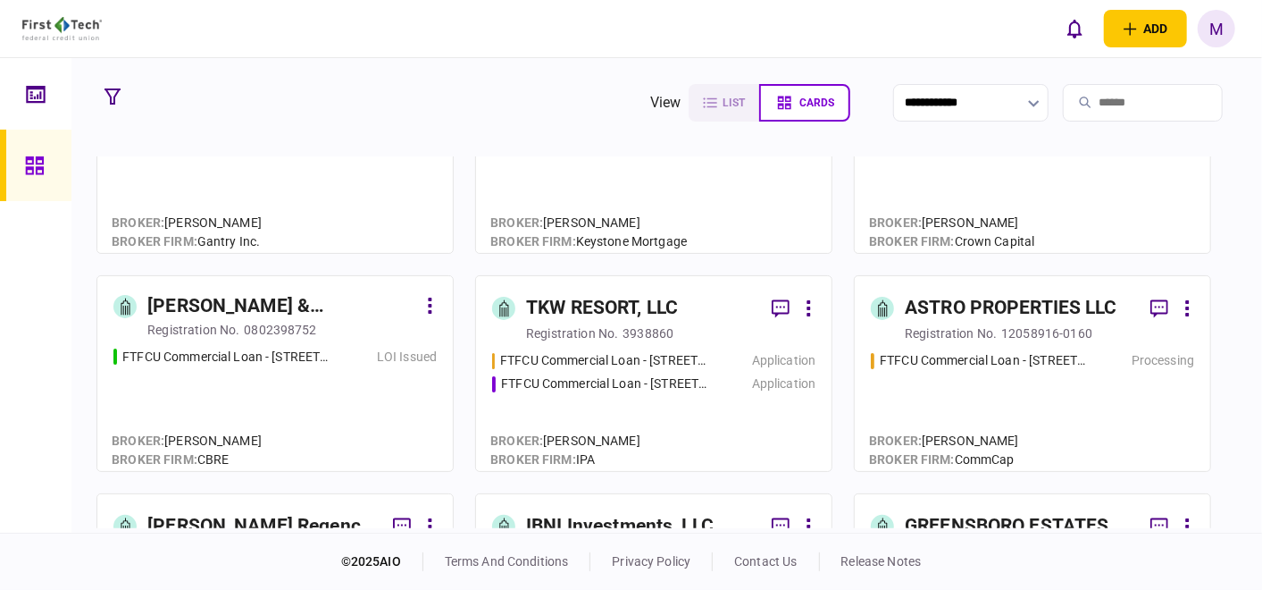
scroll to position [198, 0]
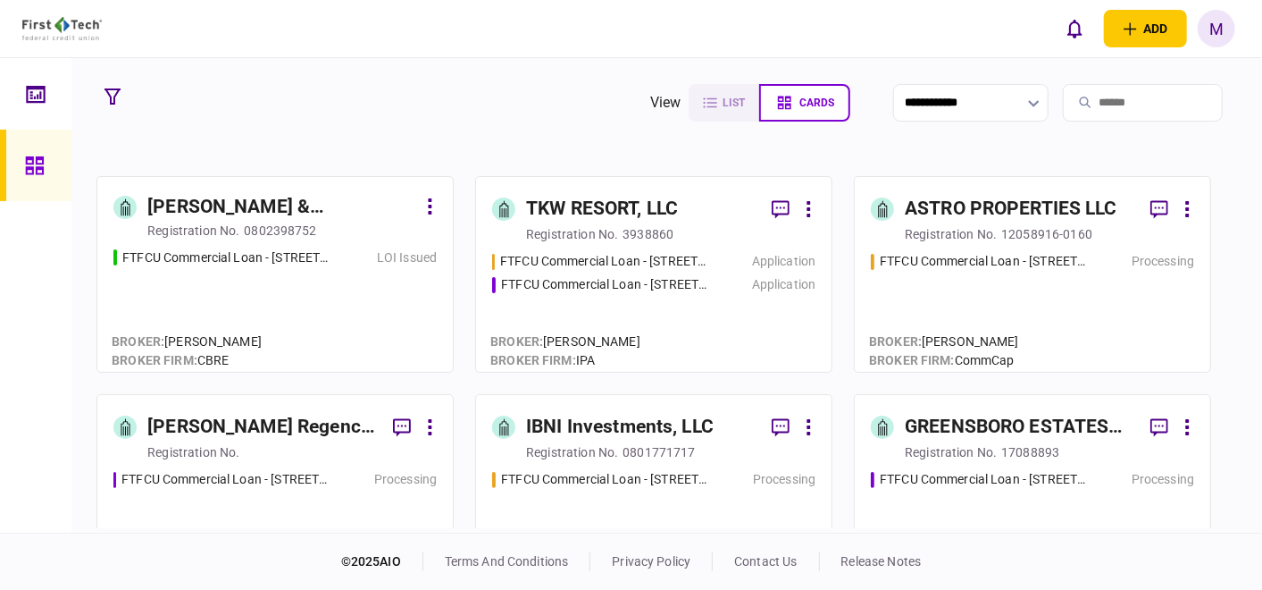
click at [245, 503] on div "FTFCU Commercial Loan - [STREET_ADDRESS][PERSON_NAME] Processing" at bounding box center [274, 522] width 323 height 104
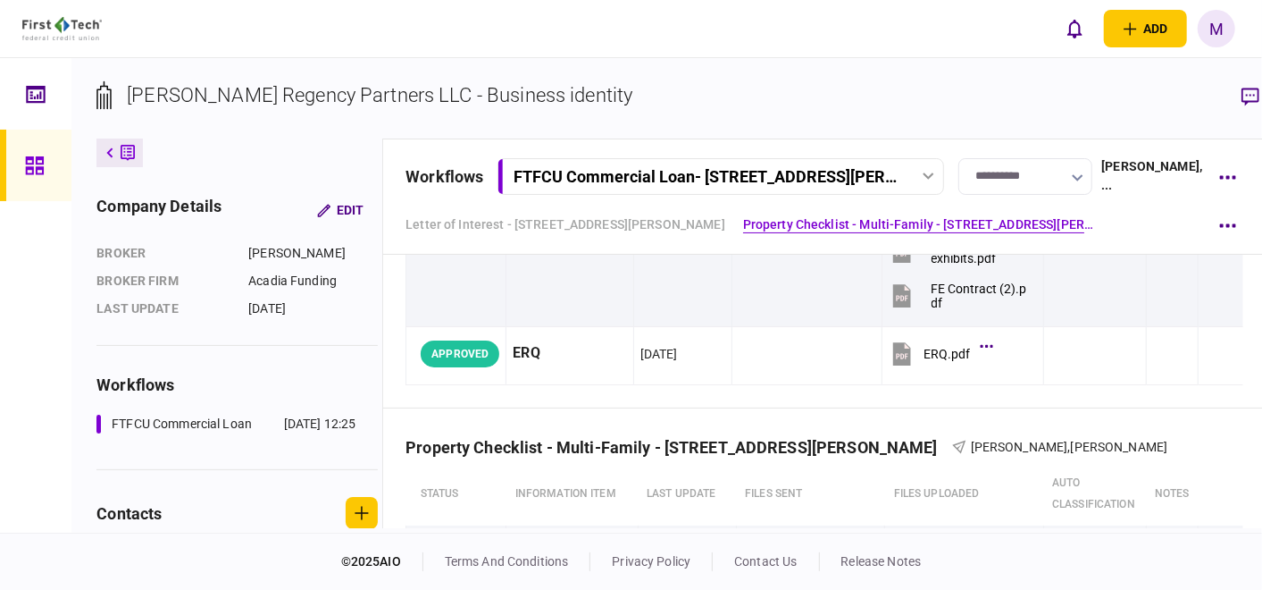
scroll to position [694, 0]
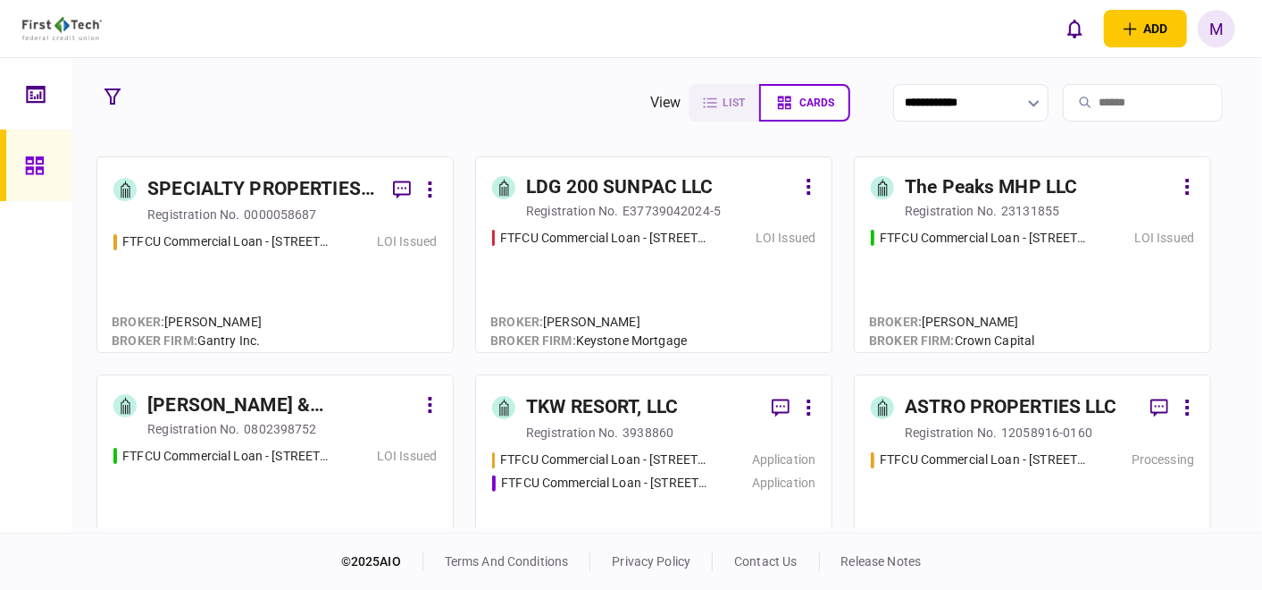
click at [709, 505] on div "FTFCU Commercial Loan - [STREET_ADDRESS][PERSON_NAME] Application FTFCU Commerc…" at bounding box center [653, 502] width 323 height 104
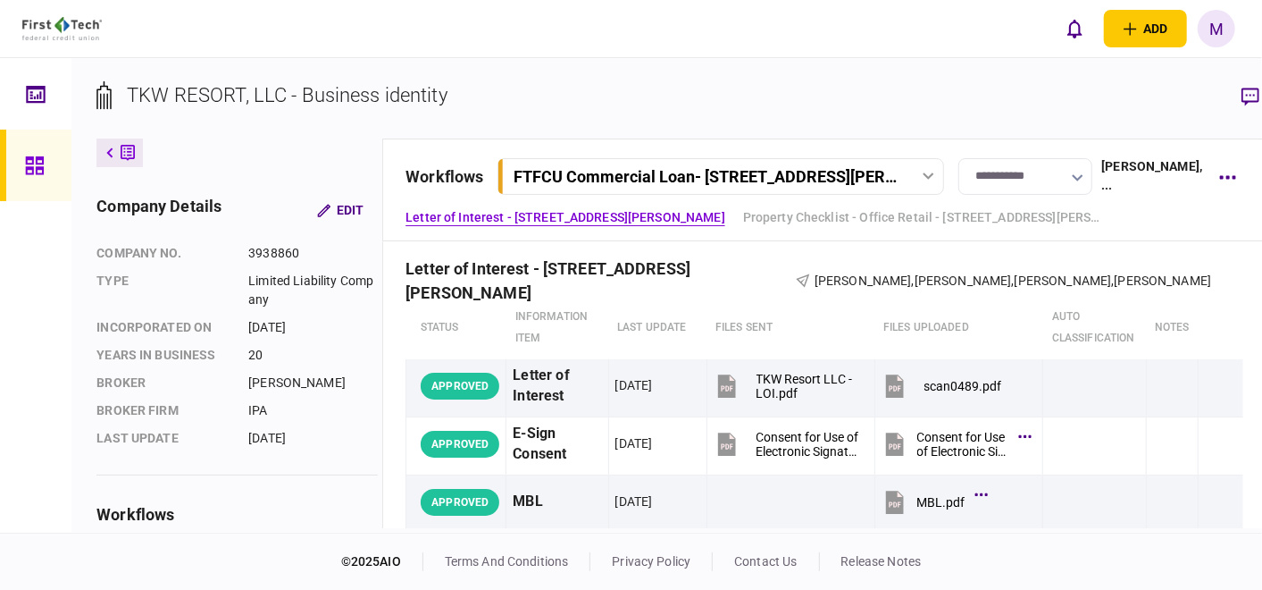
click at [891, 167] on div "FTFCU Commercial Loan - [STREET_ADDRESS][PERSON_NAME]" at bounding box center [722, 176] width 439 height 19
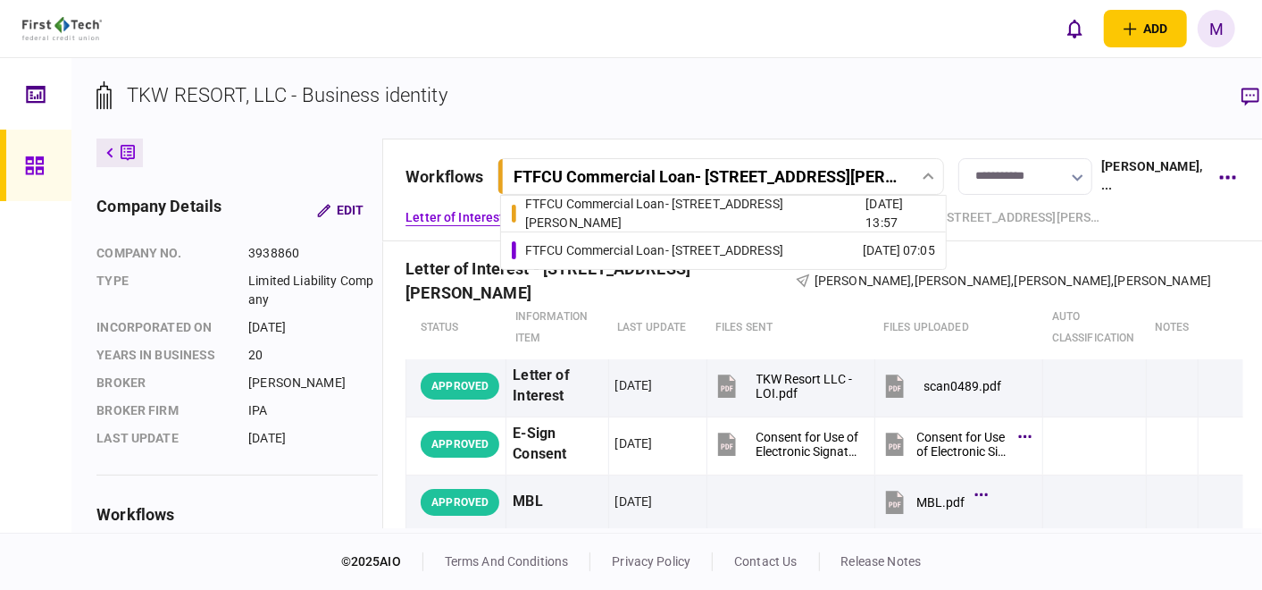
click at [784, 248] on div "FTFCU Commercial Loan - [STREET_ADDRESS]" at bounding box center [654, 250] width 258 height 19
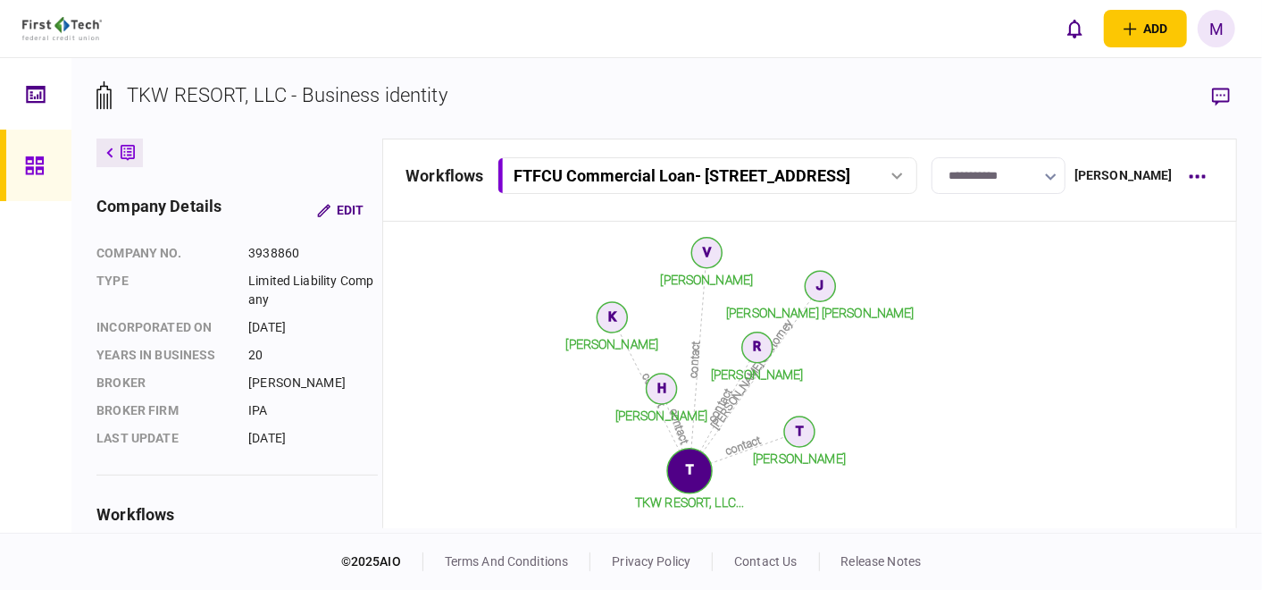
scroll to position [765, 0]
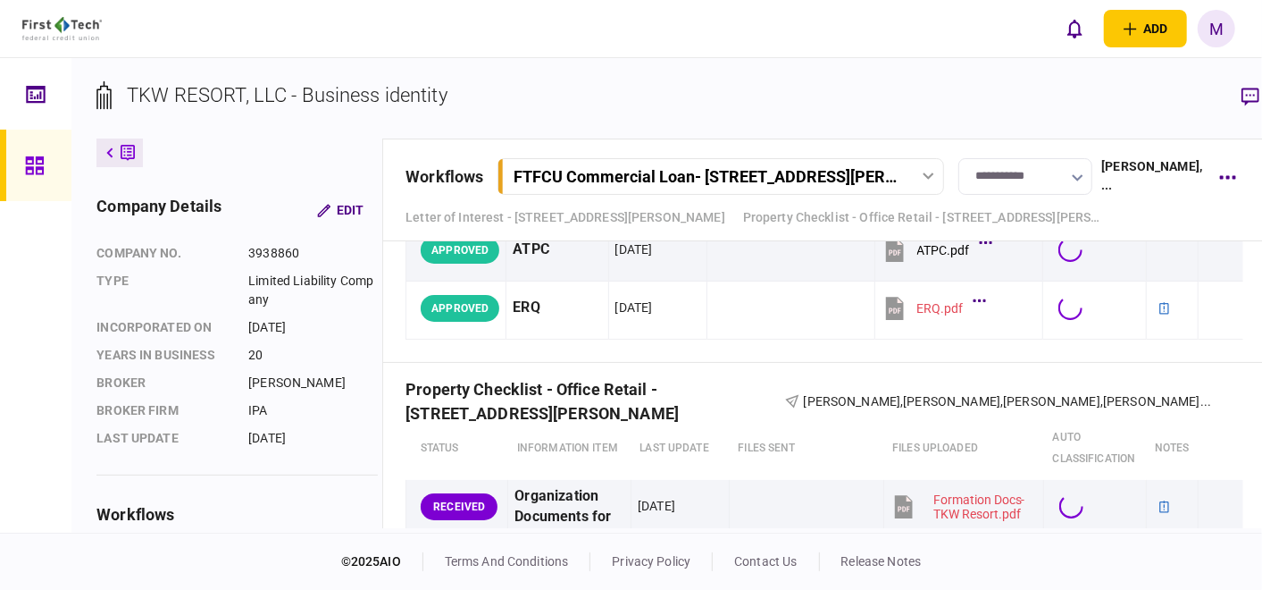
scroll to position [7984, 0]
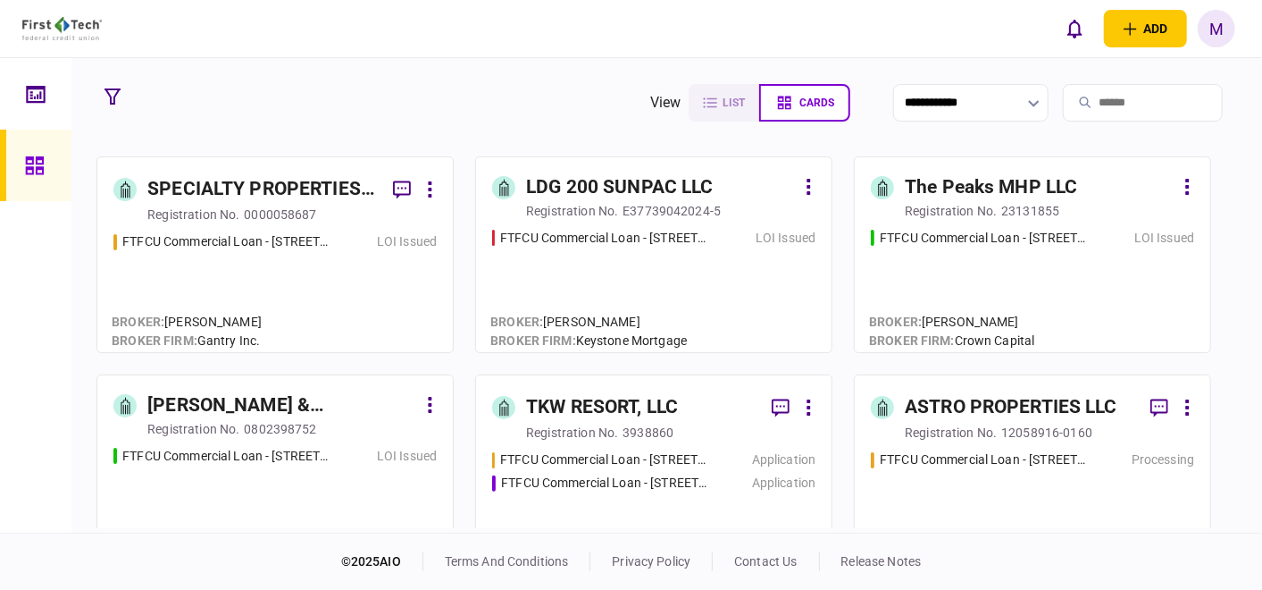
click at [280, 408] on div "[PERSON_NAME] & [PERSON_NAME] PROPERTY HOLDINGS, LLC" at bounding box center [281, 405] width 269 height 29
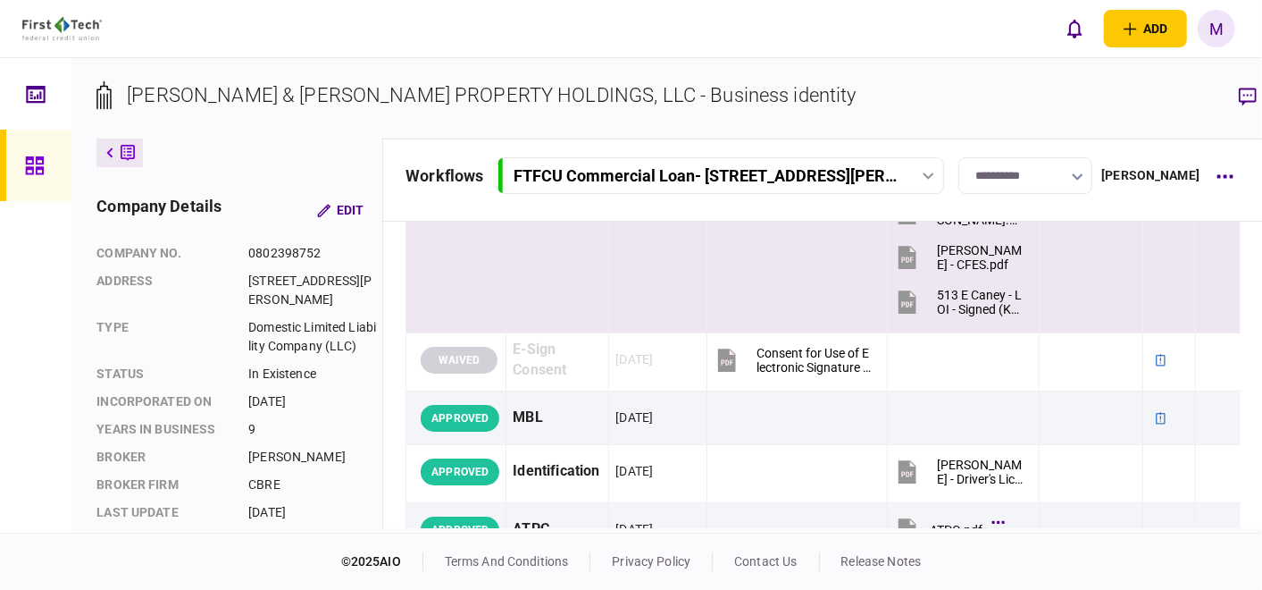
scroll to position [298, 0]
